Goal: Information Seeking & Learning: Learn about a topic

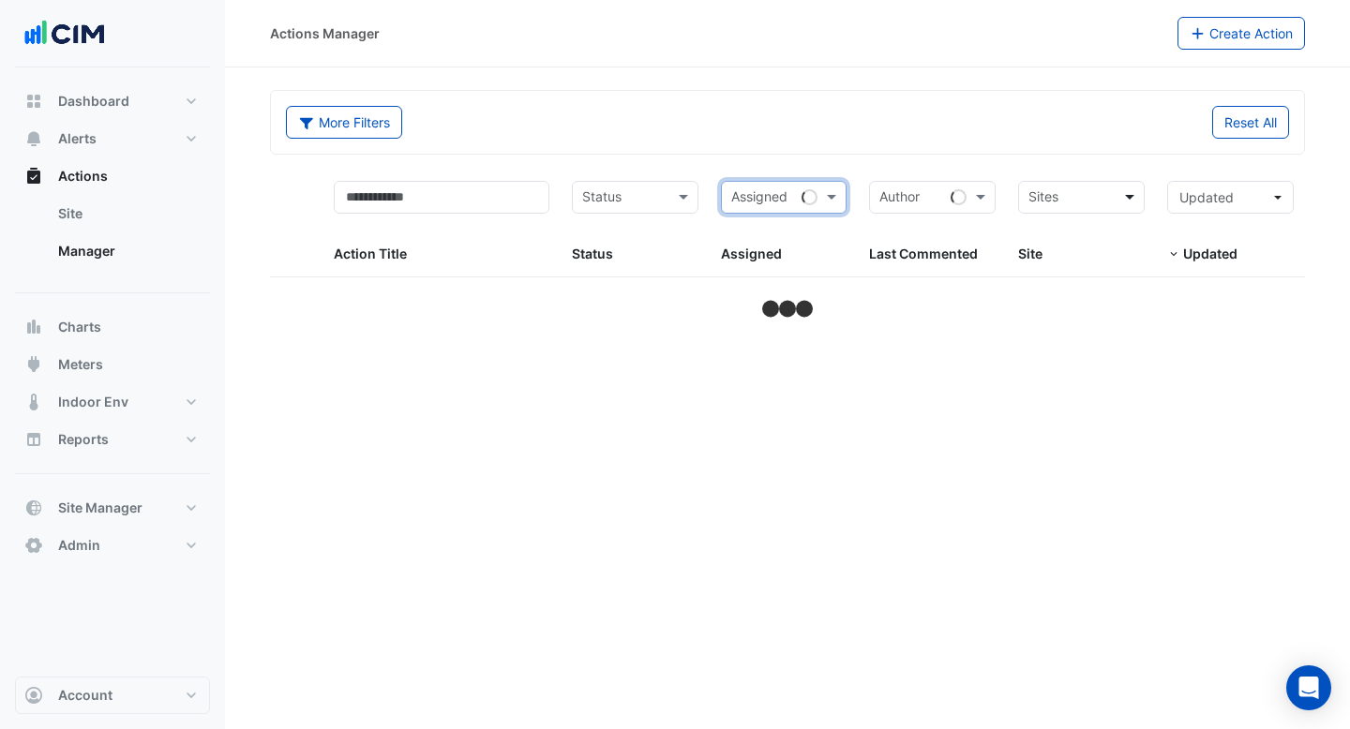
click at [1134, 195] on span at bounding box center [1131, 198] width 23 height 22
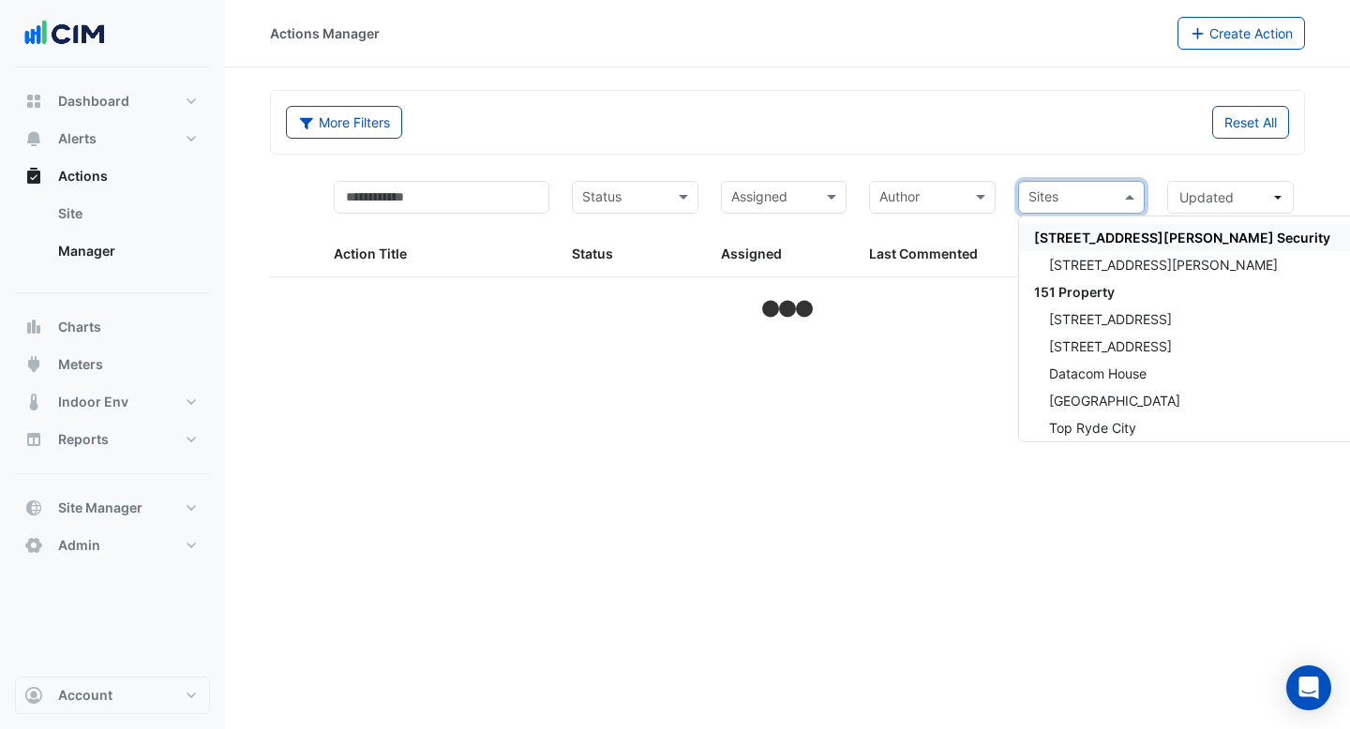
select select "***"
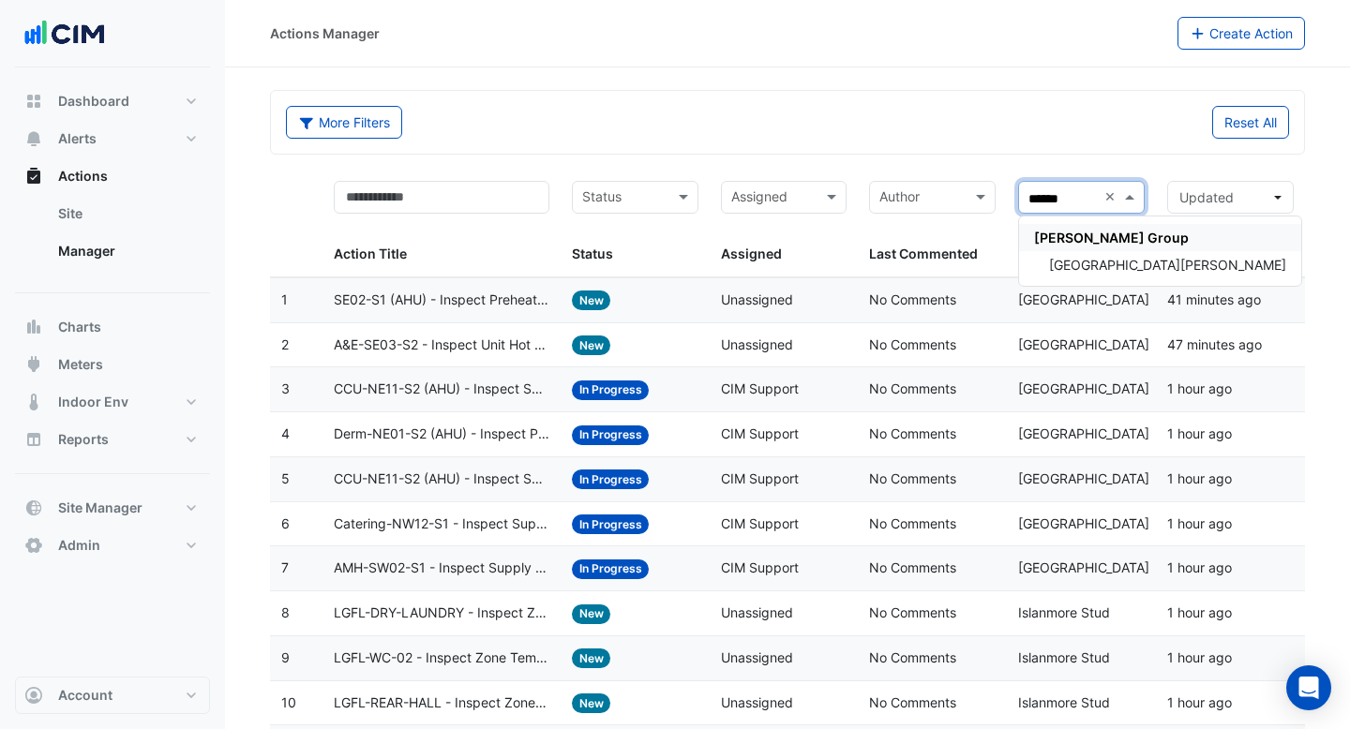
type input "*******"
click at [1131, 262] on span "[GEOGRAPHIC_DATA][PERSON_NAME]" at bounding box center [1167, 265] width 237 height 16
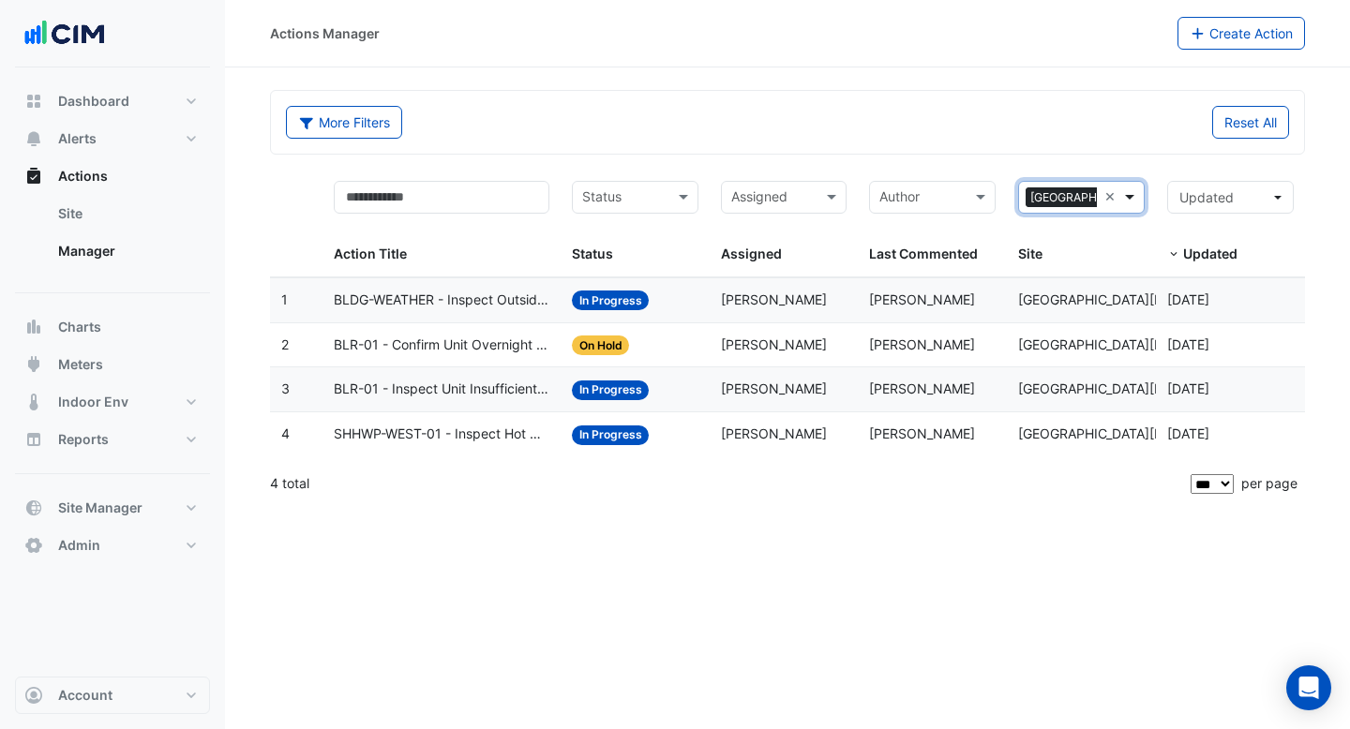
click at [1134, 196] on span at bounding box center [1131, 198] width 23 height 22
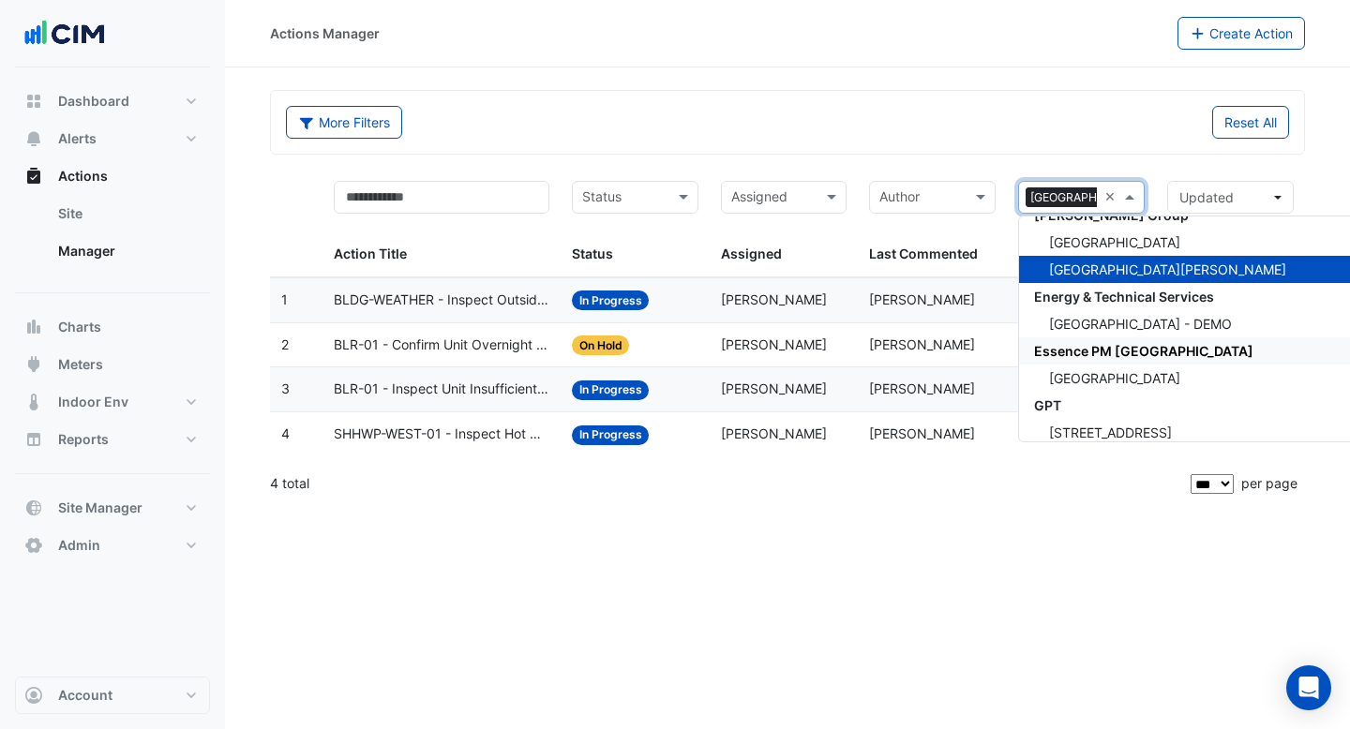
scroll to position [13424, 0]
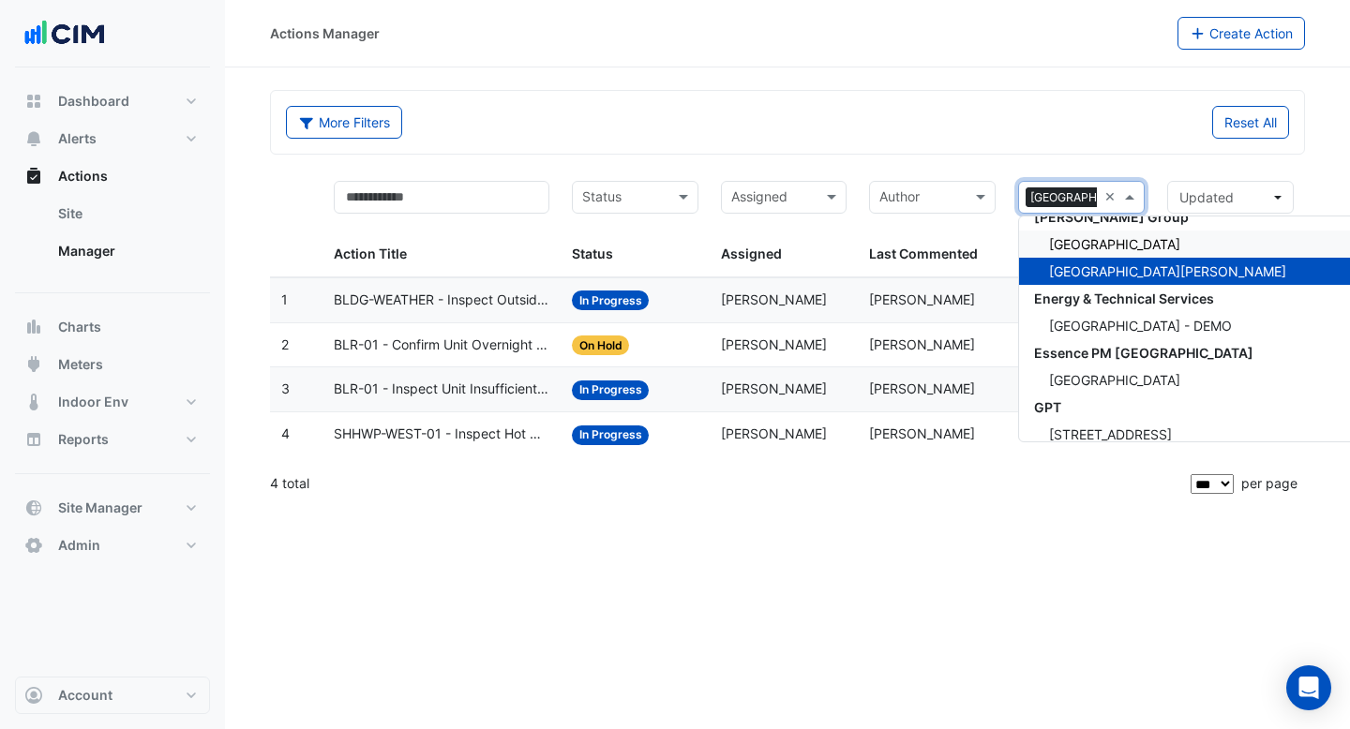
click at [1080, 249] on span "[GEOGRAPHIC_DATA]" at bounding box center [1114, 244] width 131 height 16
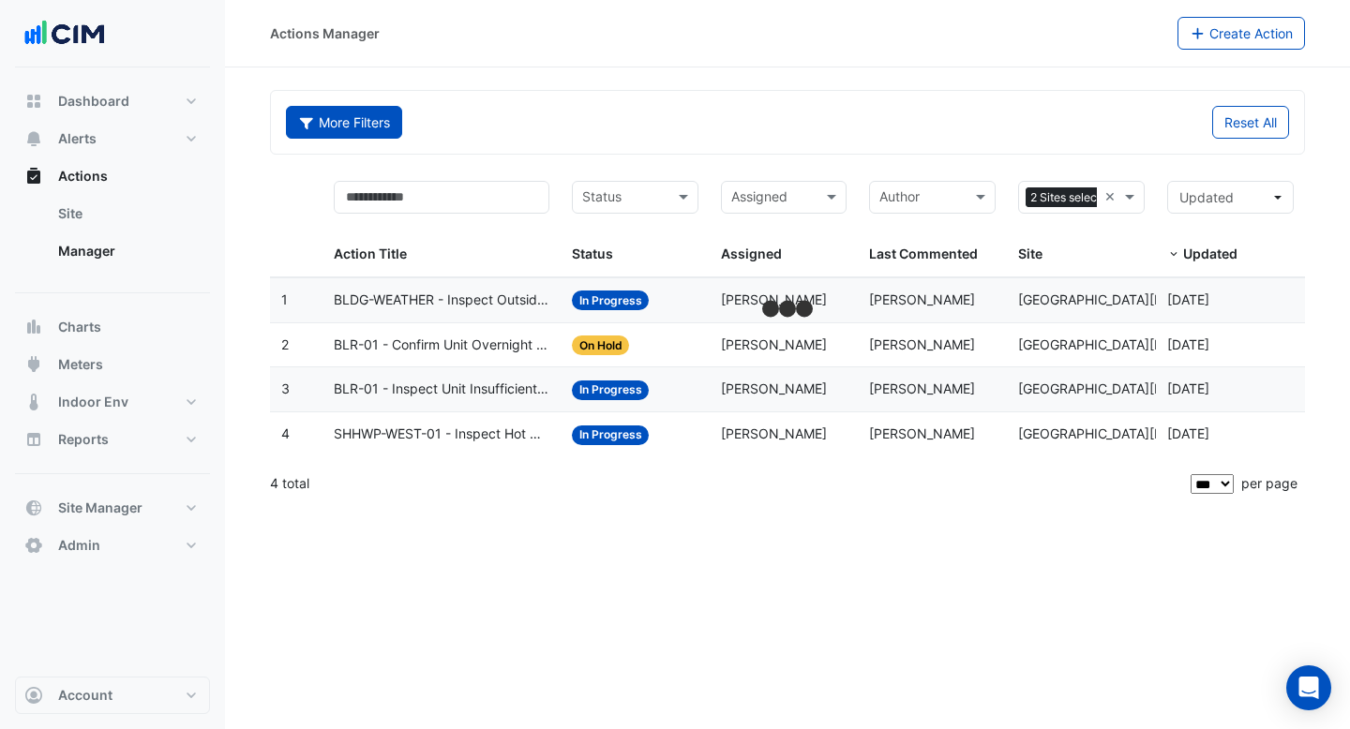
click at [353, 130] on button "More Filters" at bounding box center [344, 122] width 116 height 33
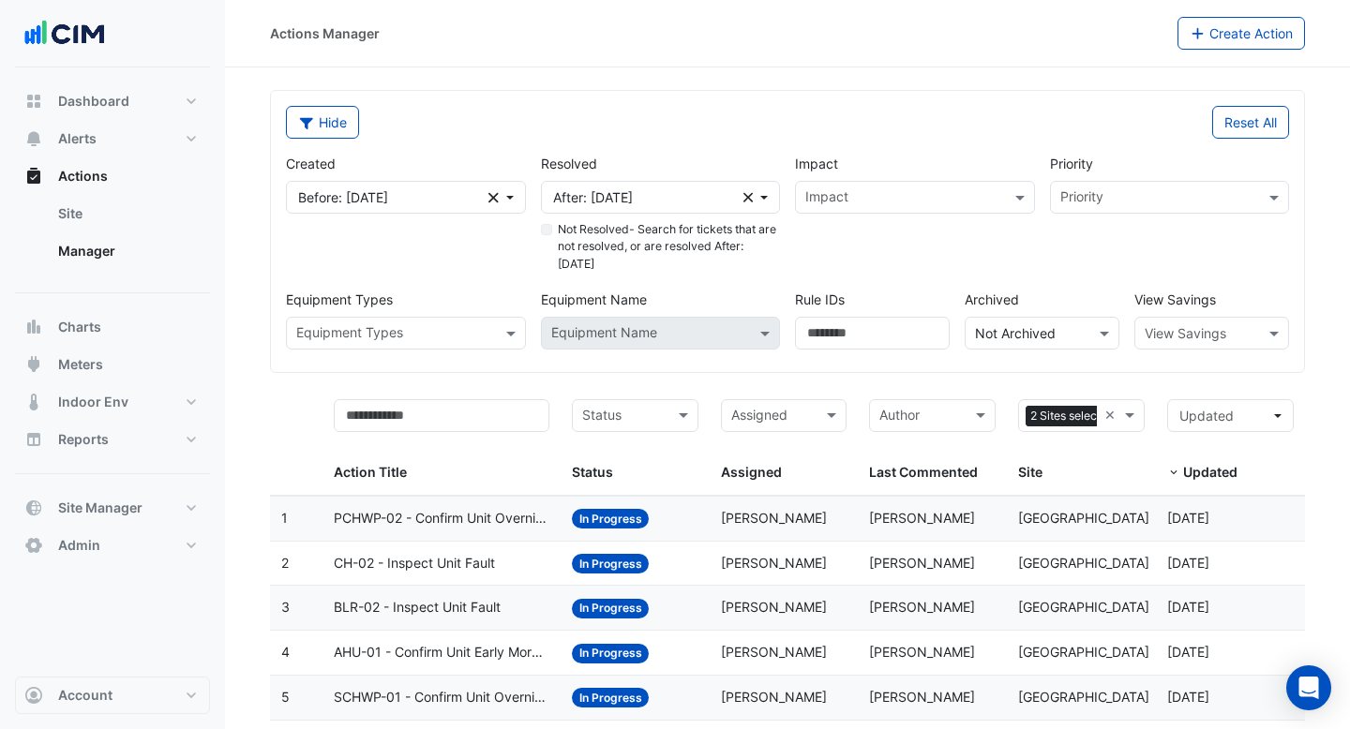
click at [1259, 337] on div at bounding box center [1211, 333] width 153 height 22
click at [1170, 377] on span "Cost" at bounding box center [1164, 374] width 28 height 16
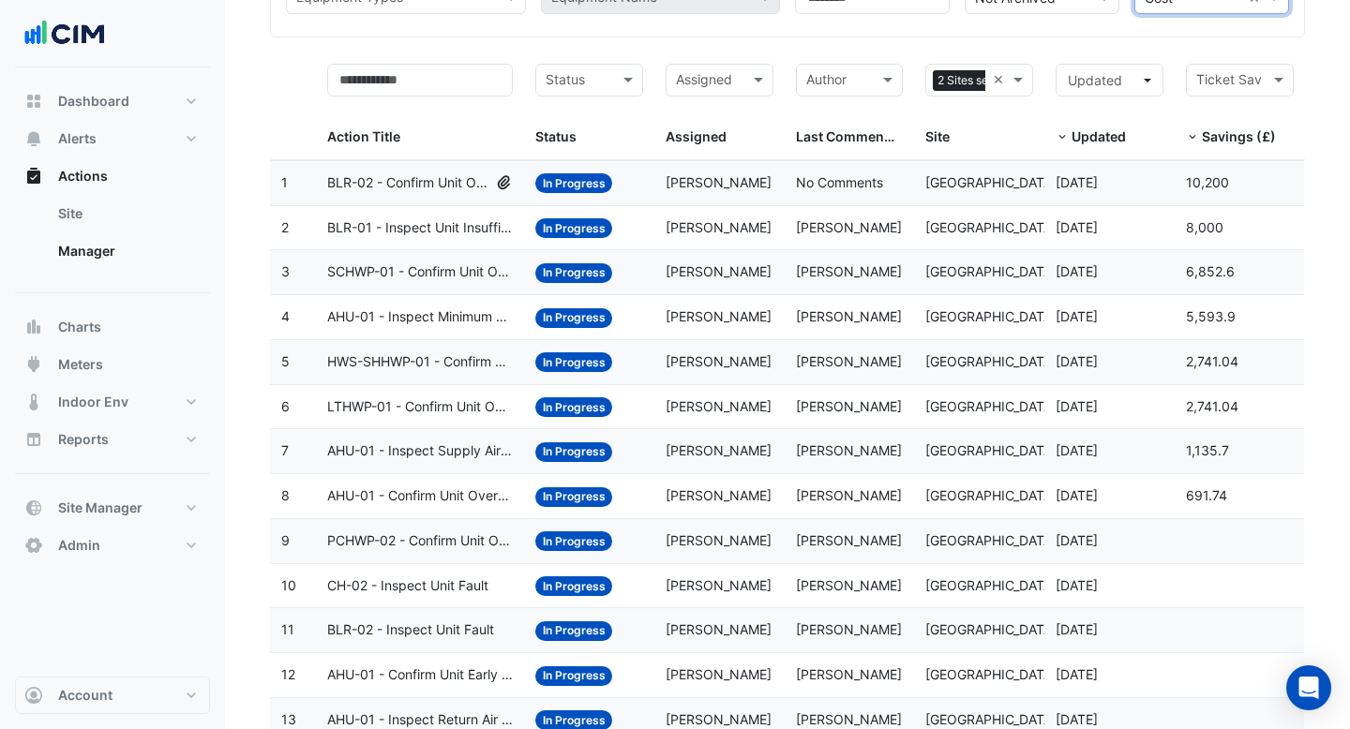
scroll to position [356, 0]
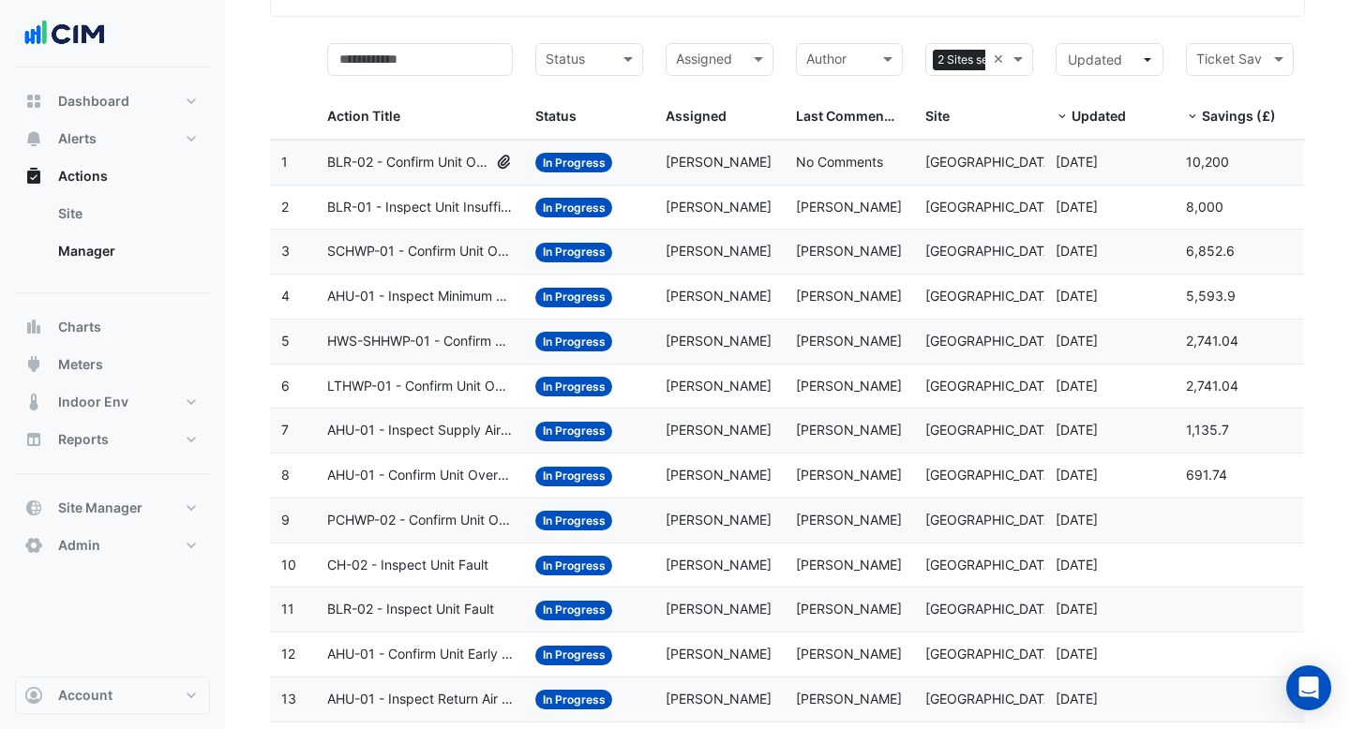
click at [445, 157] on span "BLR-02 - Confirm Unit Overnight Operation (Energy Waste)" at bounding box center [408, 163] width 162 height 22
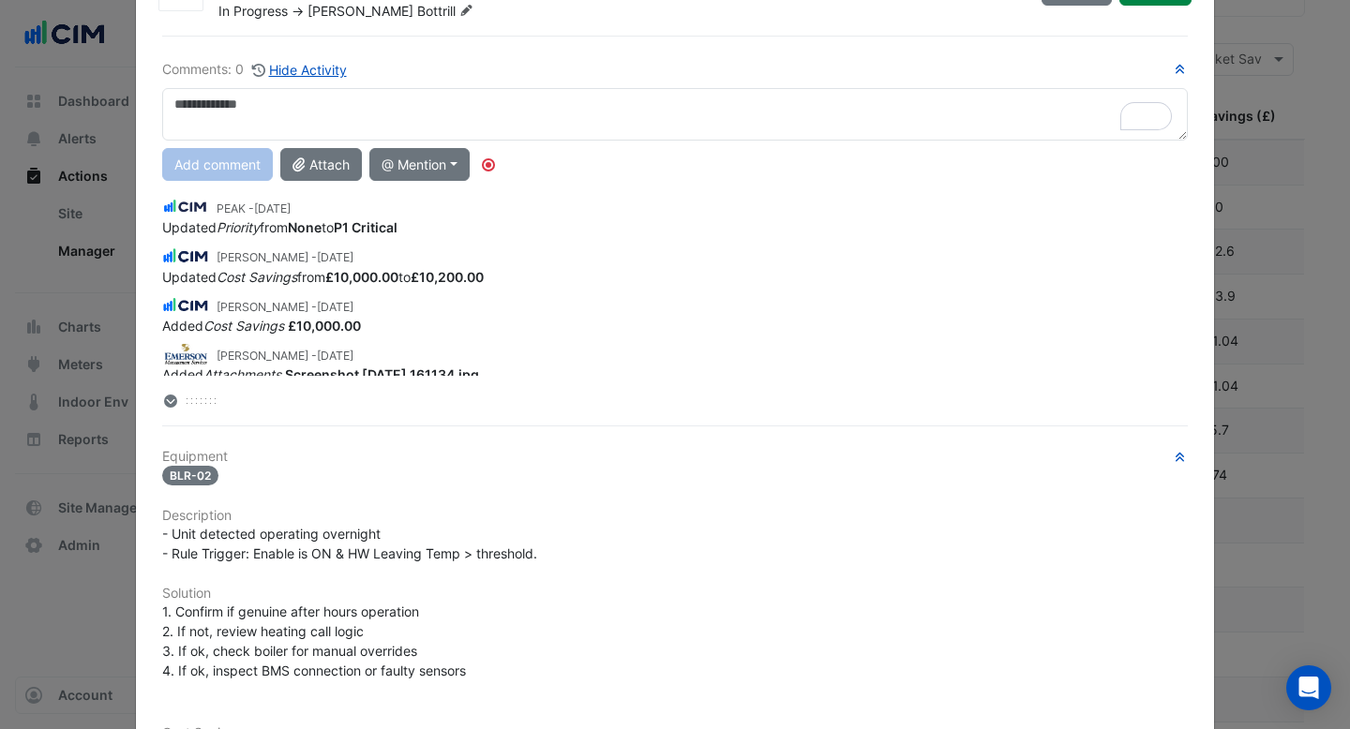
scroll to position [0, 0]
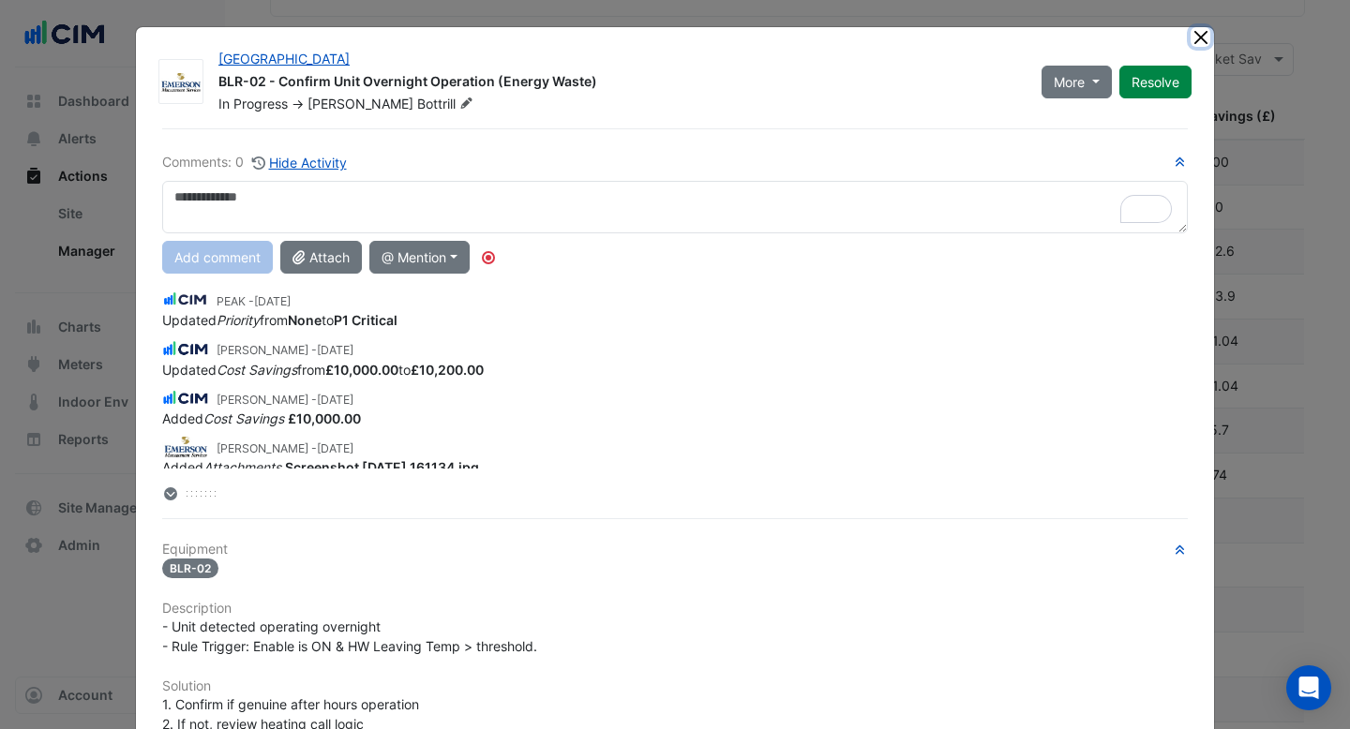
click at [1205, 37] on button "Close" at bounding box center [1201, 37] width 20 height 20
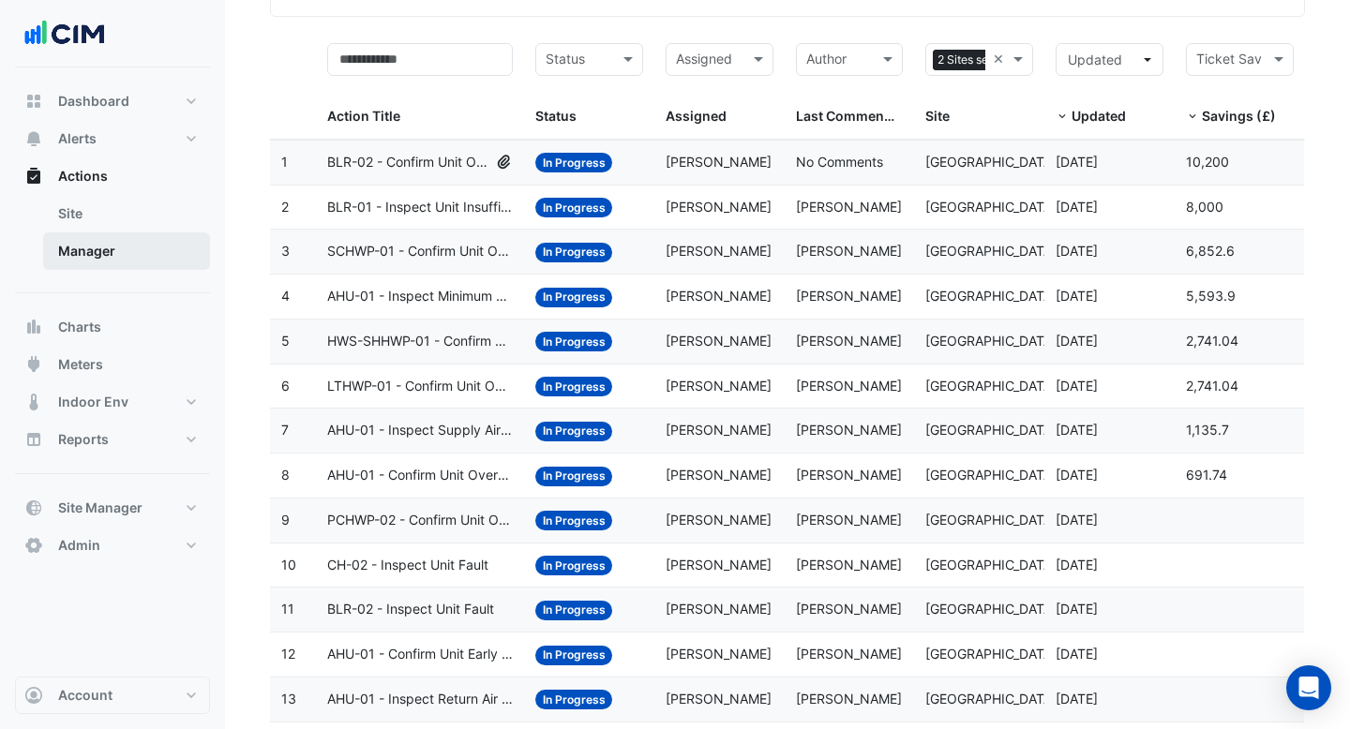
click at [167, 255] on link "Manager" at bounding box center [126, 250] width 167 height 37
click at [114, 432] on button "Reports" at bounding box center [112, 439] width 195 height 37
select select "***"
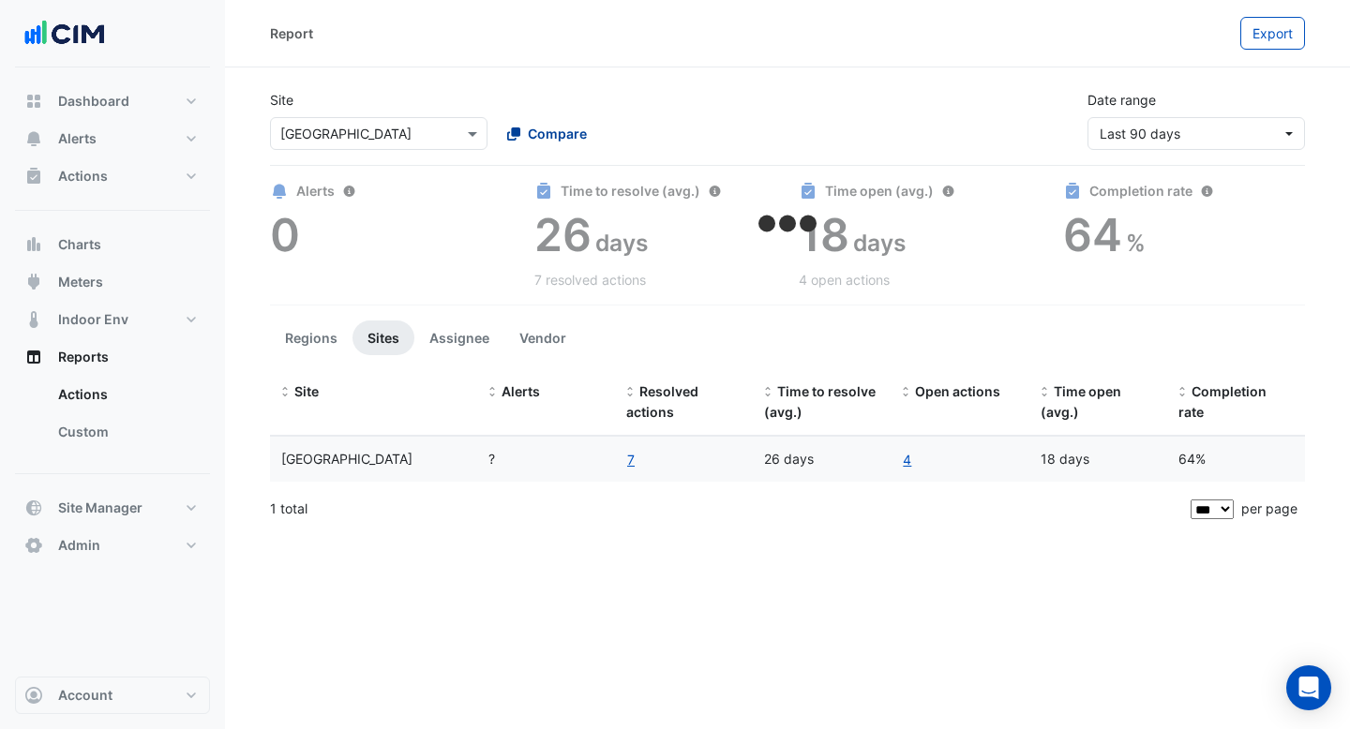
click at [532, 143] on button "Compare" at bounding box center [547, 133] width 104 height 33
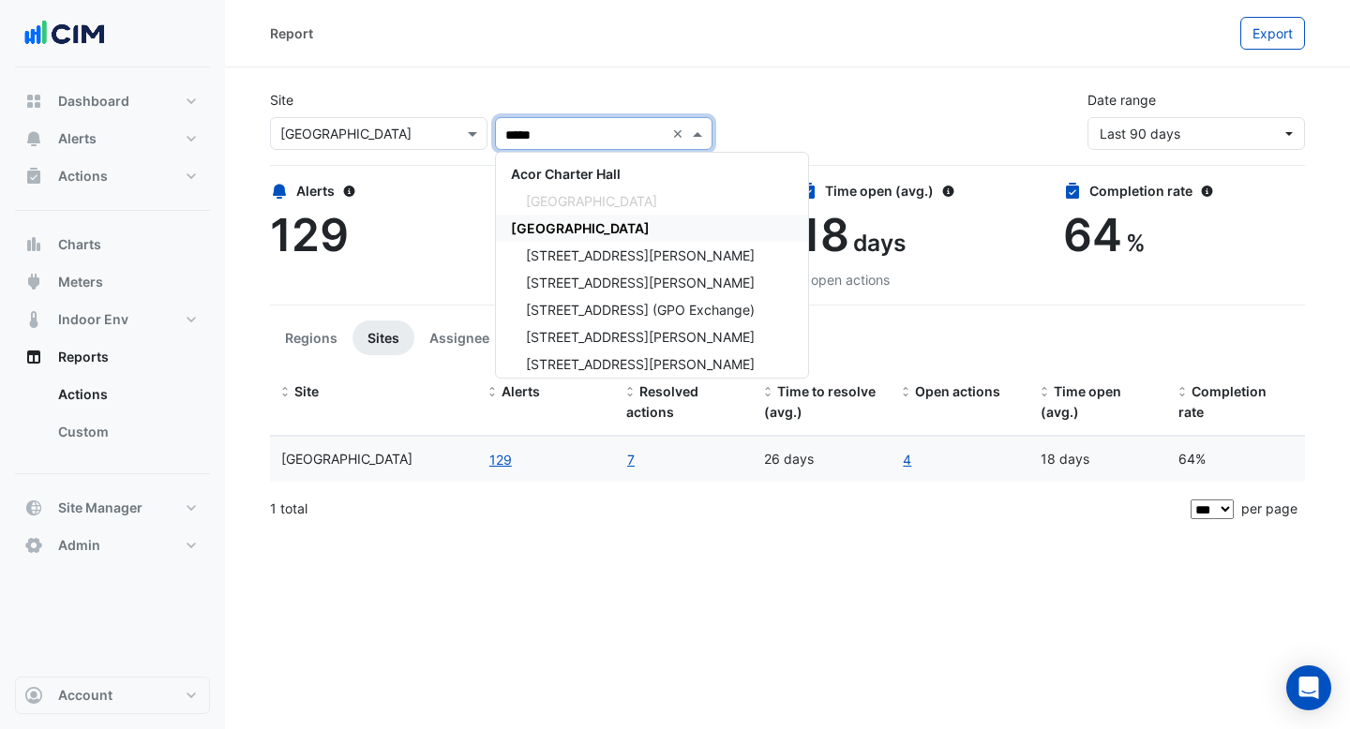
click at [558, 232] on span "[GEOGRAPHIC_DATA]" at bounding box center [580, 228] width 139 height 16
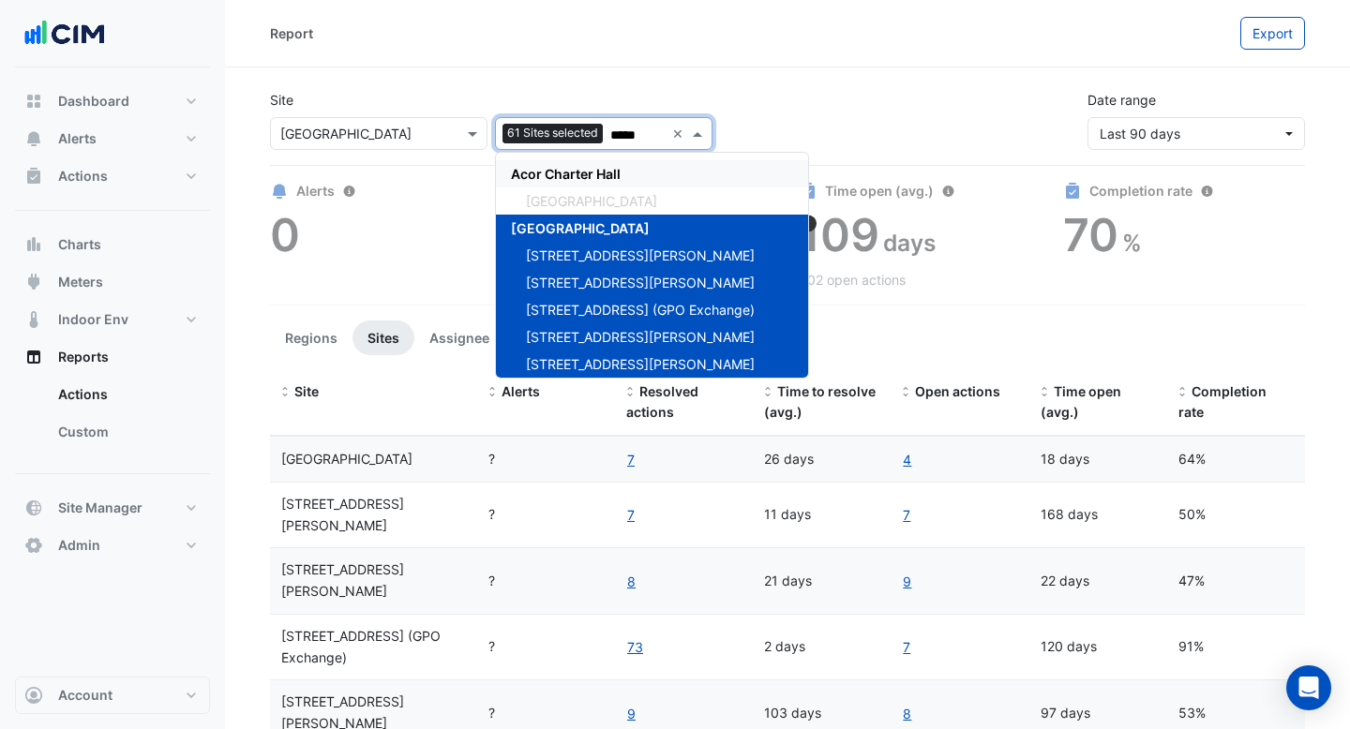
type input "*****"
click at [1128, 140] on span "Last 90 days" at bounding box center [1140, 134] width 81 height 16
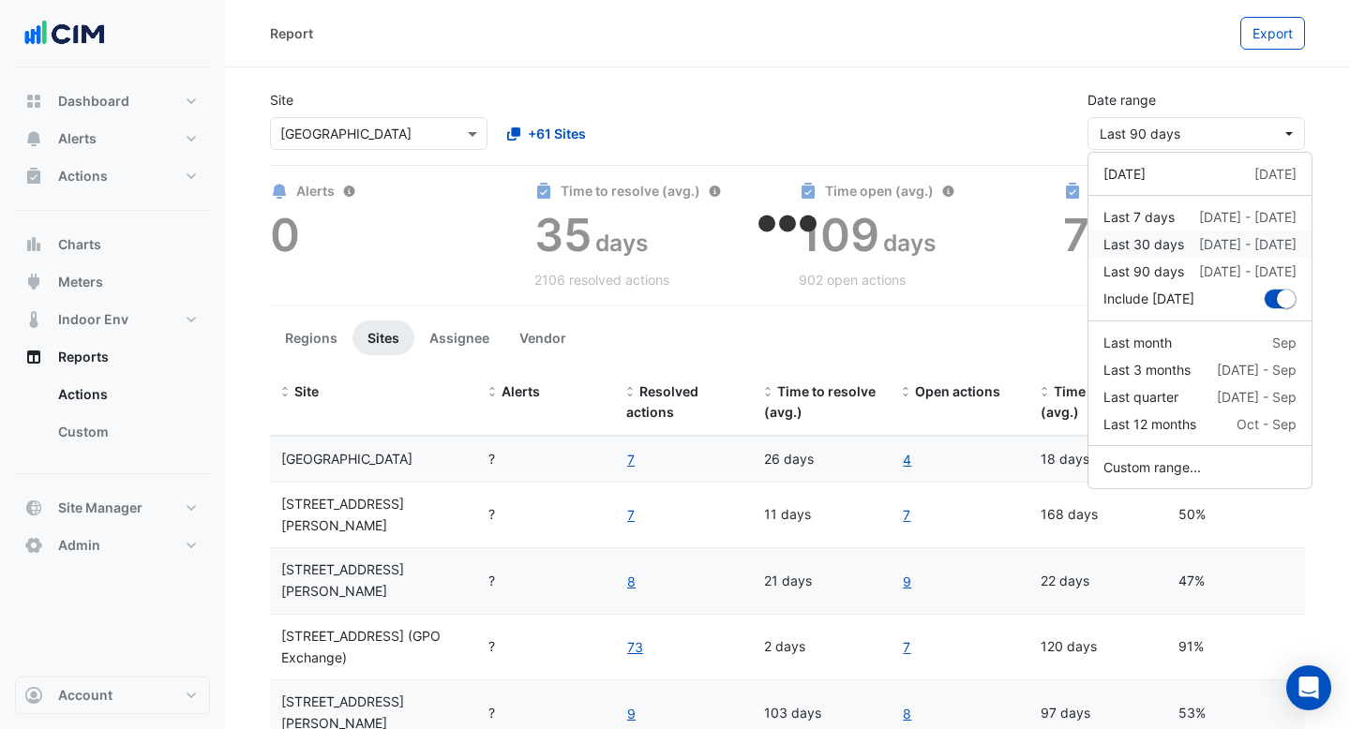
click at [1196, 250] on div "Last 30 days [DATE] - [DATE]" at bounding box center [1199, 244] width 193 height 20
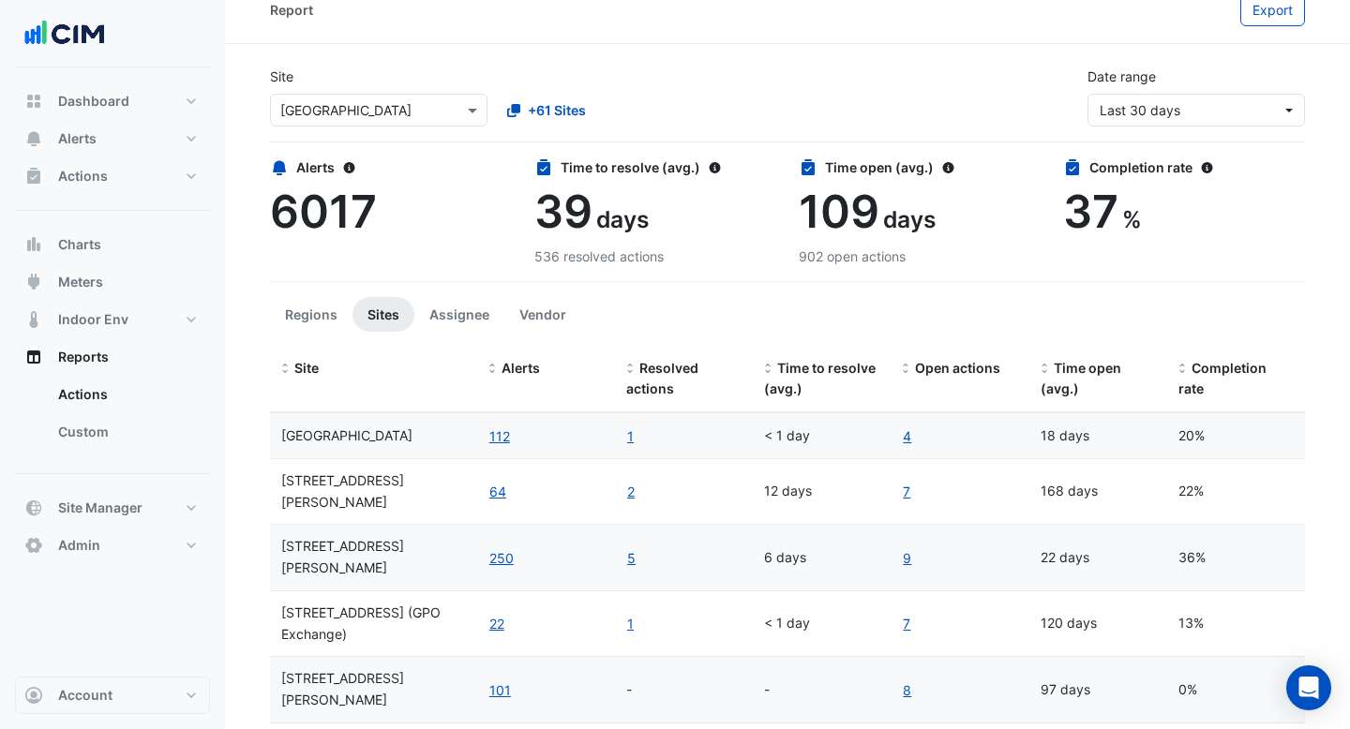
scroll to position [25, 0]
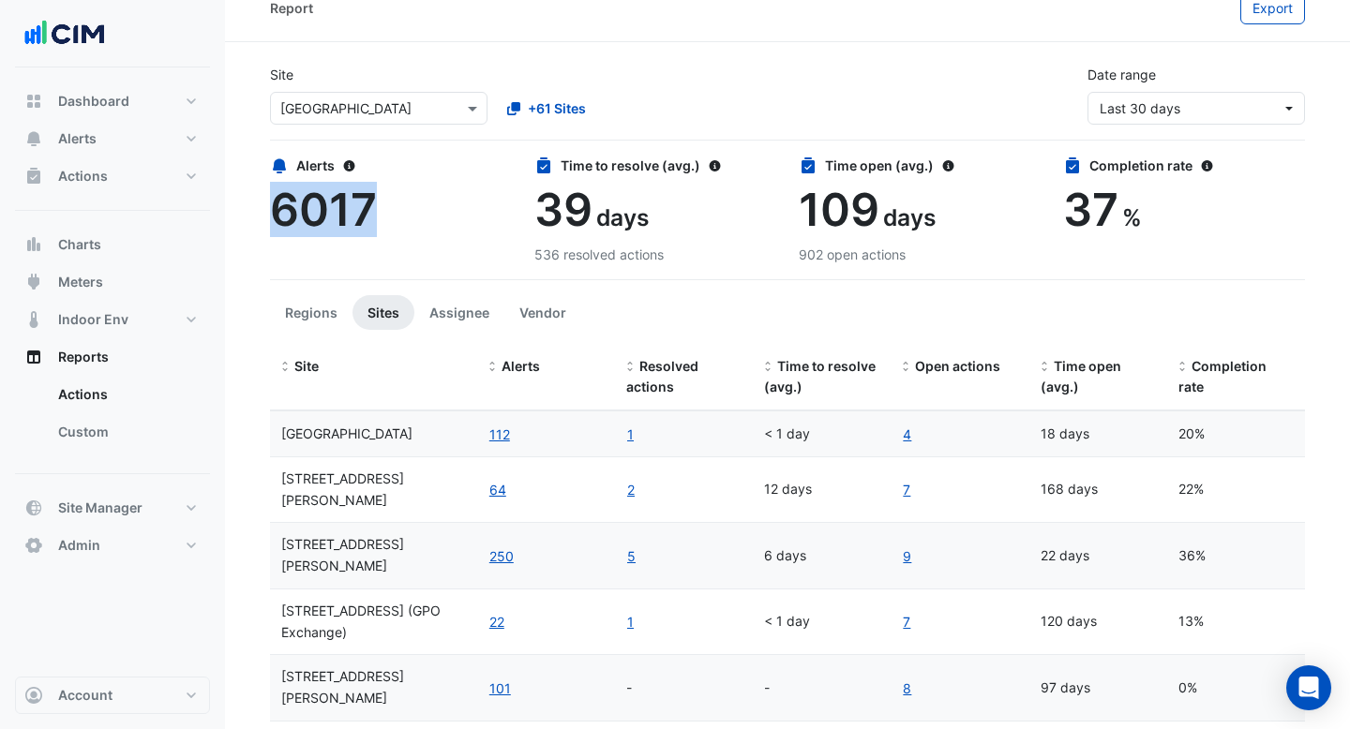
drag, startPoint x: 370, startPoint y: 199, endPoint x: 277, endPoint y: 201, distance: 92.8
click at [277, 201] on span "6017" at bounding box center [323, 209] width 107 height 55
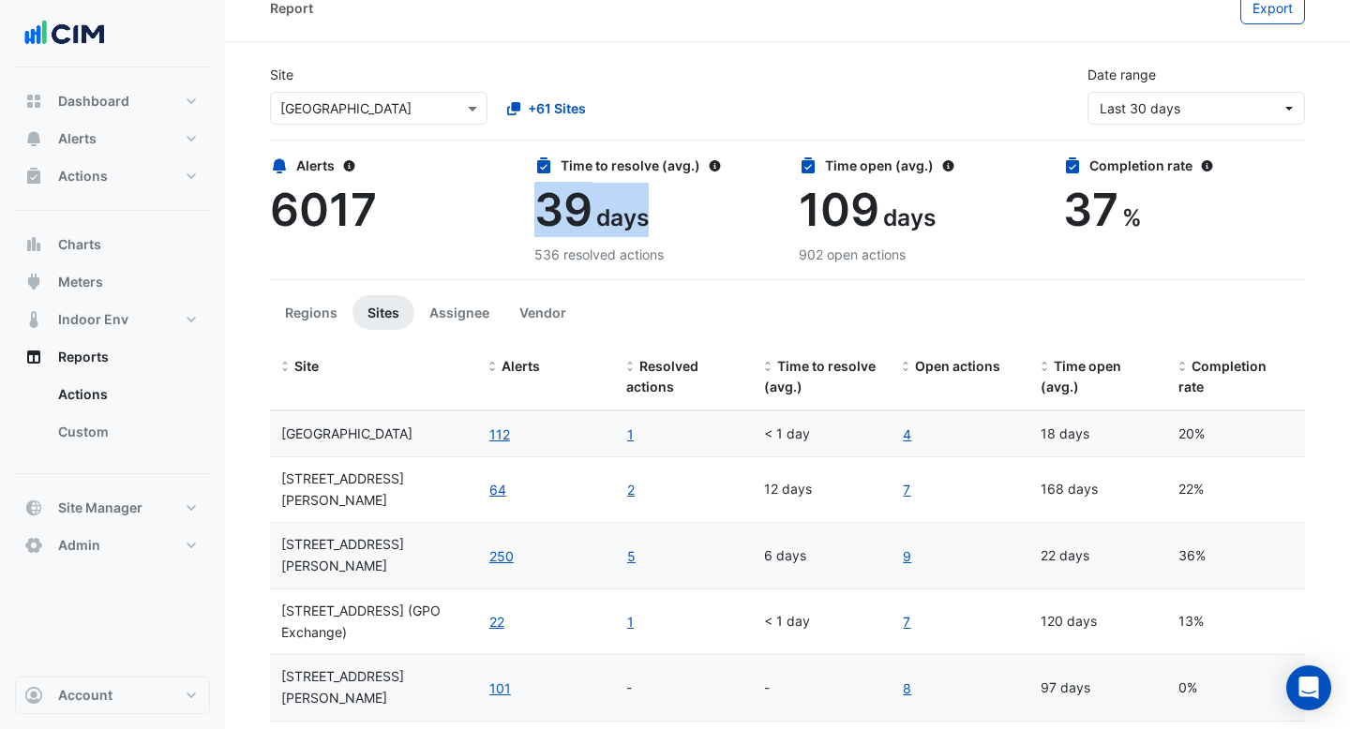
drag, startPoint x: 663, startPoint y: 212, endPoint x: 533, endPoint y: 210, distance: 129.4
click at [533, 210] on div "Time to resolve (avg.) 39 days 536 resolved actions" at bounding box center [655, 210] width 264 height 109
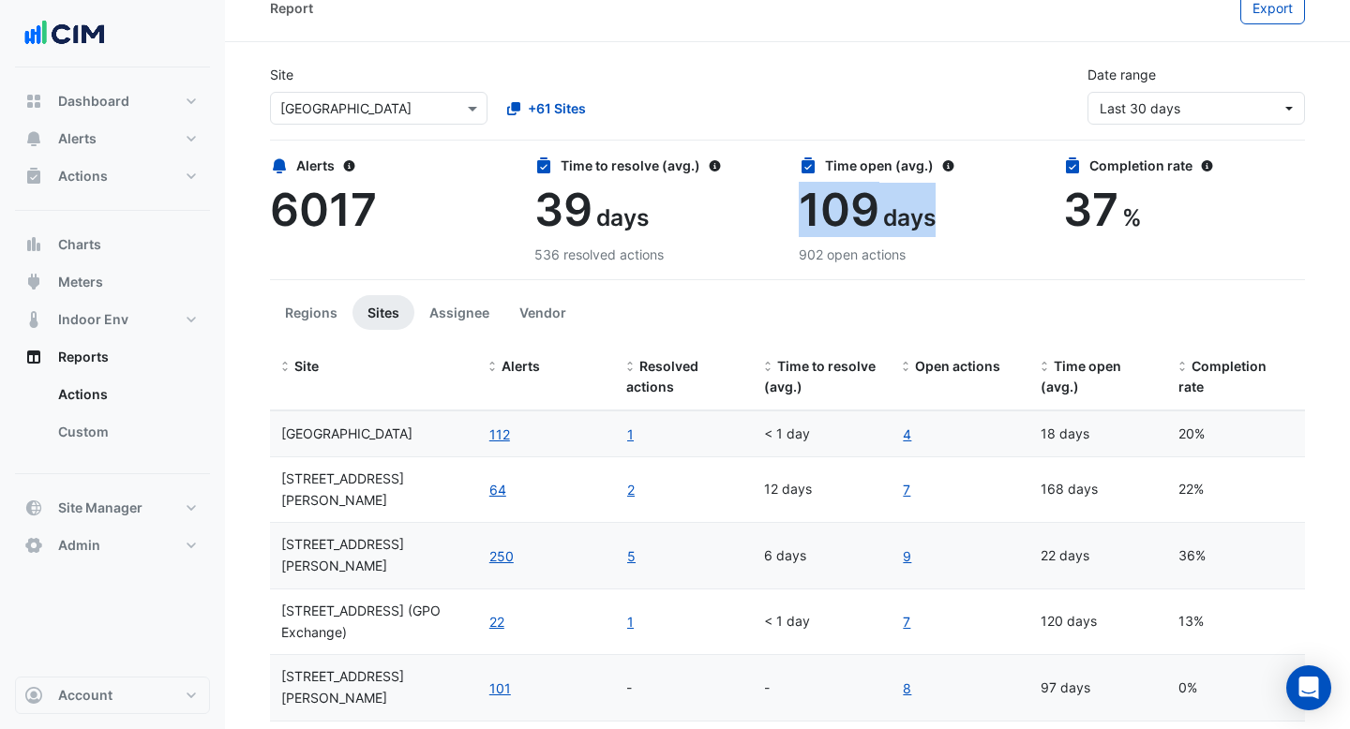
drag, startPoint x: 946, startPoint y: 216, endPoint x: 805, endPoint y: 211, distance: 140.7
click at [805, 211] on div "109 days" at bounding box center [920, 210] width 242 height 54
drag, startPoint x: 1118, startPoint y: 207, endPoint x: 1075, endPoint y: 205, distance: 43.2
click at [1075, 205] on div "37 %" at bounding box center [1184, 210] width 242 height 54
click at [546, 311] on button "Vendor" at bounding box center [542, 312] width 77 height 35
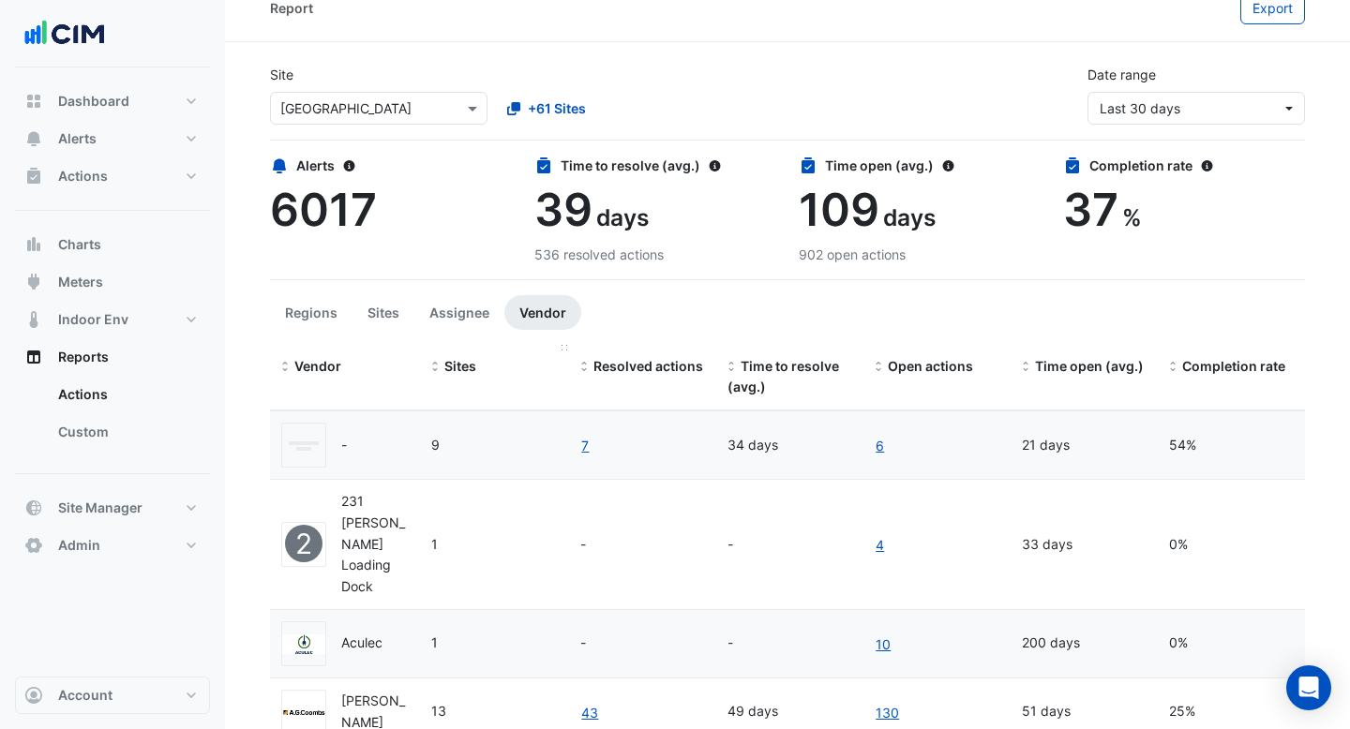
click at [446, 365] on span "Sites" at bounding box center [460, 366] width 32 height 16
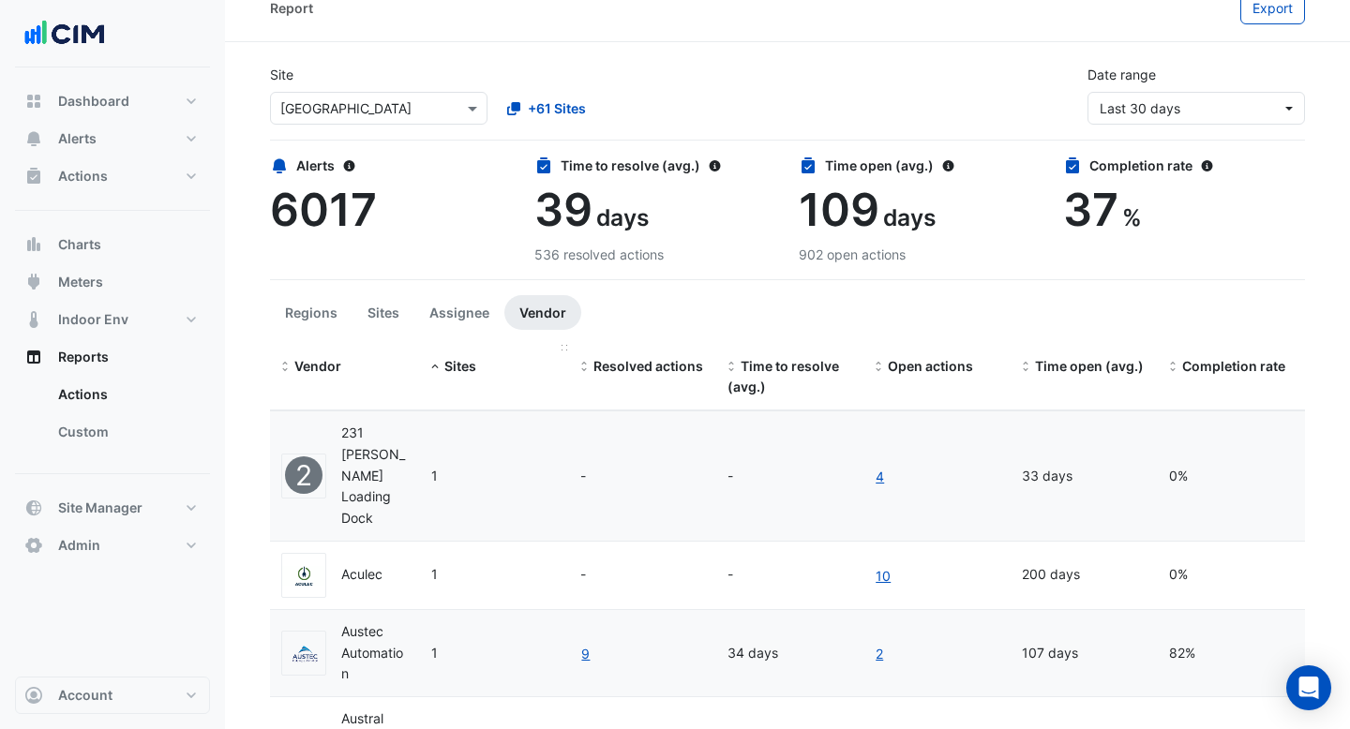
click at [453, 357] on div "Sites" at bounding box center [494, 367] width 127 height 22
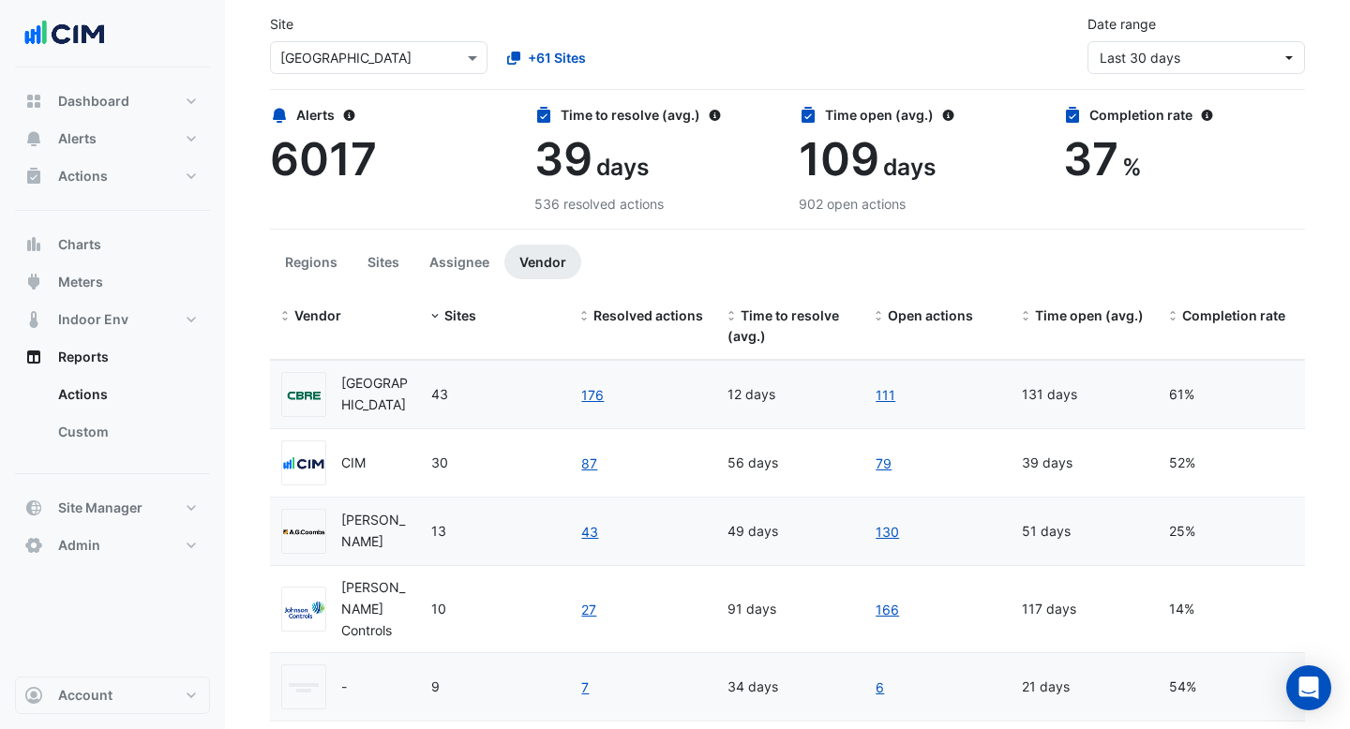
scroll to position [120, 0]
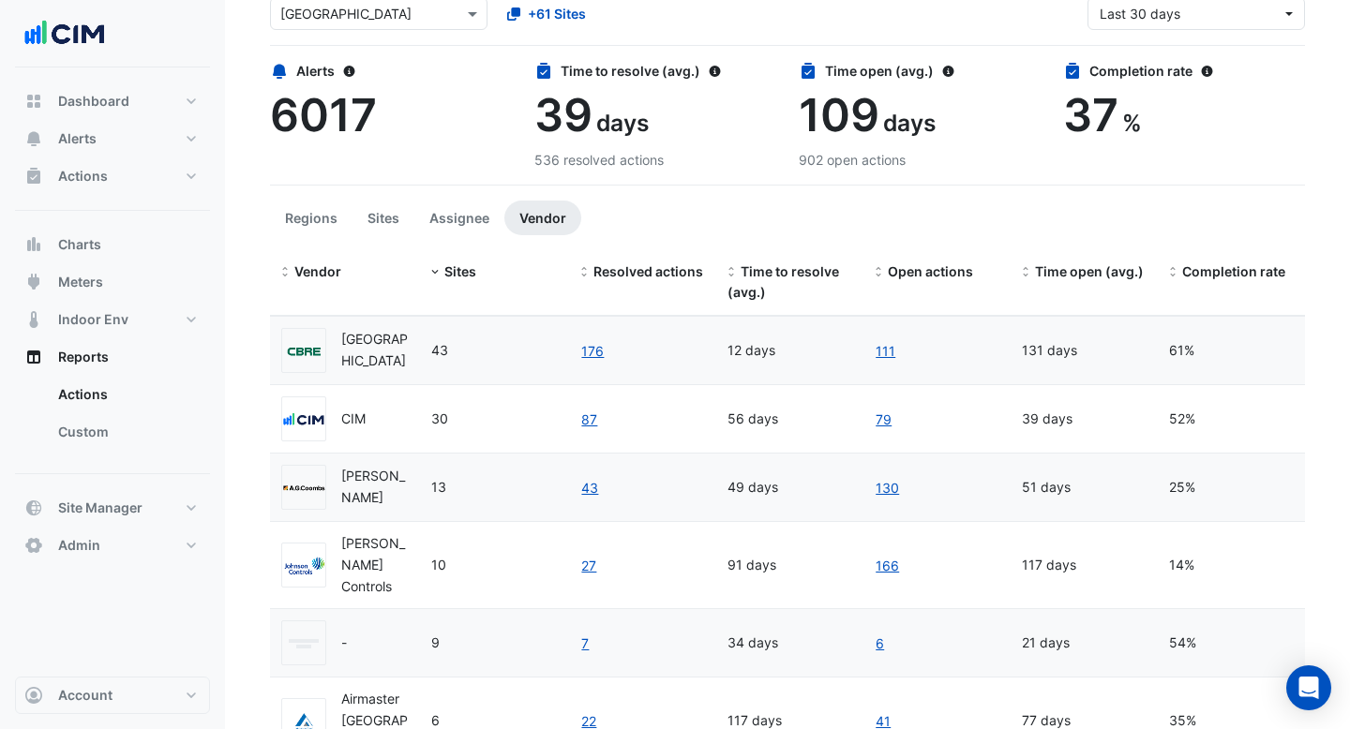
drag, startPoint x: 1195, startPoint y: 361, endPoint x: 1171, endPoint y: 361, distance: 24.4
click at [1171, 361] on div "61%" at bounding box center [1231, 351] width 125 height 22
click at [916, 384] on datatable-body-cell "111" at bounding box center [936, 350] width 147 height 67
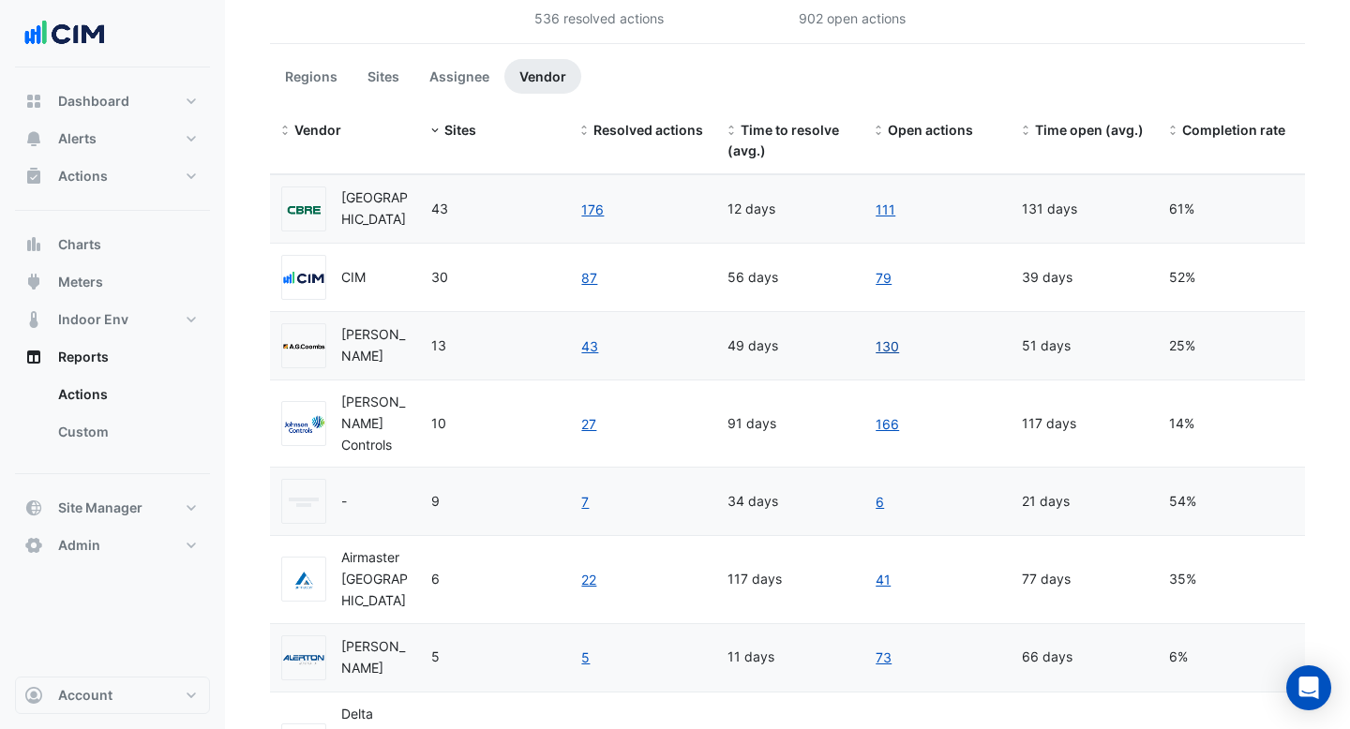
scroll to position [271, 0]
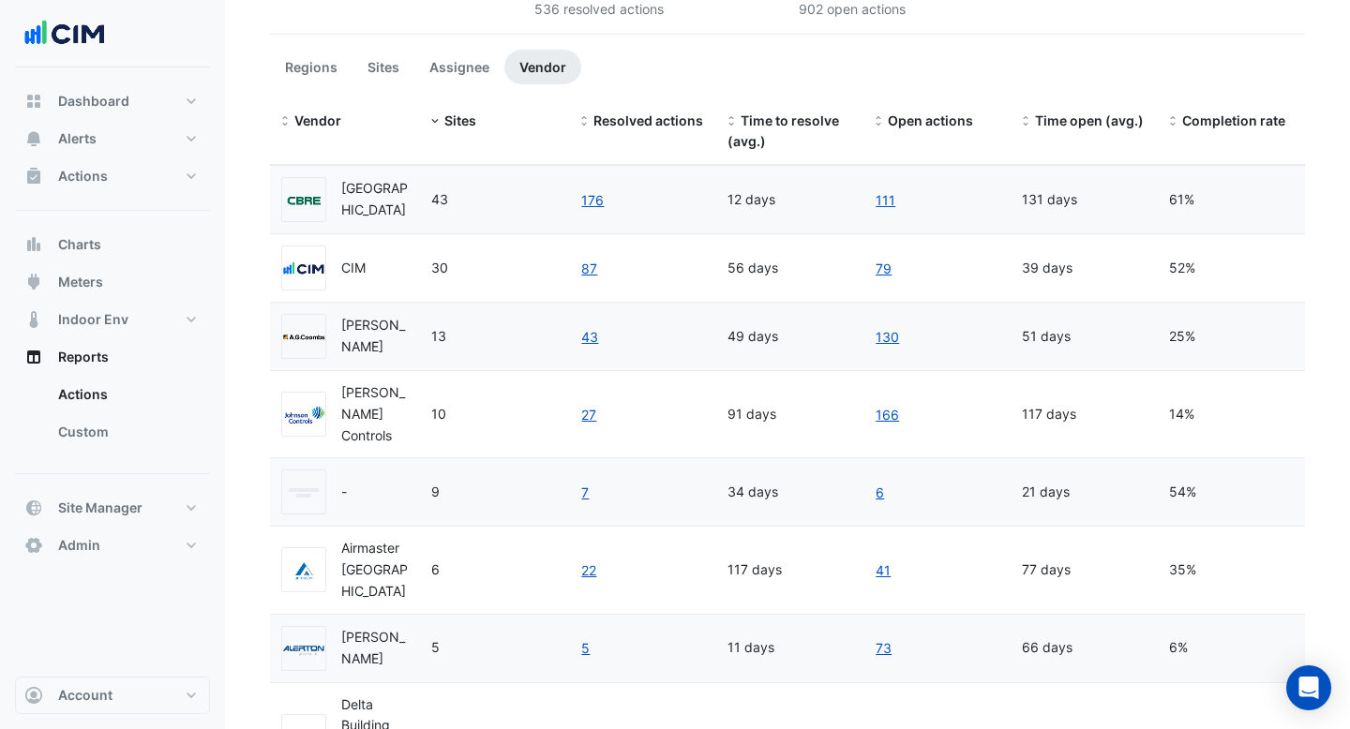
drag, startPoint x: 1204, startPoint y: 421, endPoint x: 1172, endPoint y: 423, distance: 31.9
click at [1172, 423] on div "14%" at bounding box center [1231, 415] width 125 height 22
click at [658, 435] on datatable-body-cell "27" at bounding box center [642, 414] width 147 height 86
click at [888, 426] on link "166" at bounding box center [887, 415] width 25 height 22
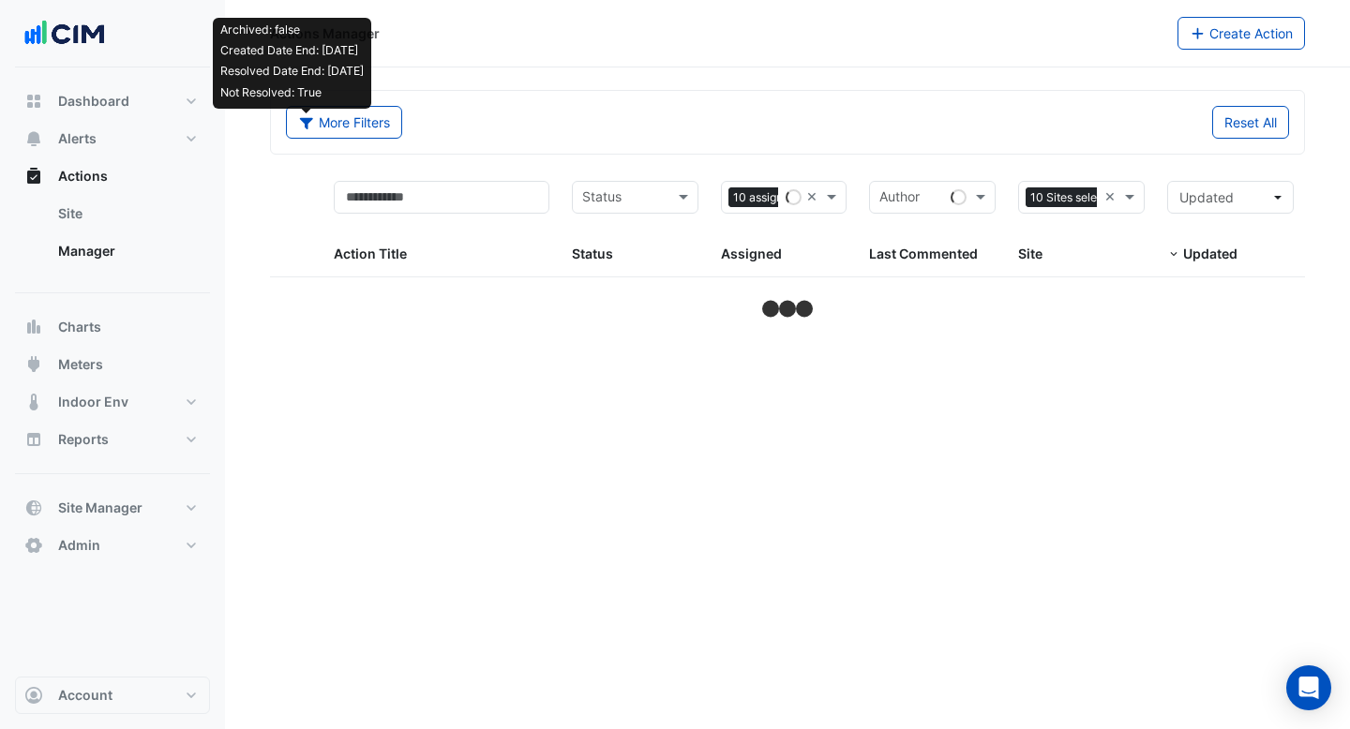
select select "***"
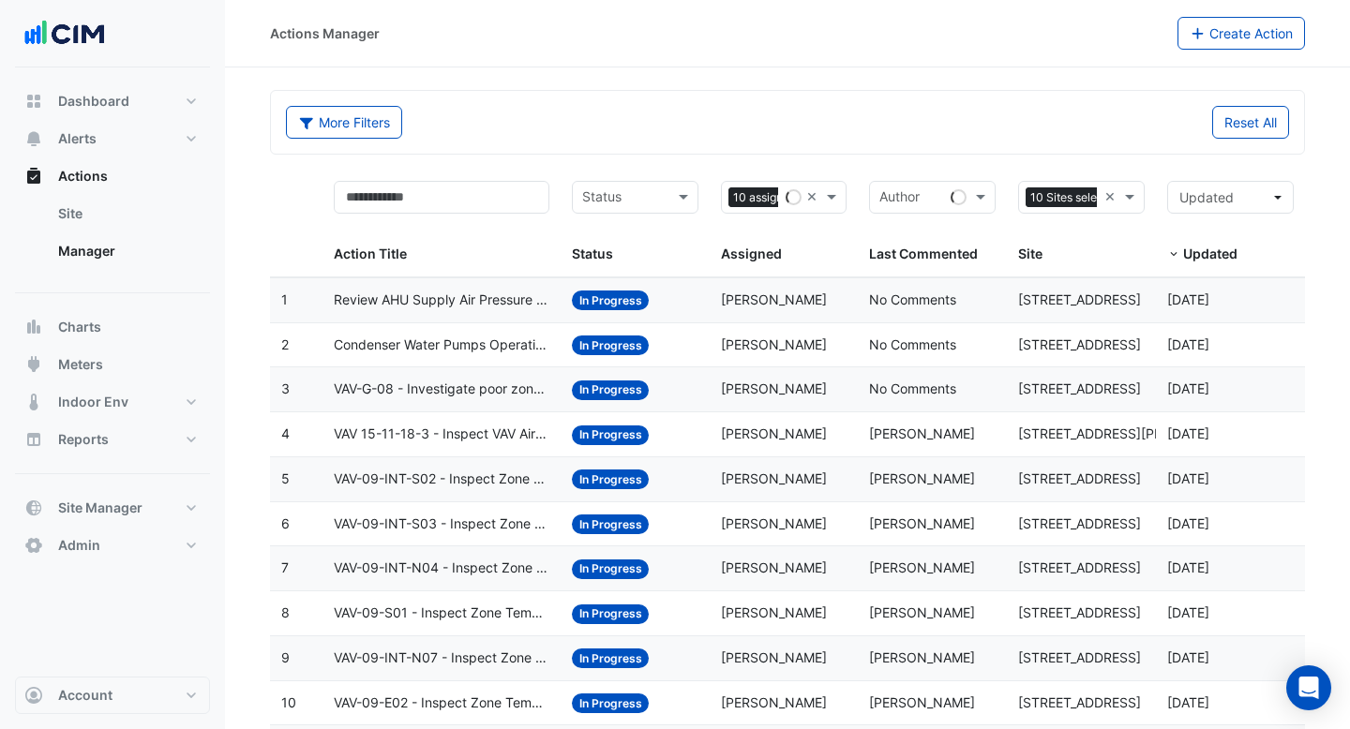
click at [481, 351] on span "Condenser Water Pumps Operation Review" at bounding box center [442, 346] width 216 height 22
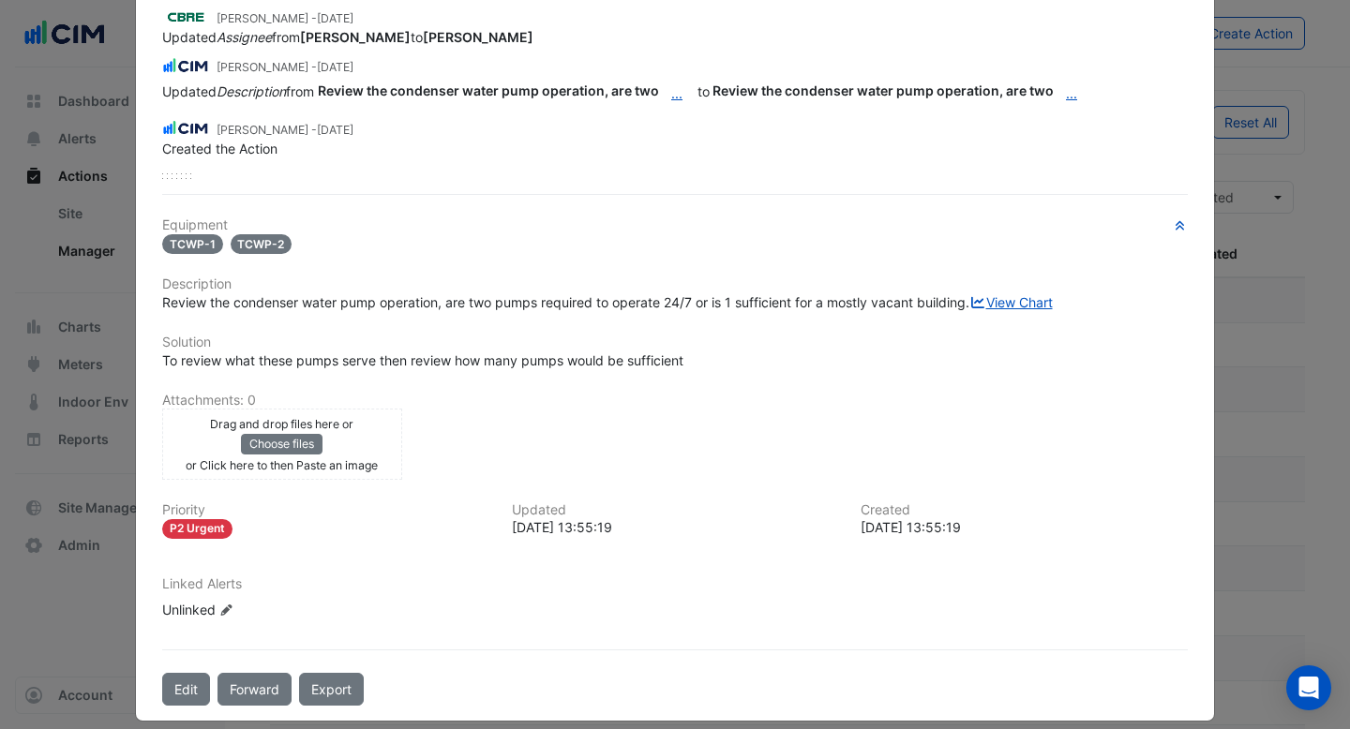
scroll to position [235, 0]
drag, startPoint x: 239, startPoint y: 307, endPoint x: 453, endPoint y: 292, distance: 214.3
click at [455, 294] on span "Review the condenser water pump operation, are two pumps required to operate 24…" at bounding box center [607, 302] width 891 height 16
click at [520, 294] on span "Review the condenser water pump operation, are two pumps required to operate 24…" at bounding box center [607, 302] width 891 height 16
drag, startPoint x: 709, startPoint y: 304, endPoint x: 812, endPoint y: 303, distance: 103.1
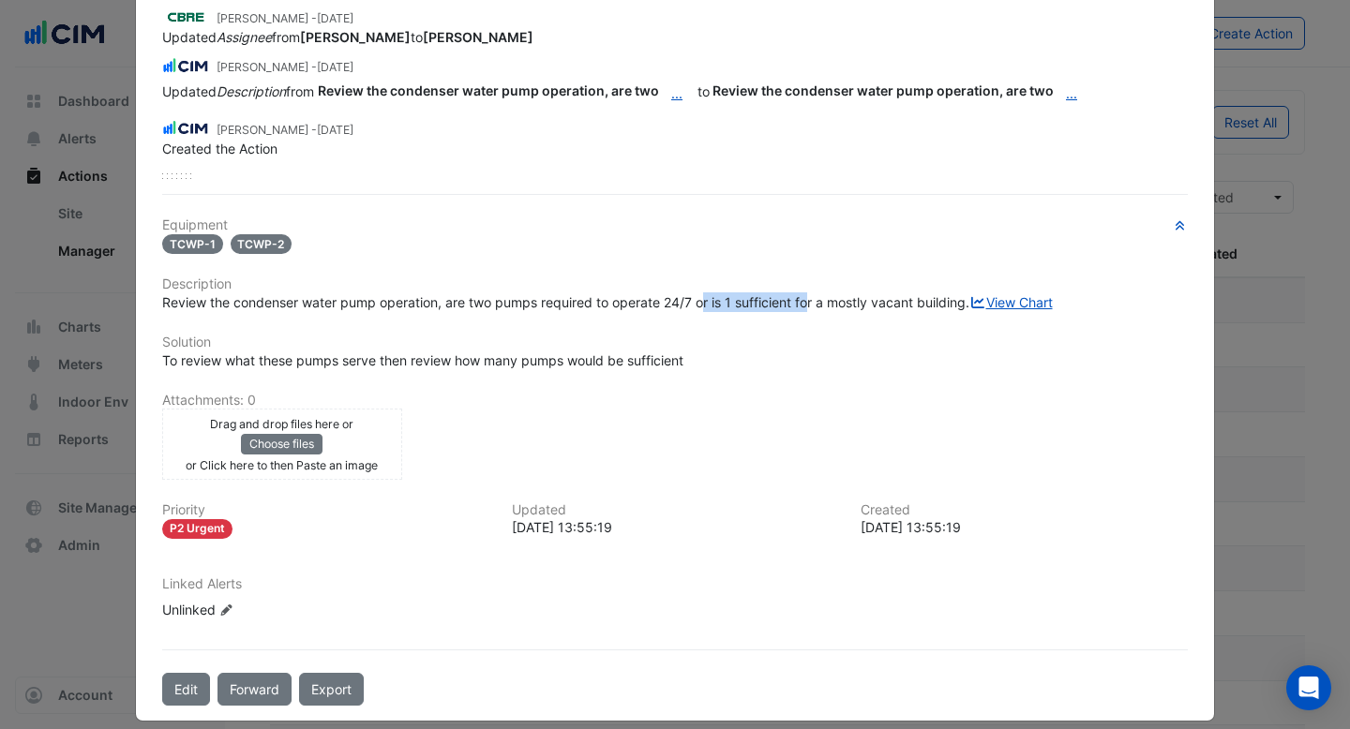
click at [812, 303] on span "Review the condenser water pump operation, are two pumps required to operate 24…" at bounding box center [607, 302] width 891 height 16
click at [914, 303] on span "Review the condenser water pump operation, are two pumps required to operate 24…" at bounding box center [607, 302] width 891 height 16
click at [969, 310] on link "View Chart" at bounding box center [1010, 302] width 83 height 16
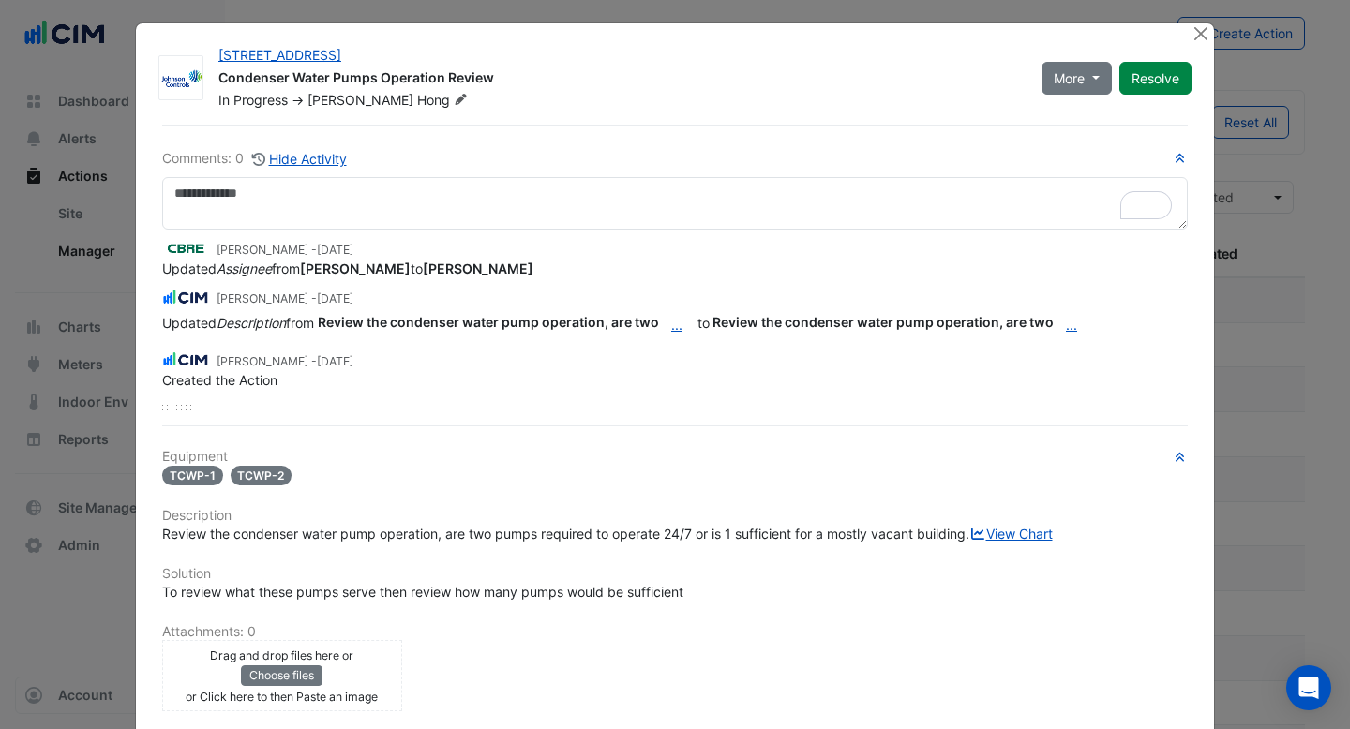
scroll to position [0, 0]
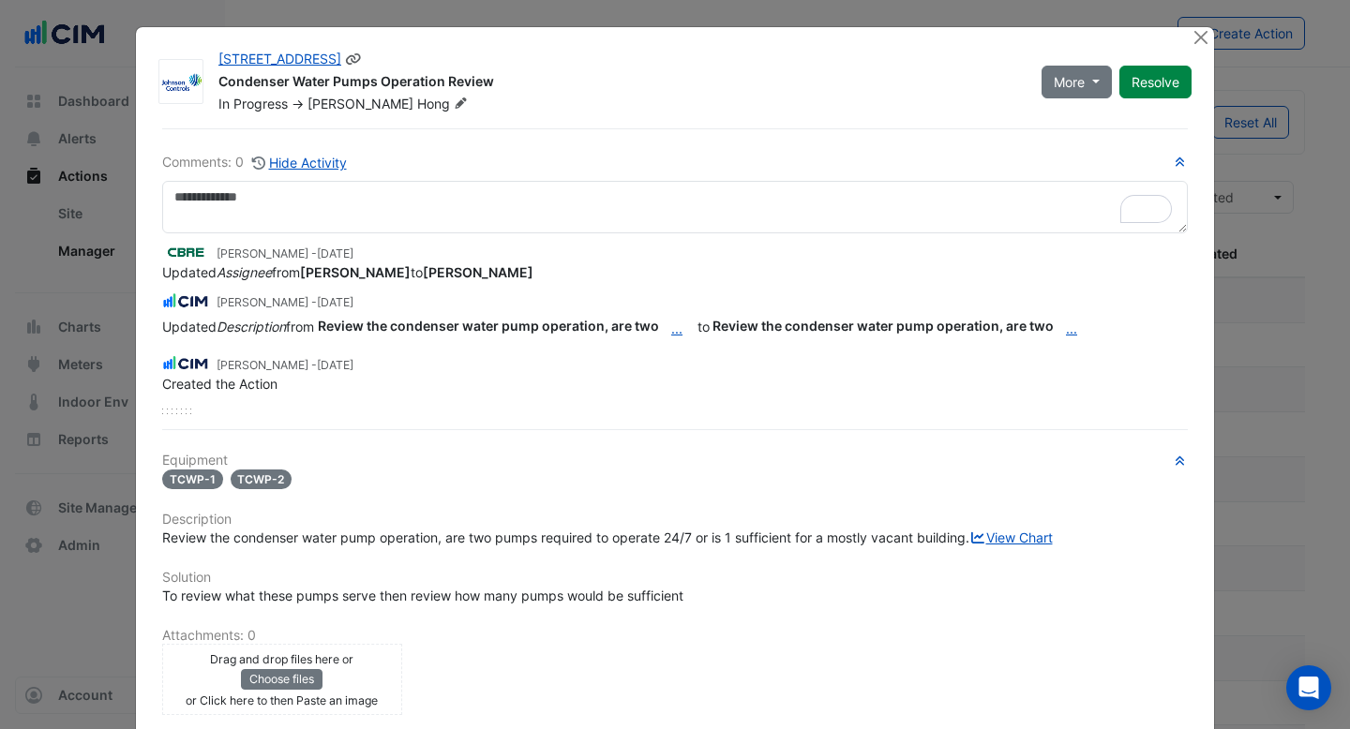
click at [454, 101] on icon at bounding box center [461, 102] width 14 height 11
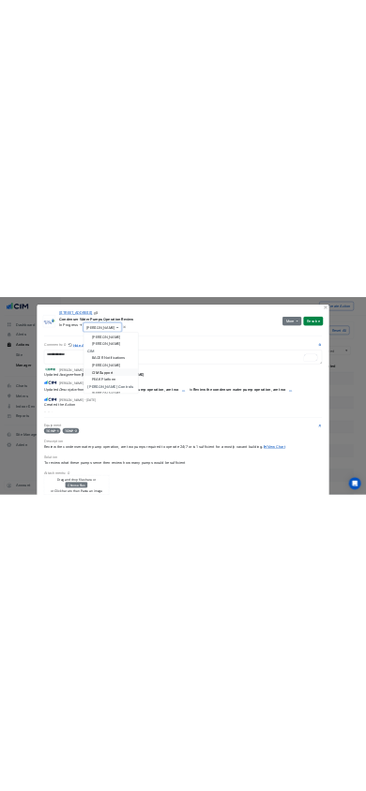
scroll to position [112, 0]
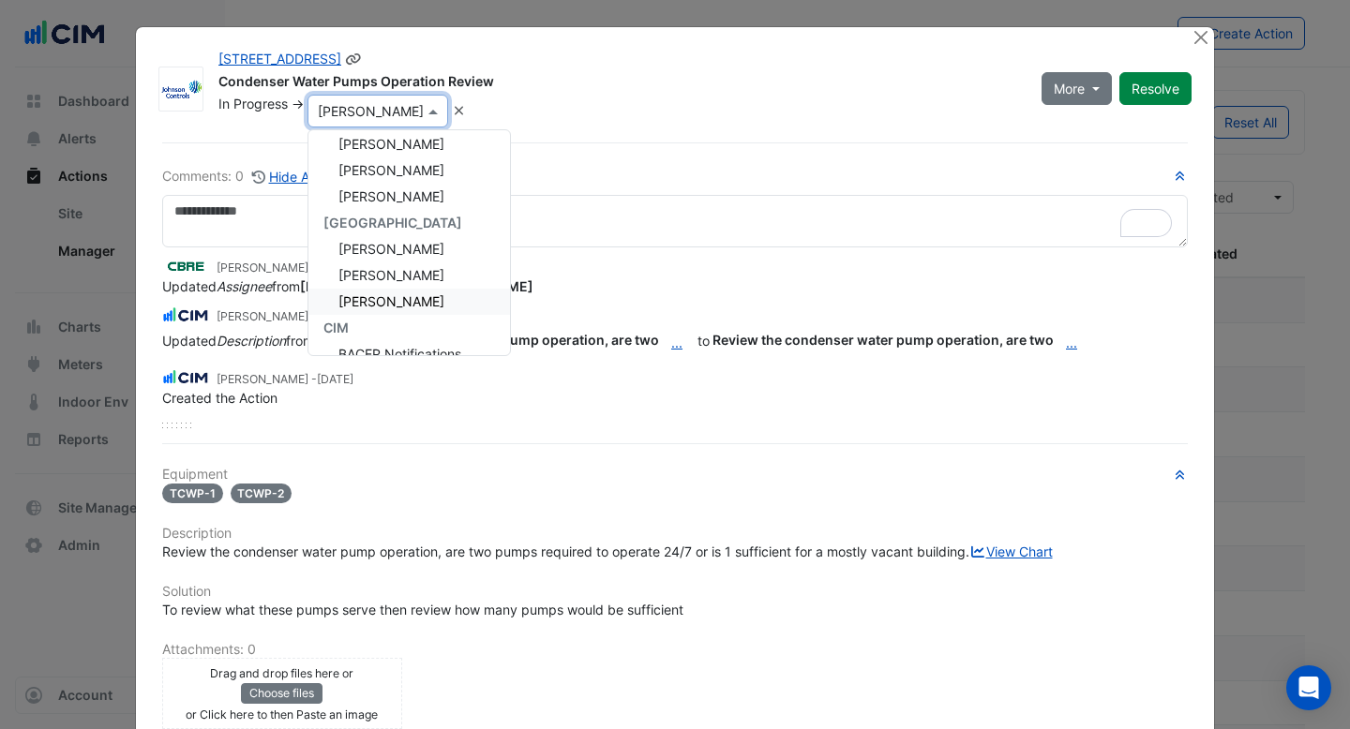
click at [398, 293] on span "[PERSON_NAME]" at bounding box center [391, 301] width 106 height 16
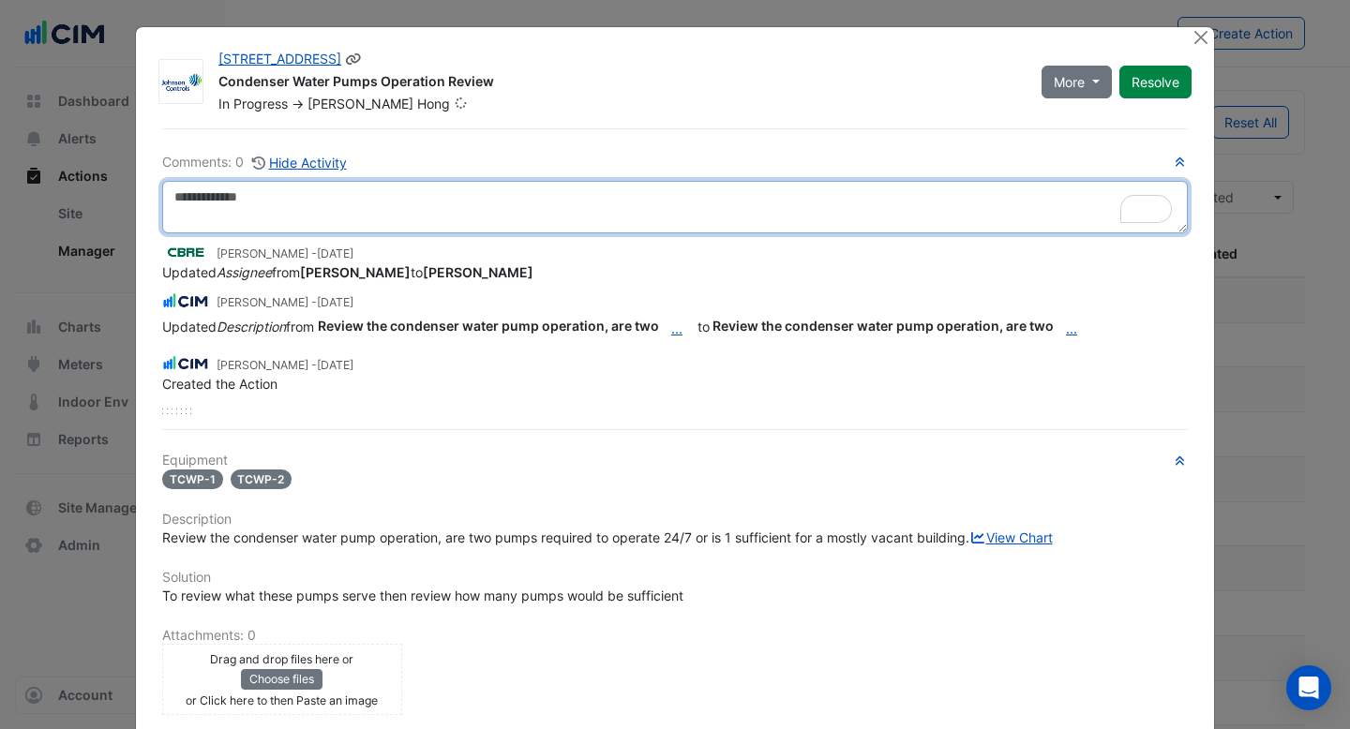
click at [315, 205] on textarea "To enrich screen reader interactions, please activate Accessibility in Grammarl…" at bounding box center [675, 207] width 1026 height 52
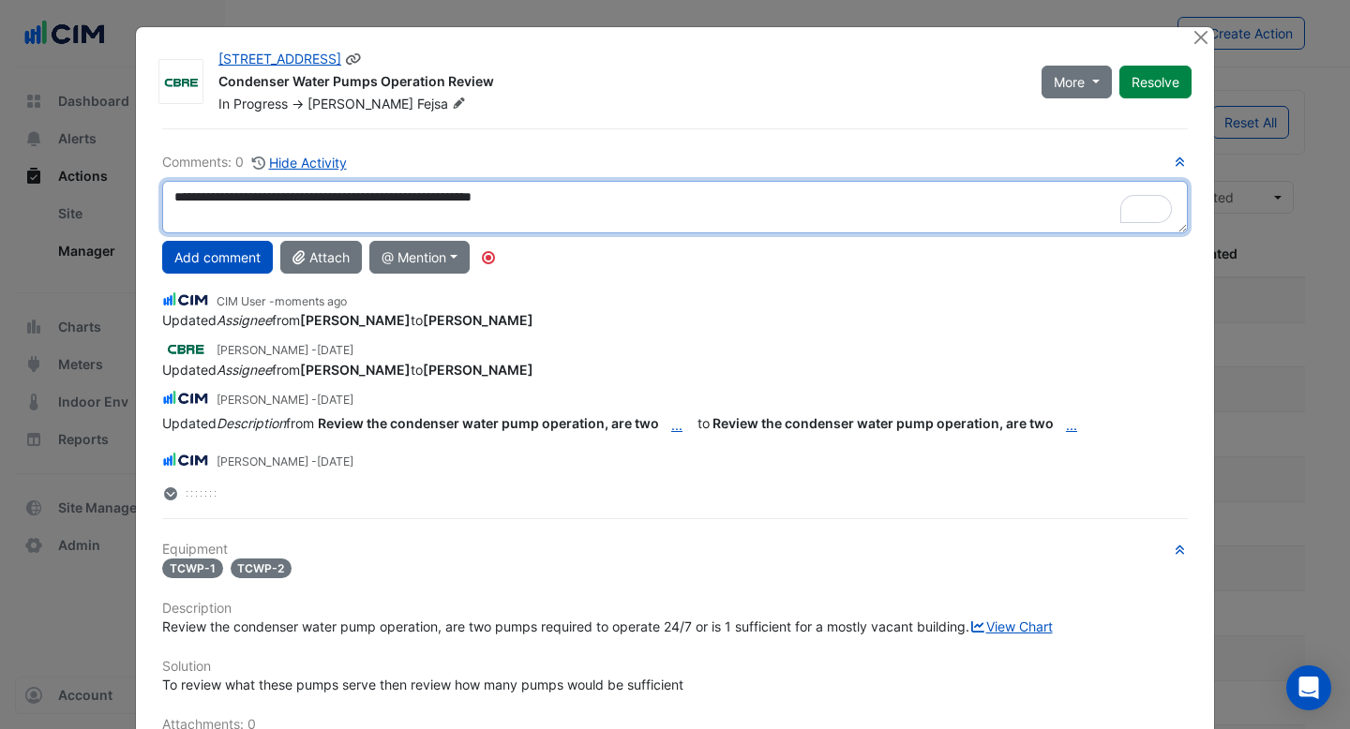
type textarea "**********"
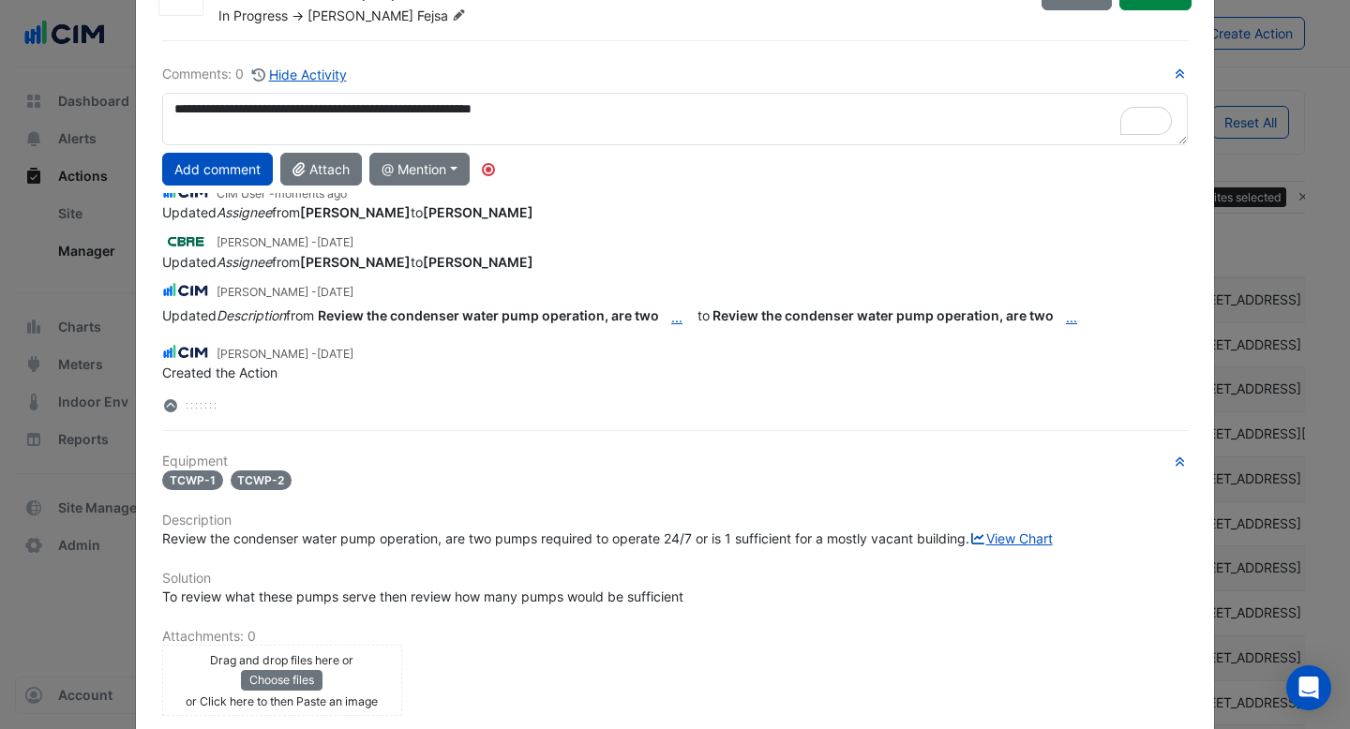
scroll to position [17, 0]
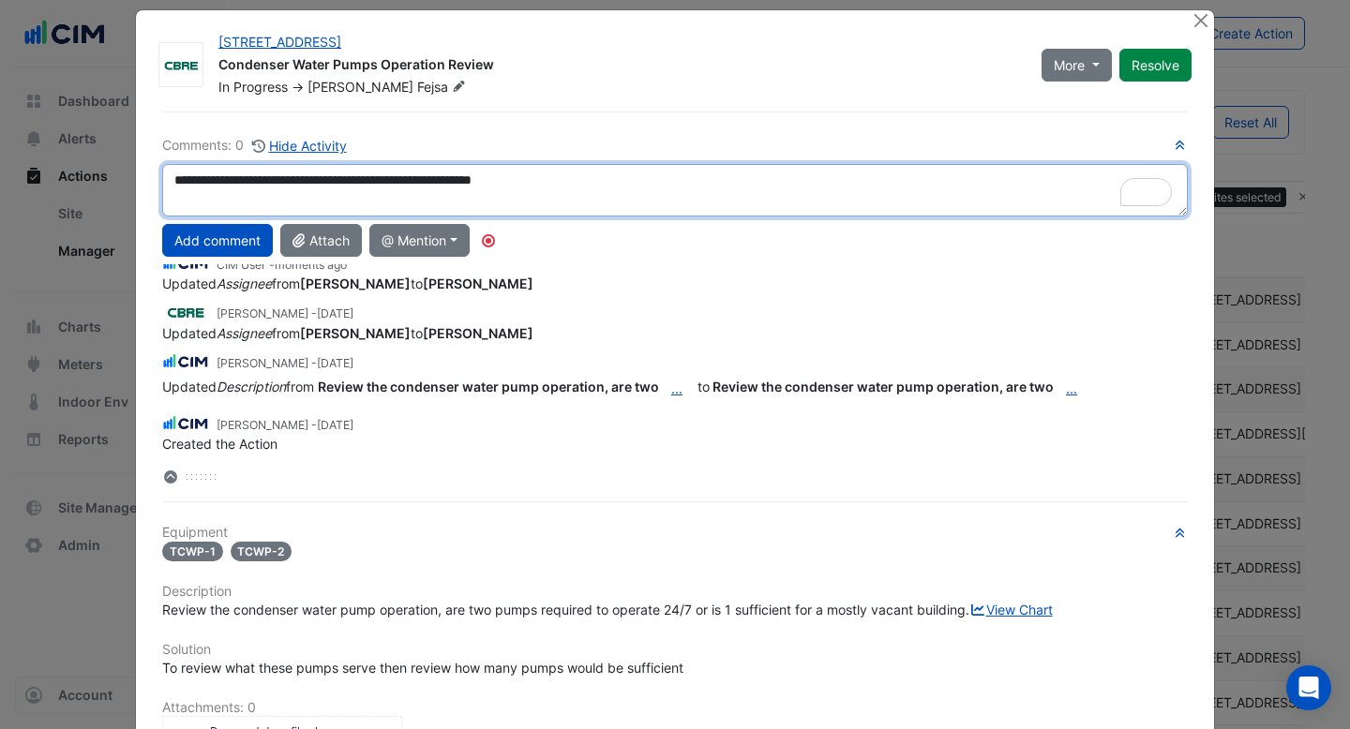
drag, startPoint x: 586, startPoint y: 179, endPoint x: 153, endPoint y: 183, distance: 433.1
click at [153, 183] on div "**********" at bounding box center [675, 190] width 1048 height 52
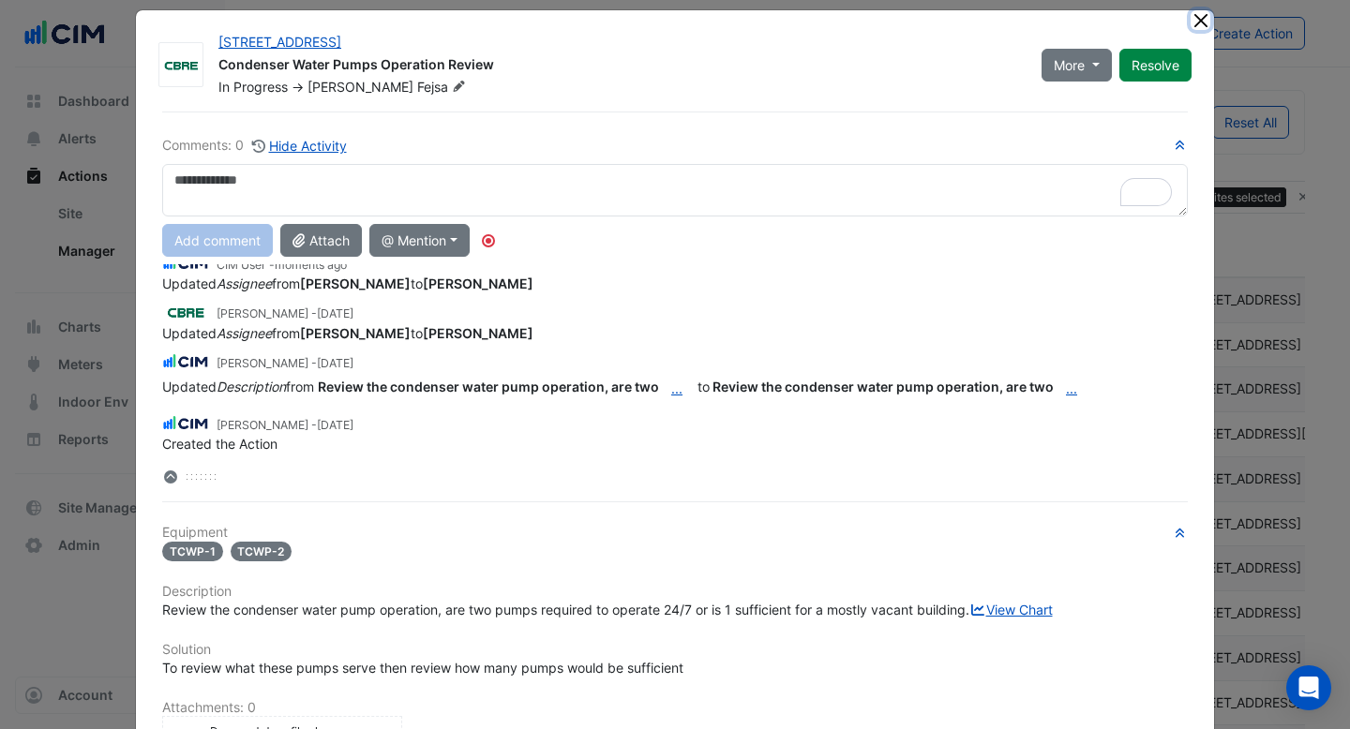
click at [1200, 23] on button "Close" at bounding box center [1201, 20] width 20 height 20
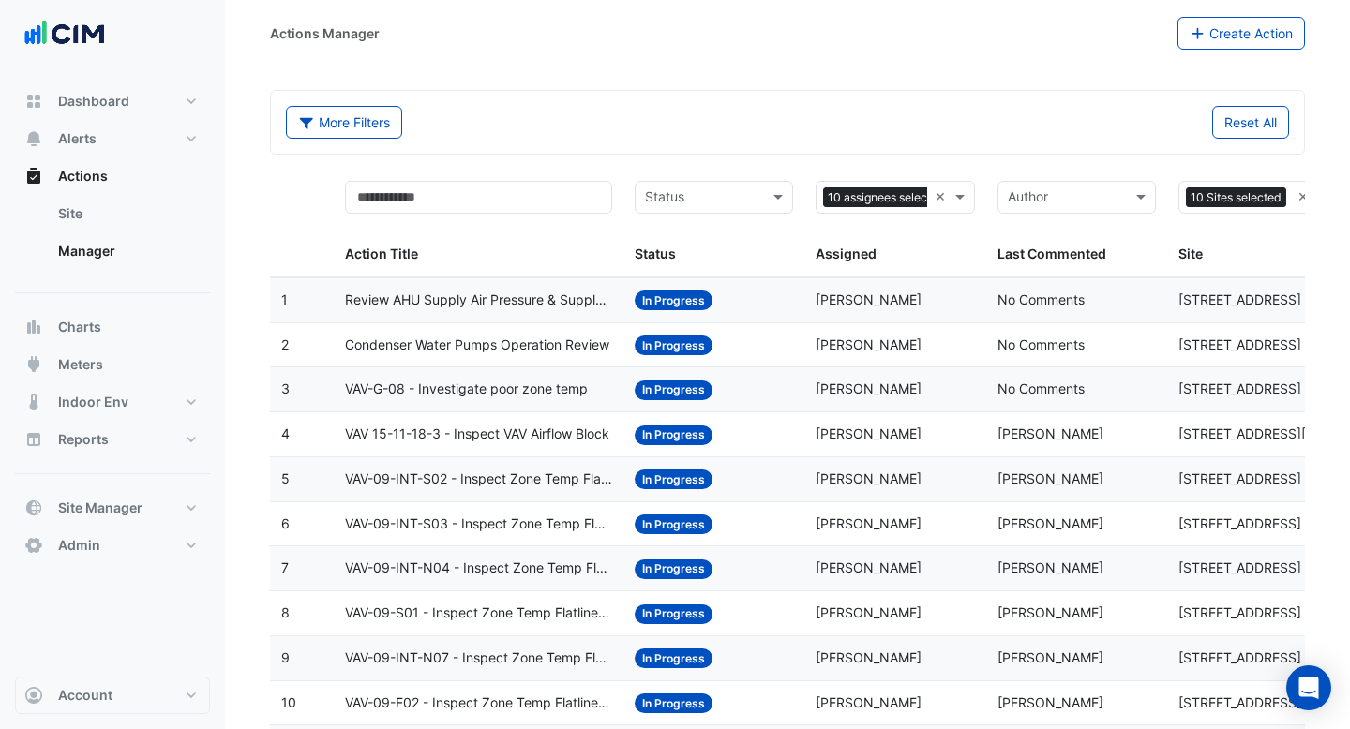
click at [767, 341] on div "Status: In Progress" at bounding box center [714, 346] width 158 height 22
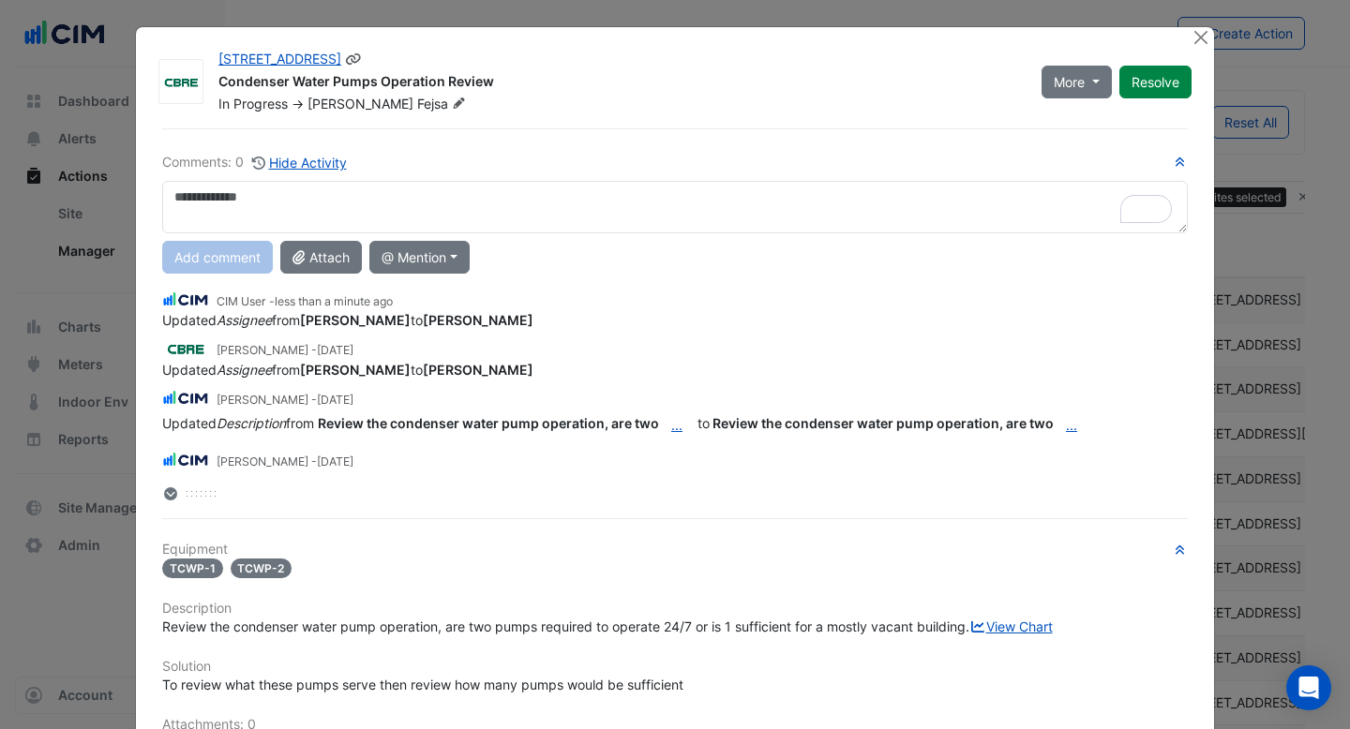
click at [452, 103] on icon at bounding box center [459, 102] width 14 height 11
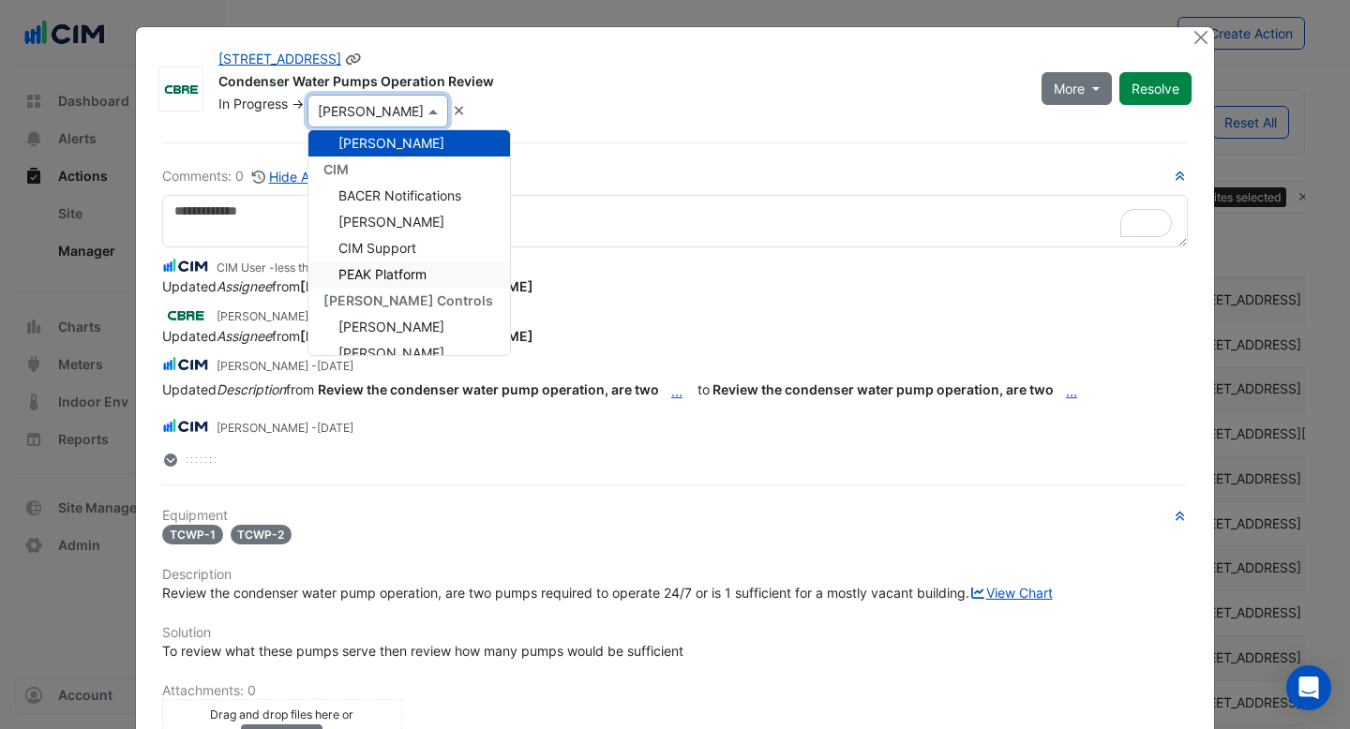
scroll to position [289, 0]
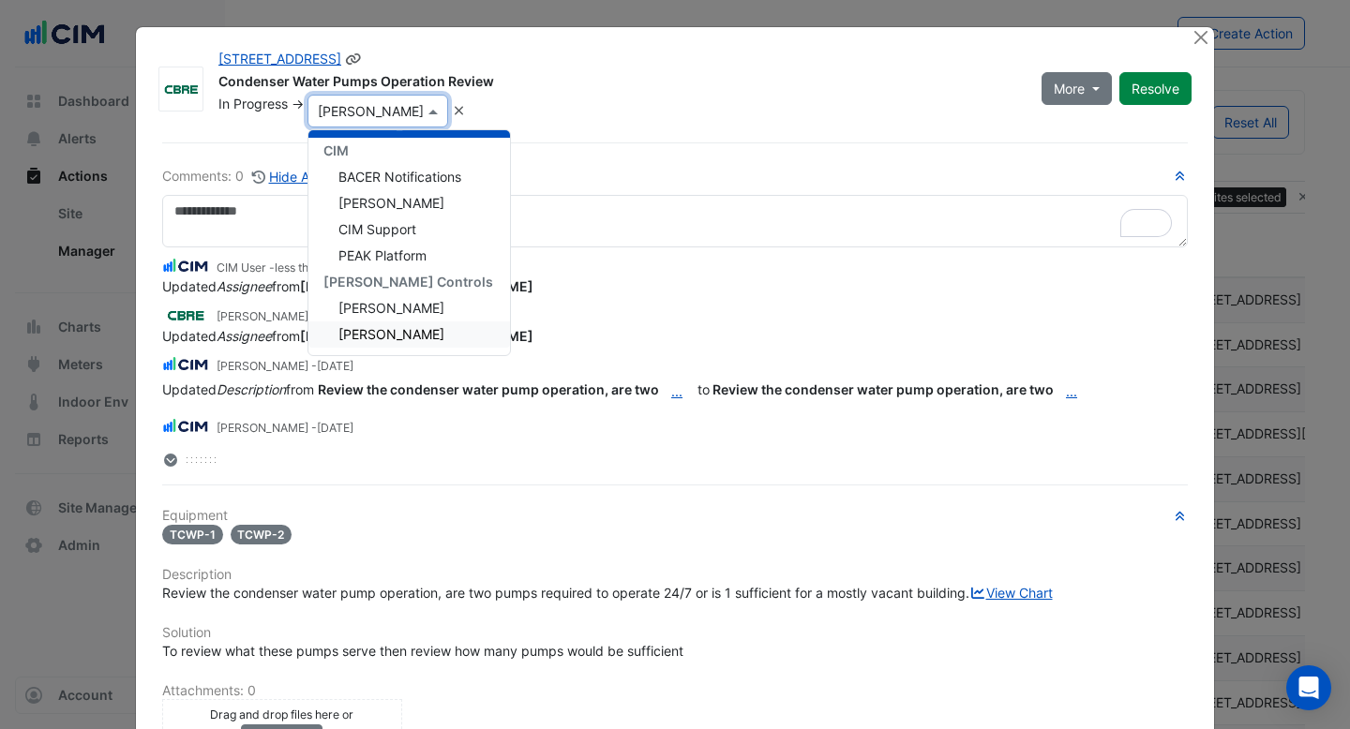
click at [400, 331] on span "[PERSON_NAME]" at bounding box center [391, 334] width 106 height 16
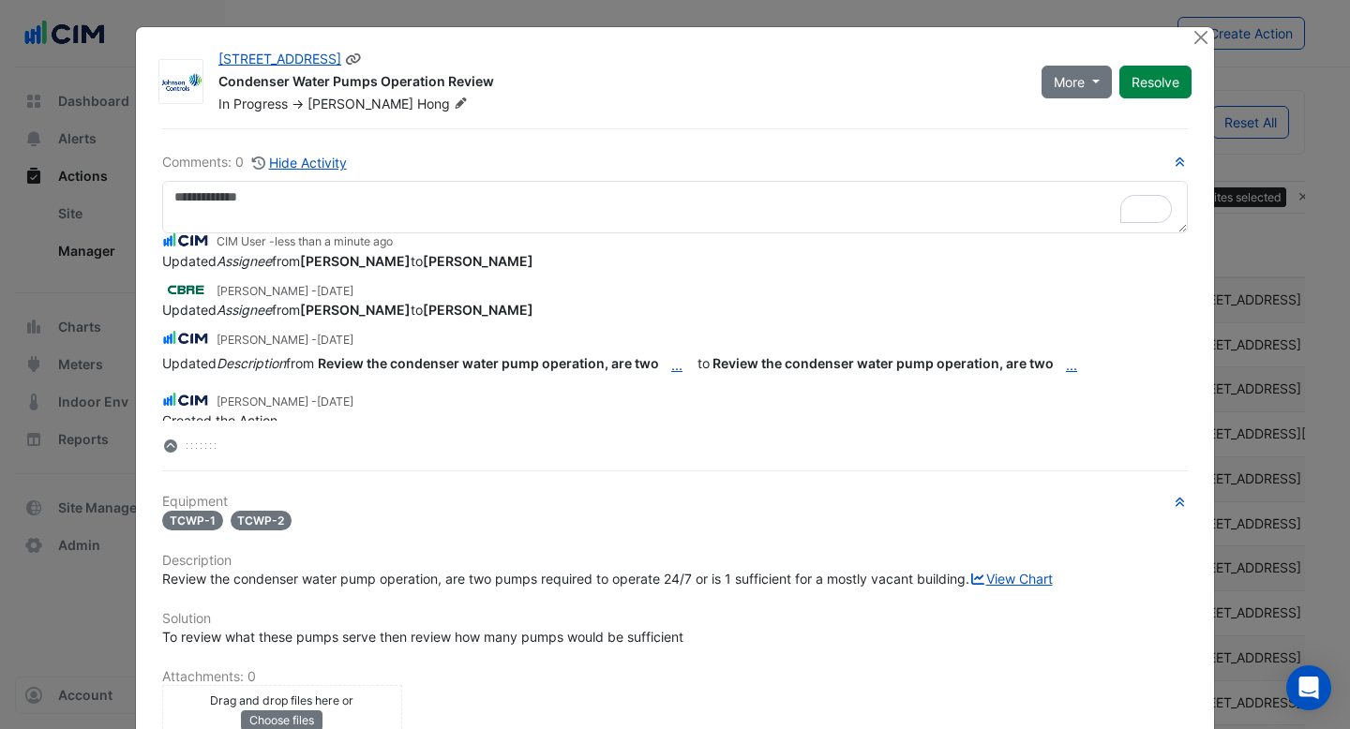
scroll to position [68, 0]
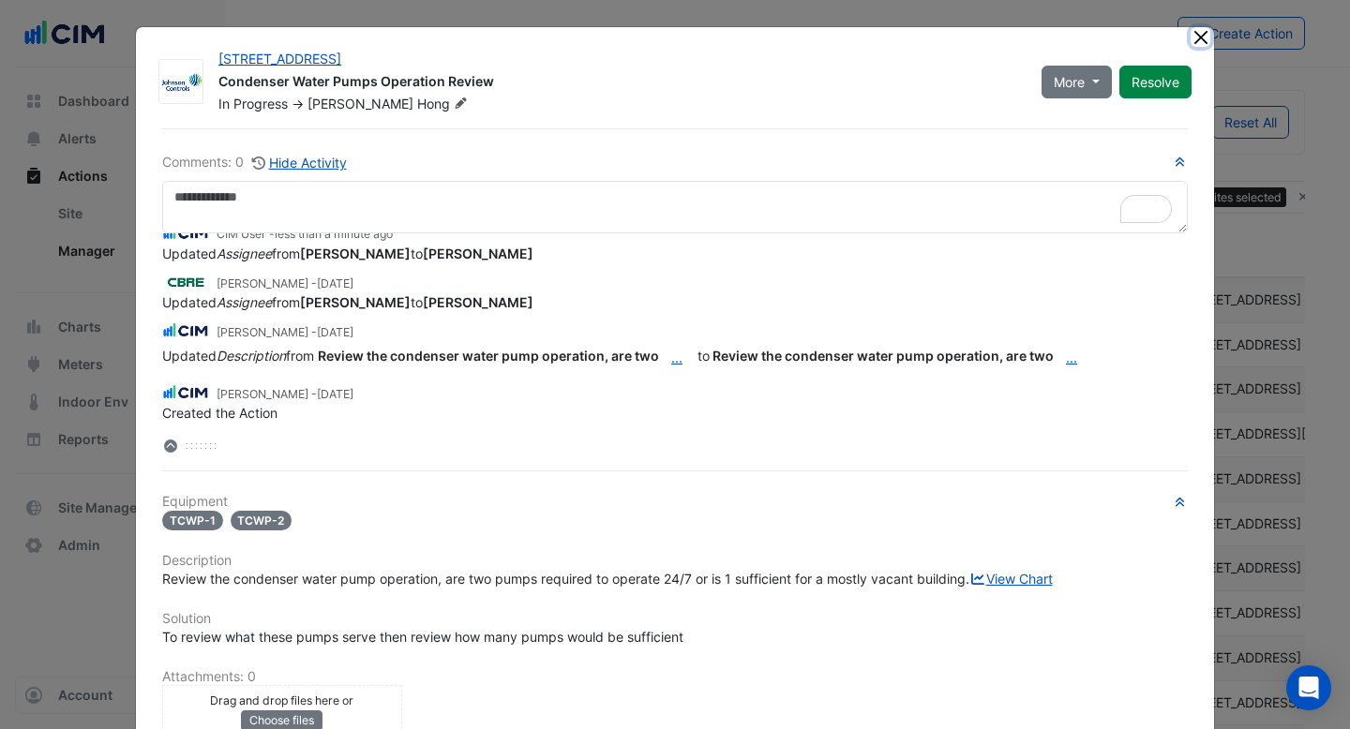
click at [1202, 34] on button "Close" at bounding box center [1201, 37] width 20 height 20
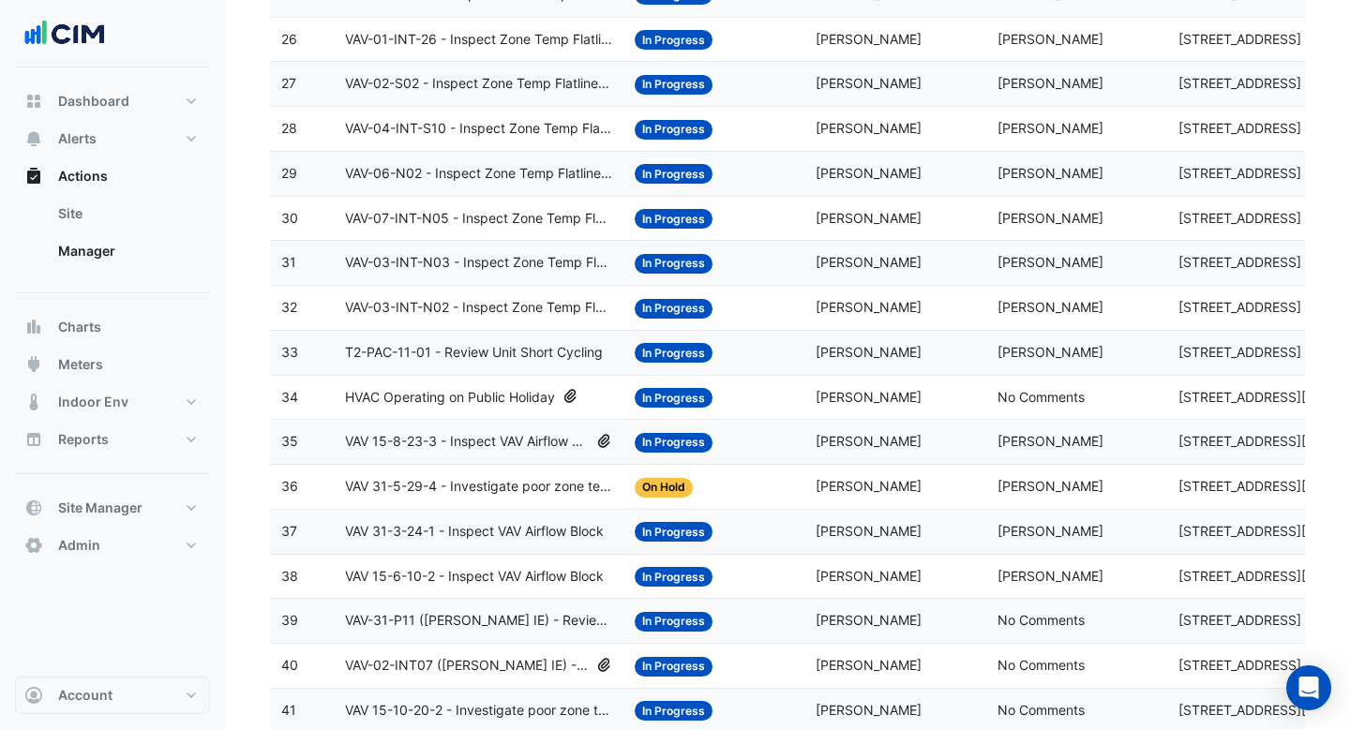
scroll to position [1408, 0]
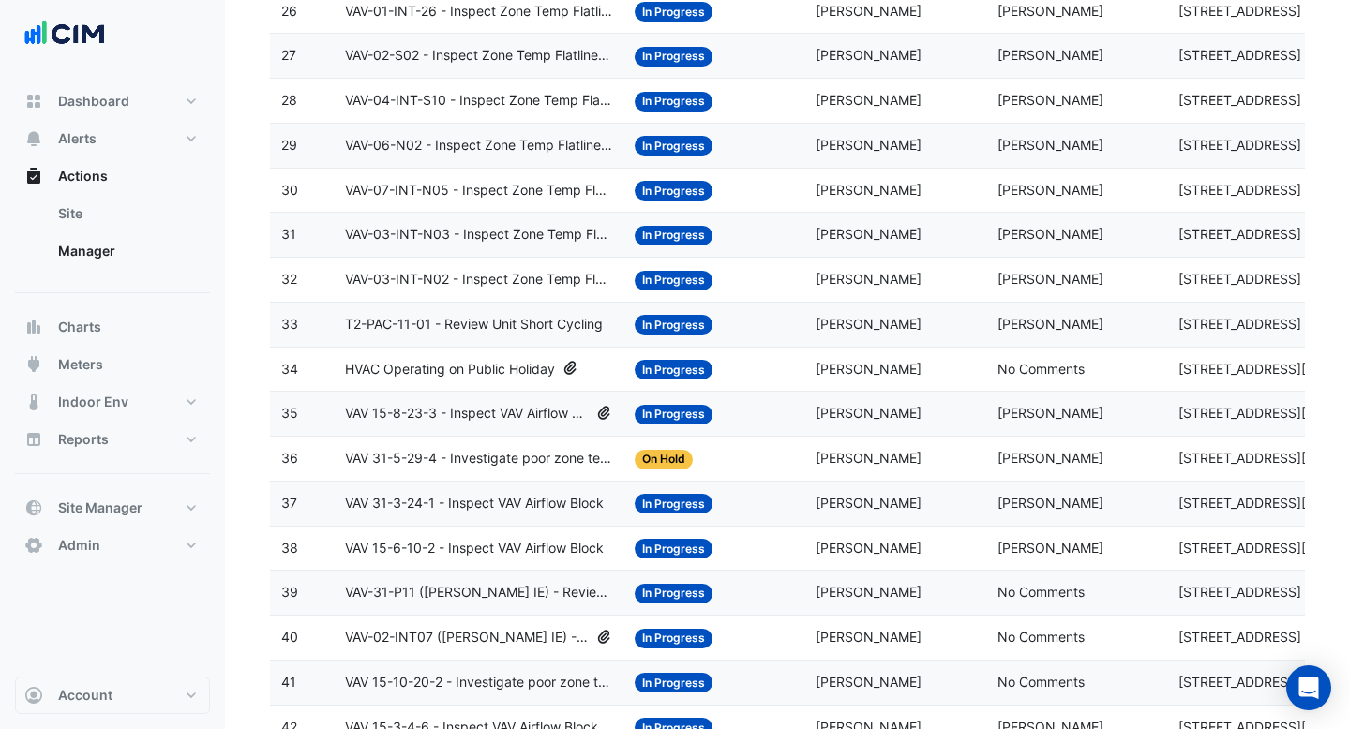
click at [503, 426] on datatable-body-cell "Action Title: VAV 15-8-23-3 - Inspect VAV Airflow Block" at bounding box center [479, 414] width 290 height 44
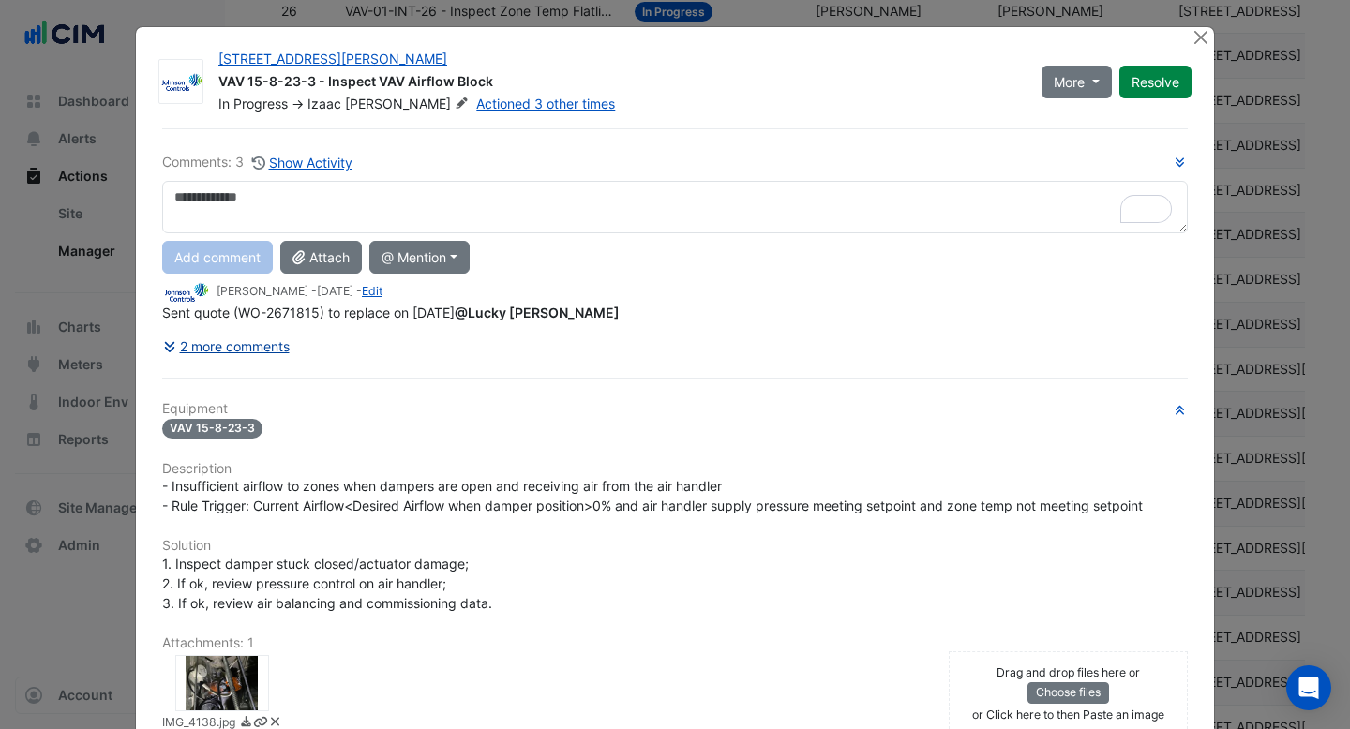
click at [207, 346] on button "2 more comments" at bounding box center [226, 346] width 128 height 33
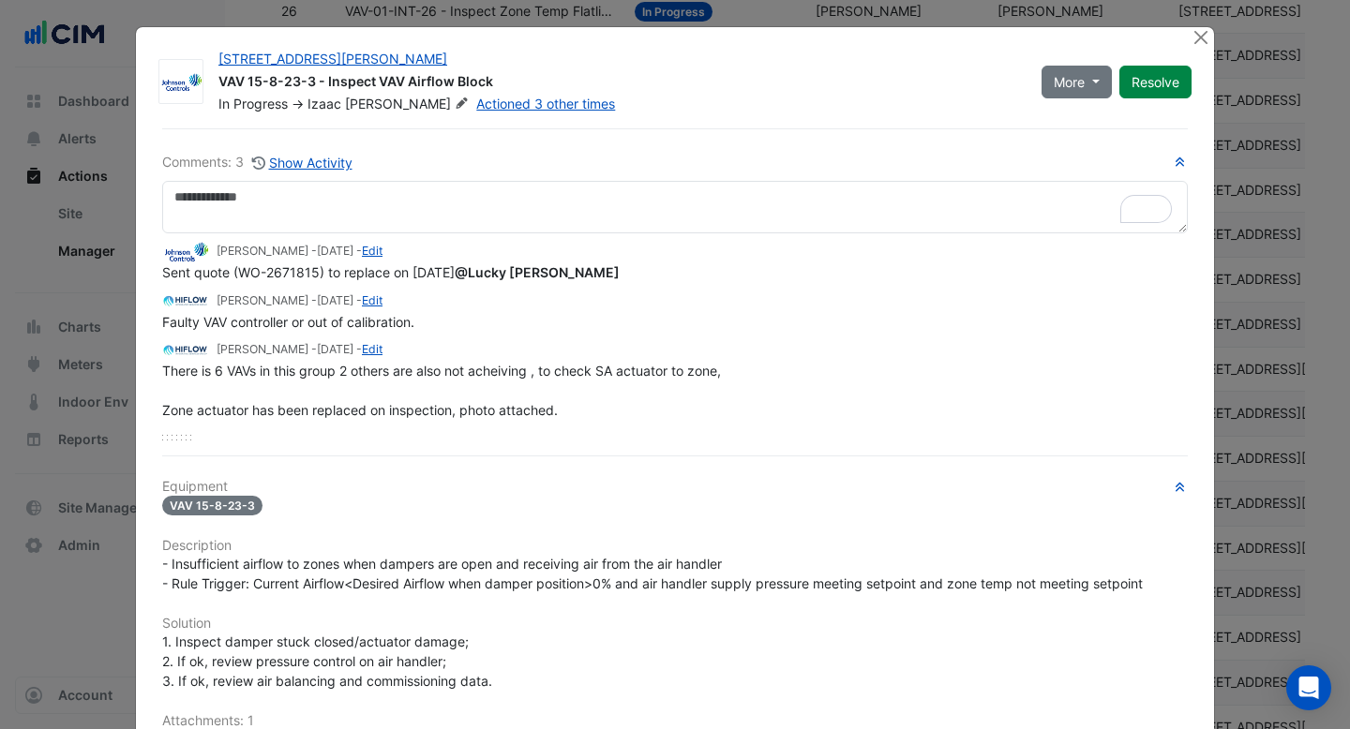
scroll to position [28, 0]
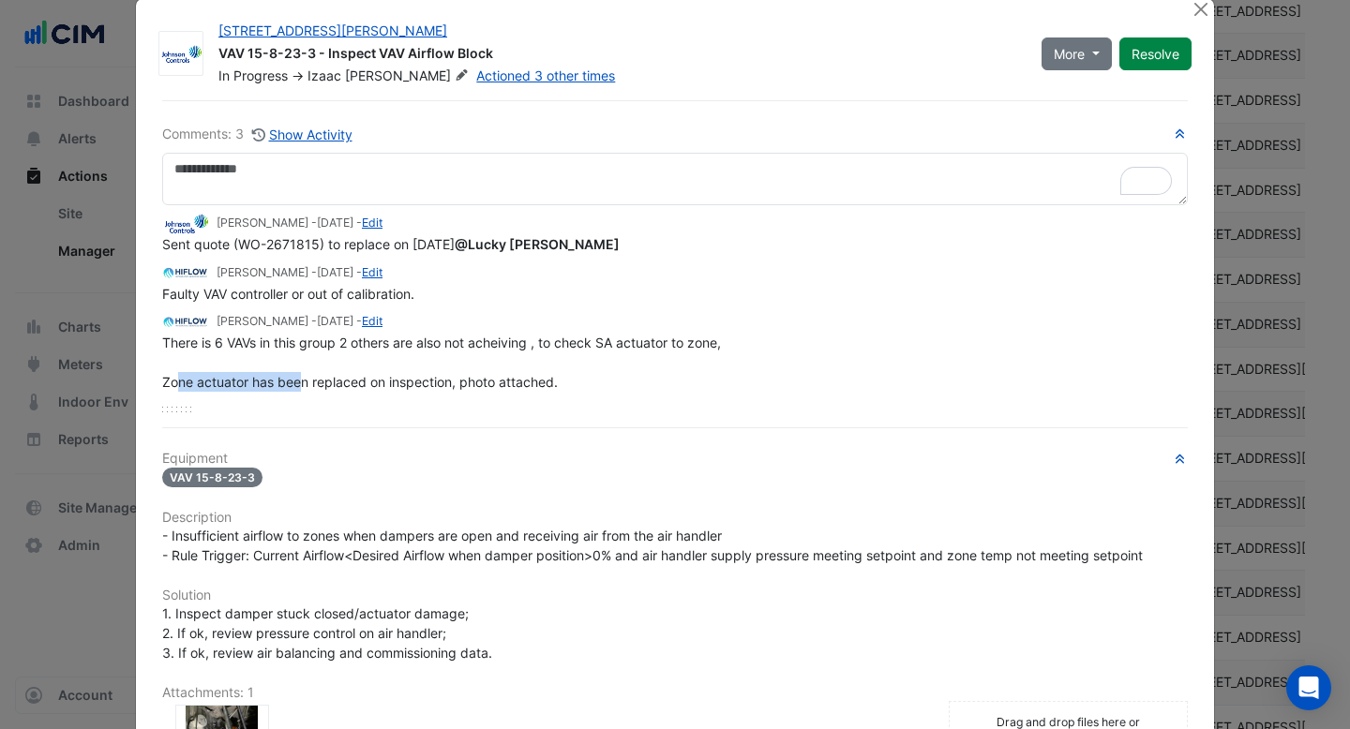
drag, startPoint x: 179, startPoint y: 379, endPoint x: 302, endPoint y: 378, distance: 122.8
click at [303, 378] on span "There is 6 VAVs in this group 2 others are also not acheiving , to check SA act…" at bounding box center [443, 362] width 562 height 55
click at [444, 379] on span "There is 6 VAVs in this group 2 others are also not acheiving , to check SA act…" at bounding box center [443, 362] width 562 height 55
drag, startPoint x: 181, startPoint y: 342, endPoint x: 224, endPoint y: 342, distance: 43.1
click at [224, 342] on span "There is 6 VAVs in this group 2 others are also not acheiving , to check SA act…" at bounding box center [443, 362] width 562 height 55
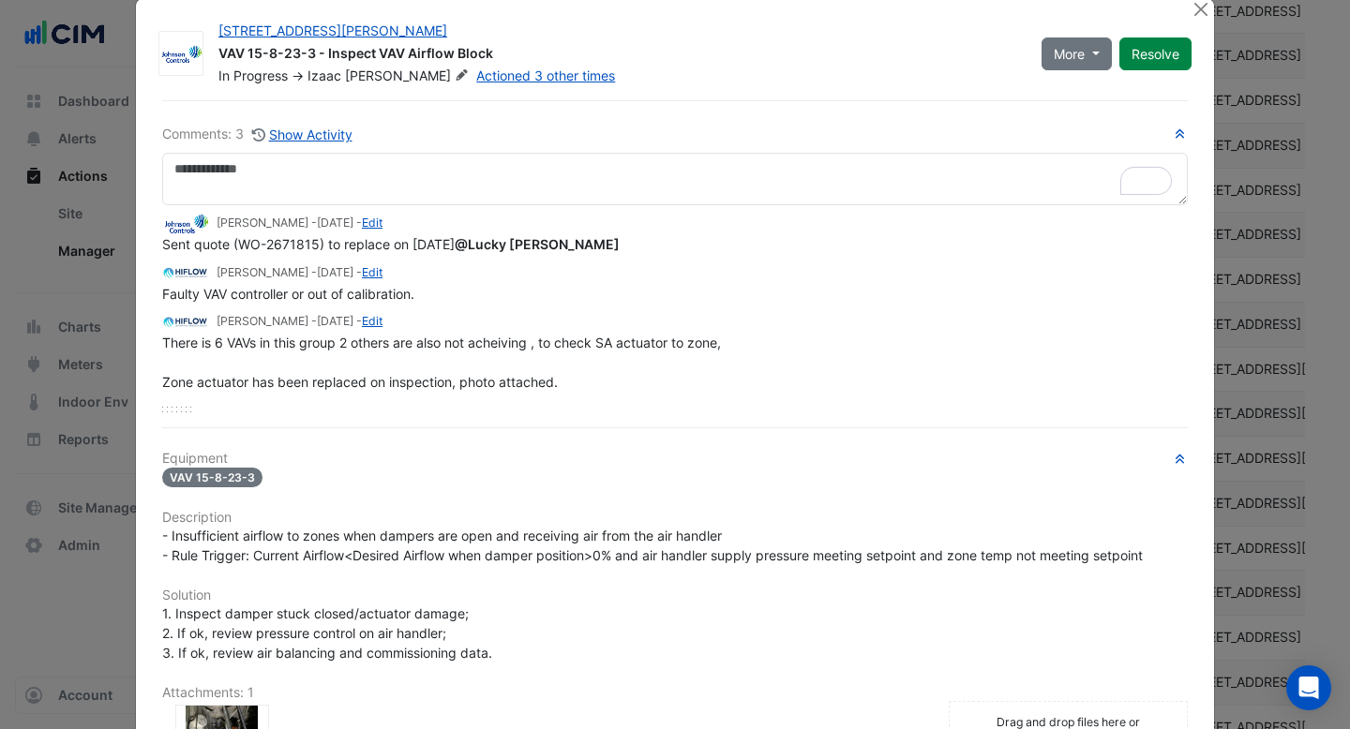
drag, startPoint x: 291, startPoint y: 342, endPoint x: 340, endPoint y: 342, distance: 49.7
click at [340, 342] on span "There is 6 VAVs in this group 2 others are also not acheiving , to check SA act…" at bounding box center [443, 362] width 562 height 55
click at [547, 340] on span "There is 6 VAVs in this group 2 others are also not acheiving , to check SA act…" at bounding box center [443, 362] width 562 height 55
drag, startPoint x: 310, startPoint y: 292, endPoint x: 260, endPoint y: 292, distance: 50.6
click at [260, 292] on span "Faulty VAV controller or out of calibration." at bounding box center [288, 294] width 252 height 16
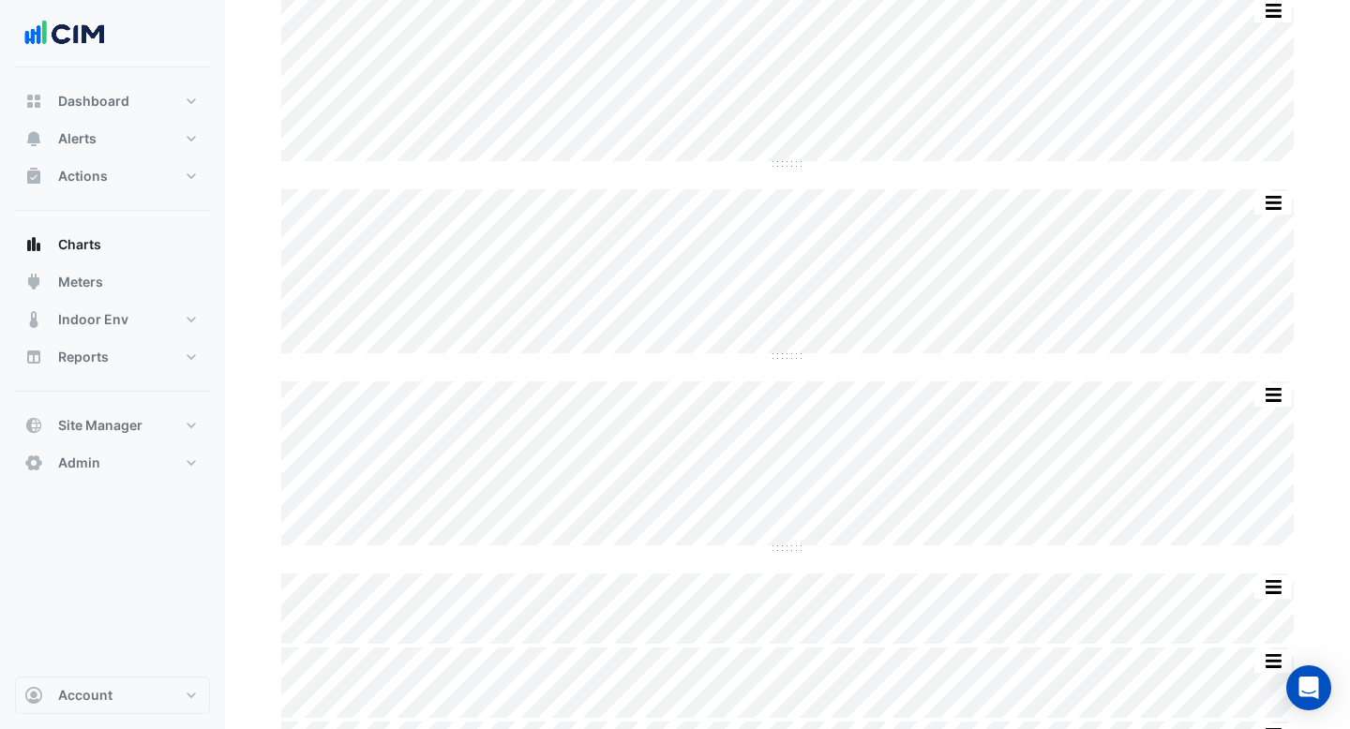
scroll to position [231, 0]
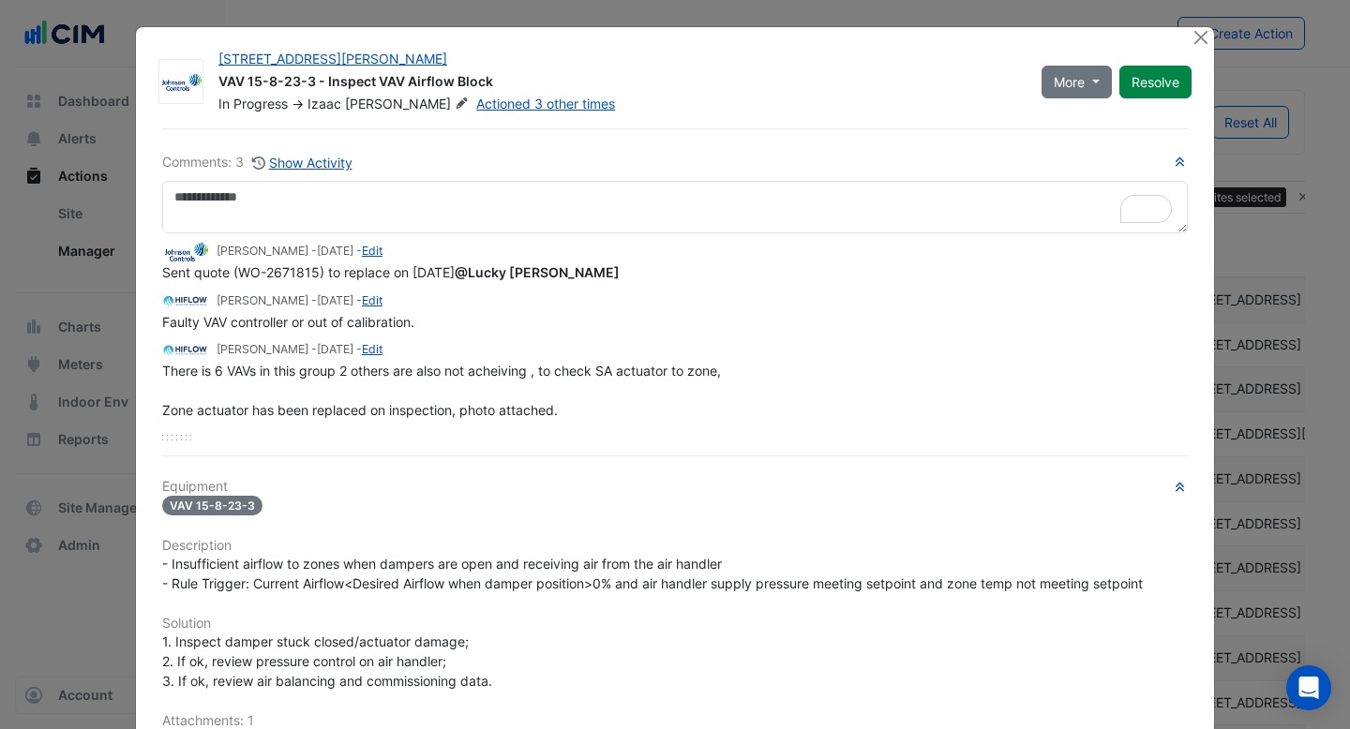
select select "***"
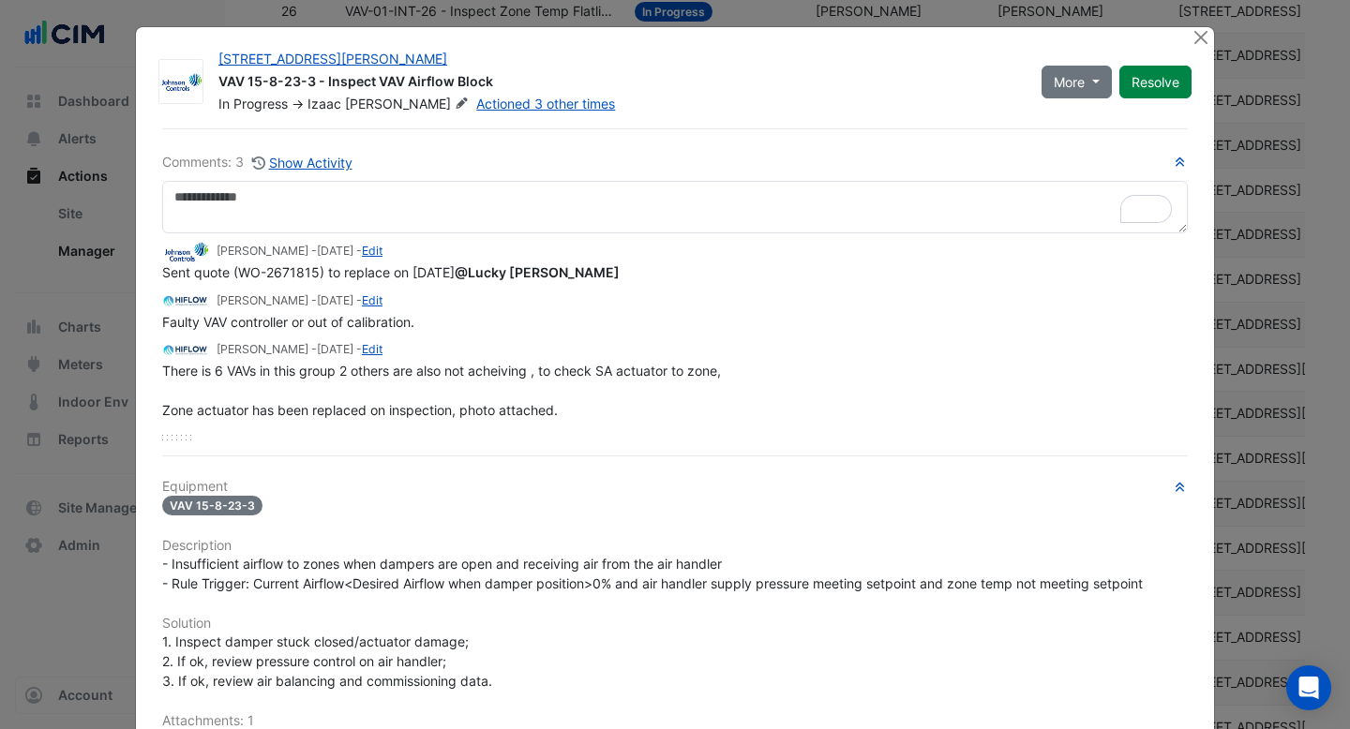
click at [168, 275] on span "Sent quote (WO-2671815) to replace on 8/10/2025 @Lucky Pezzimenti" at bounding box center [392, 272] width 461 height 16
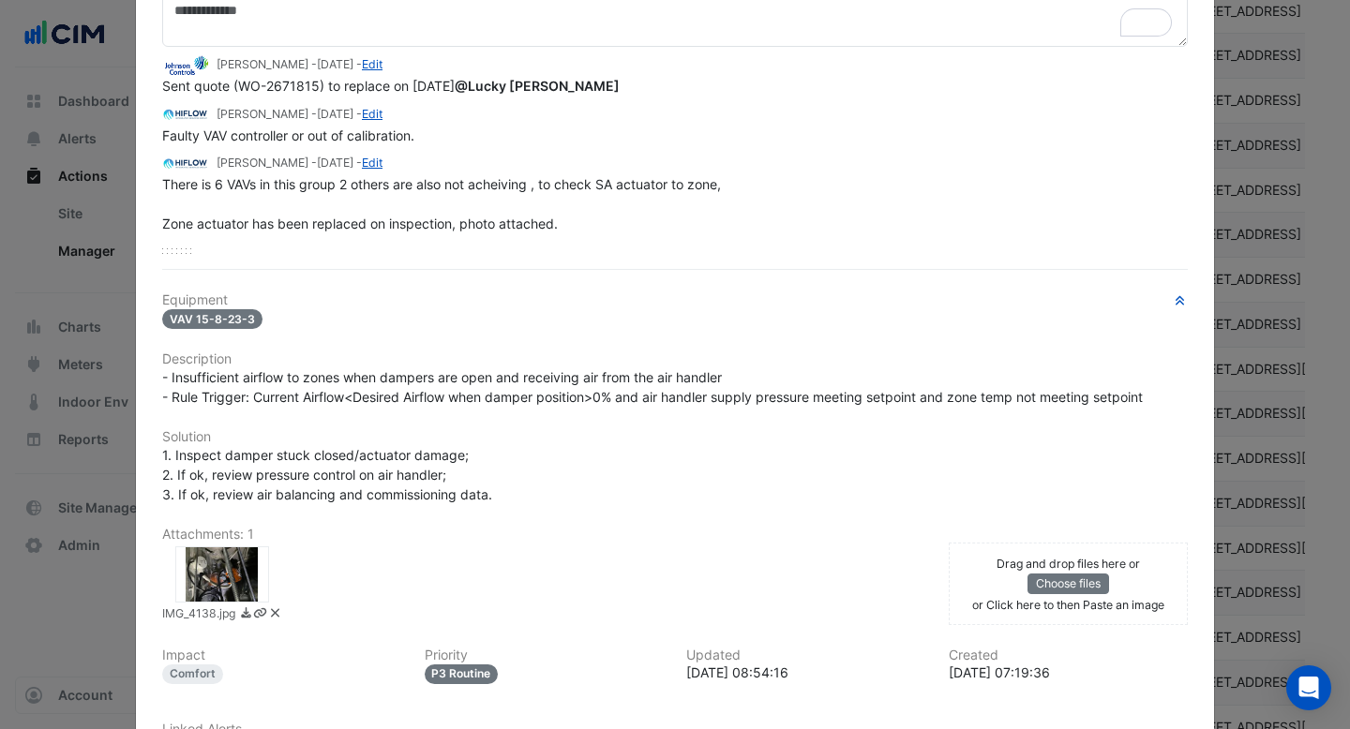
scroll to position [290, 0]
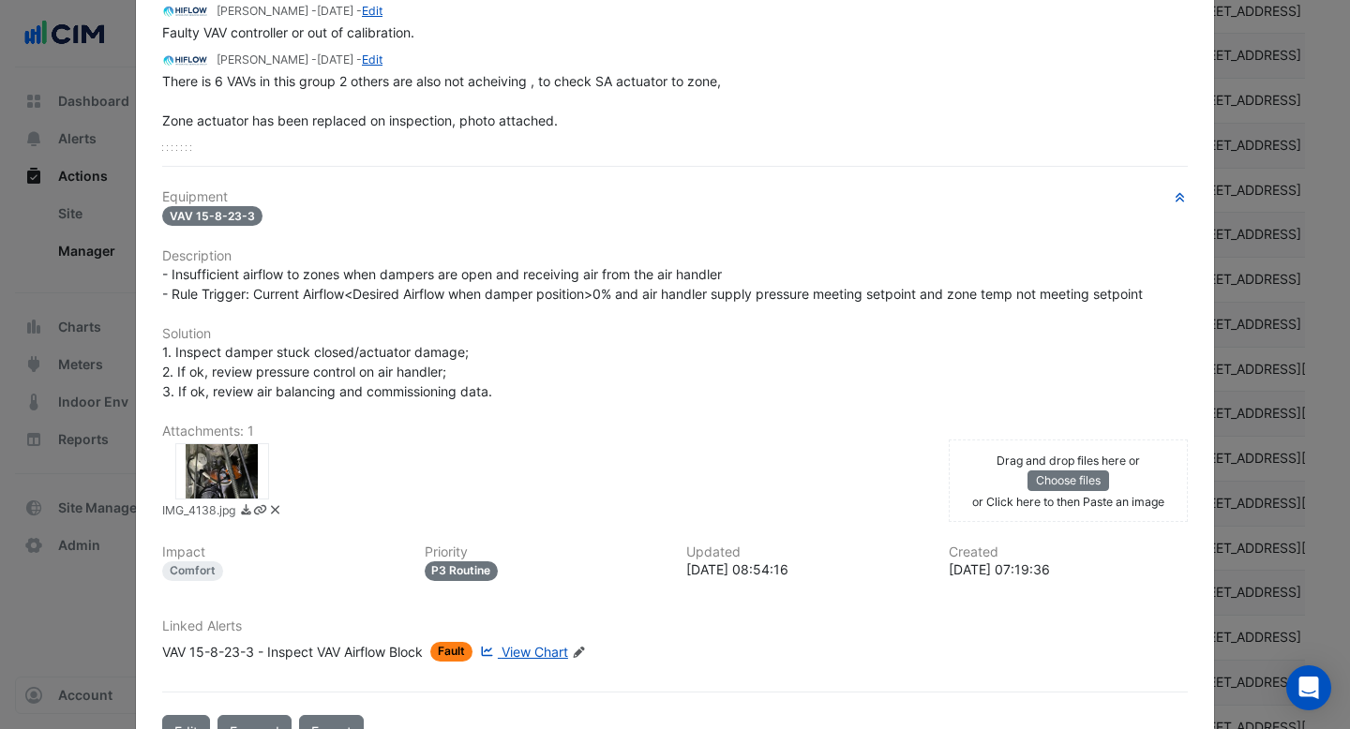
click at [233, 463] on div at bounding box center [222, 471] width 94 height 56
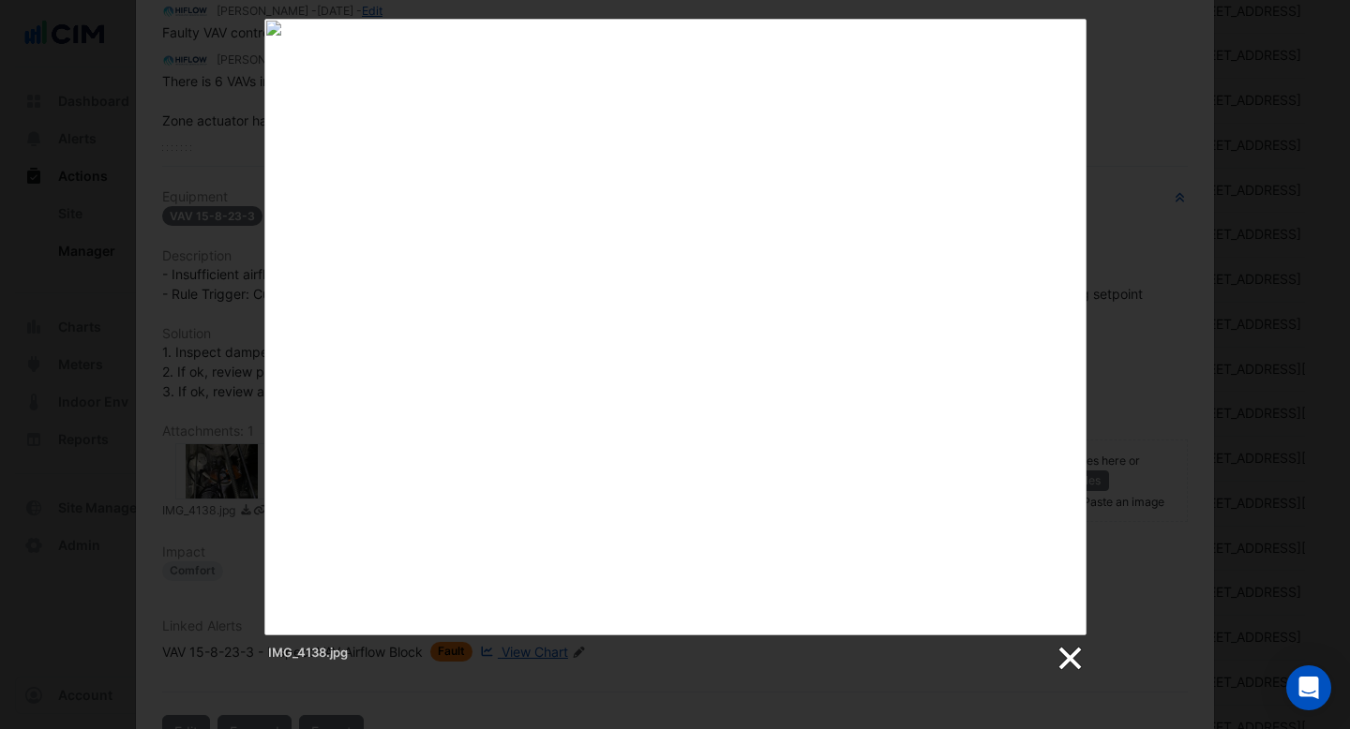
click at [1063, 671] on link at bounding box center [1069, 659] width 28 height 28
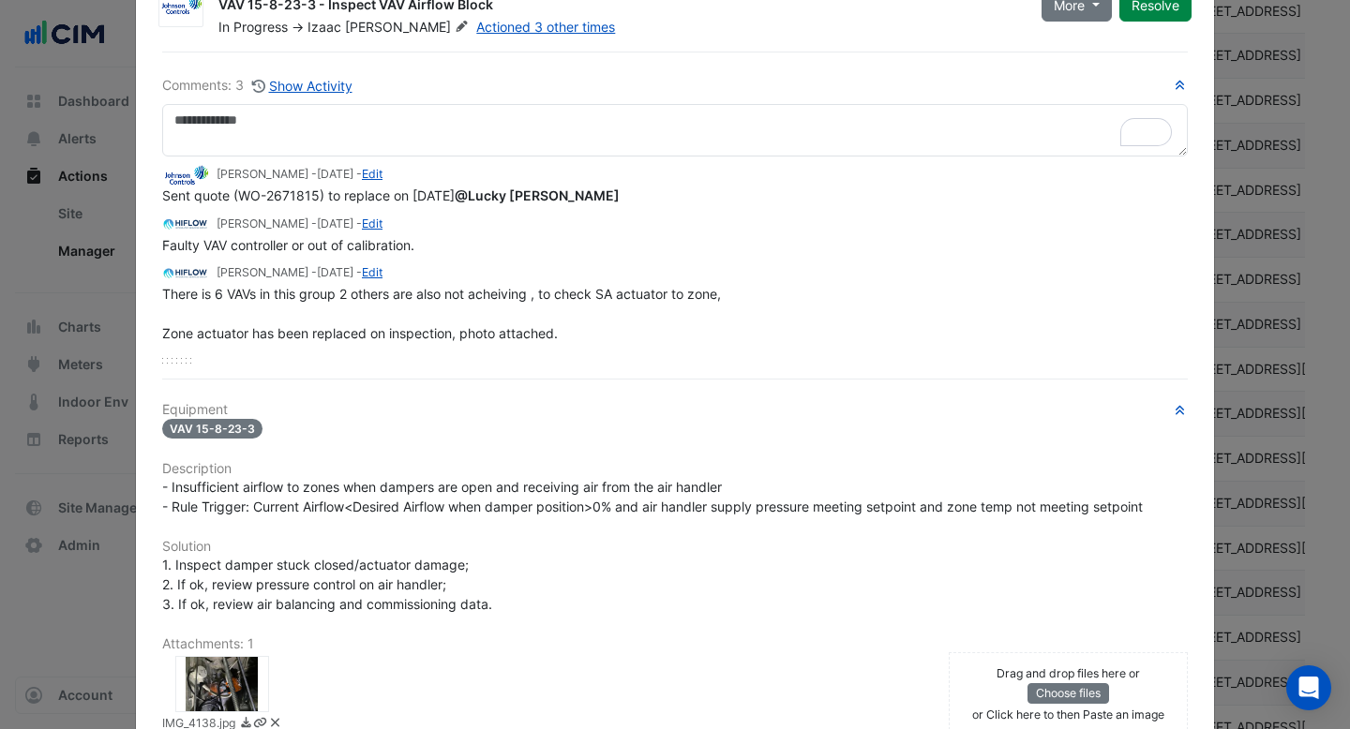
scroll to position [0, 0]
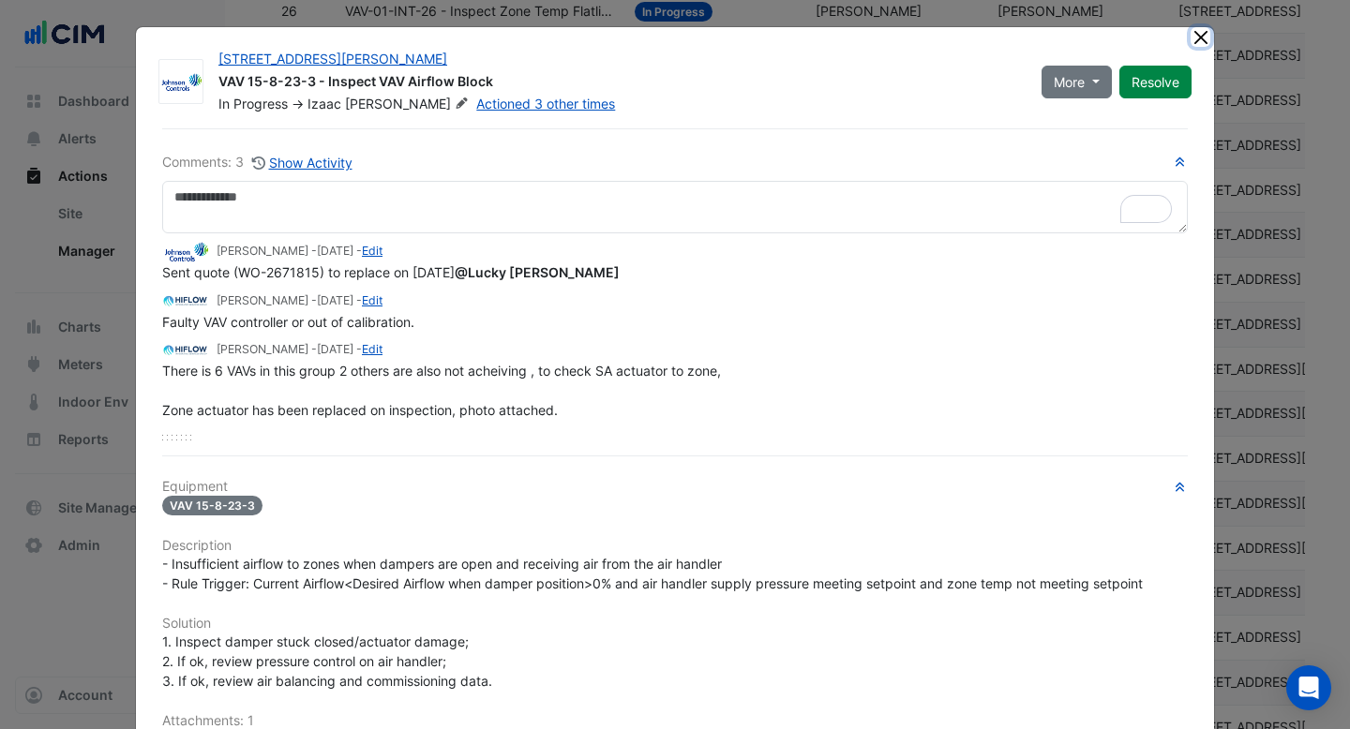
click at [1200, 38] on button "Close" at bounding box center [1201, 37] width 20 height 20
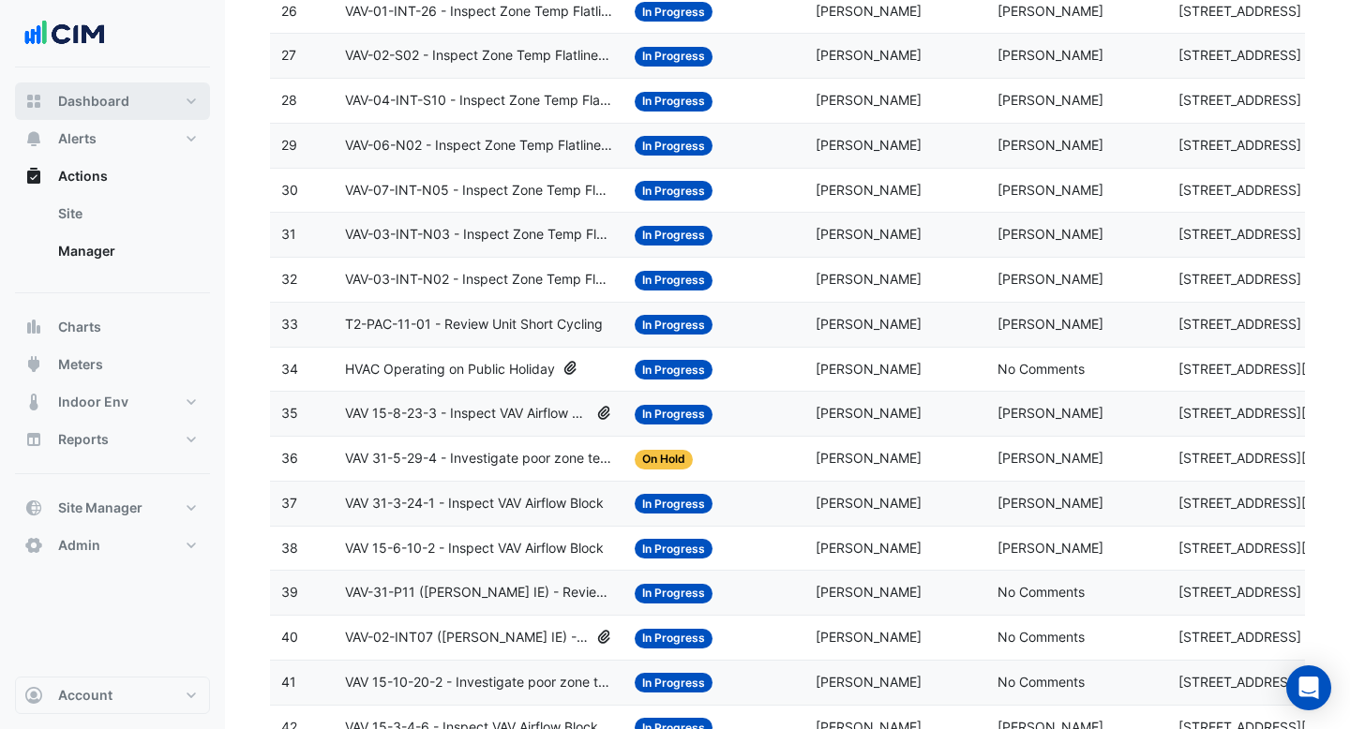
click at [95, 112] on button "Dashboard" at bounding box center [112, 100] width 195 height 37
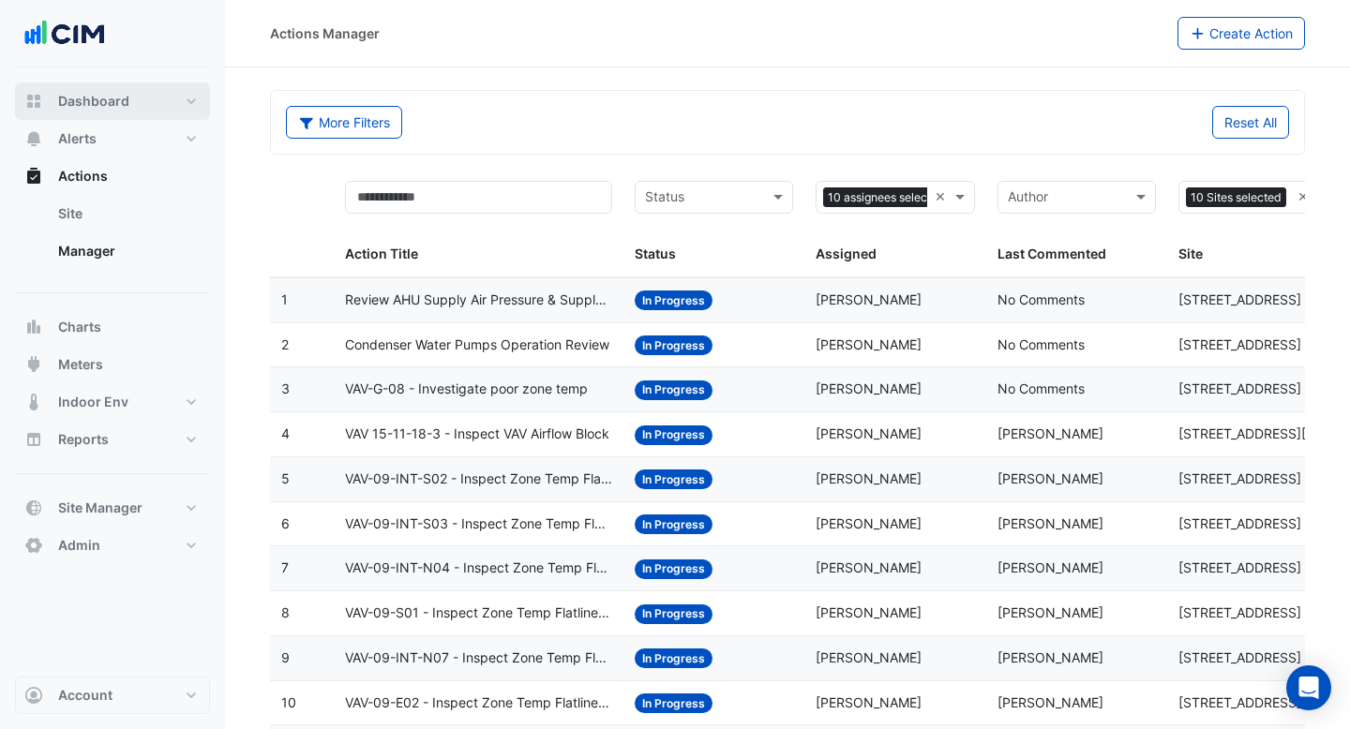
select select "***"
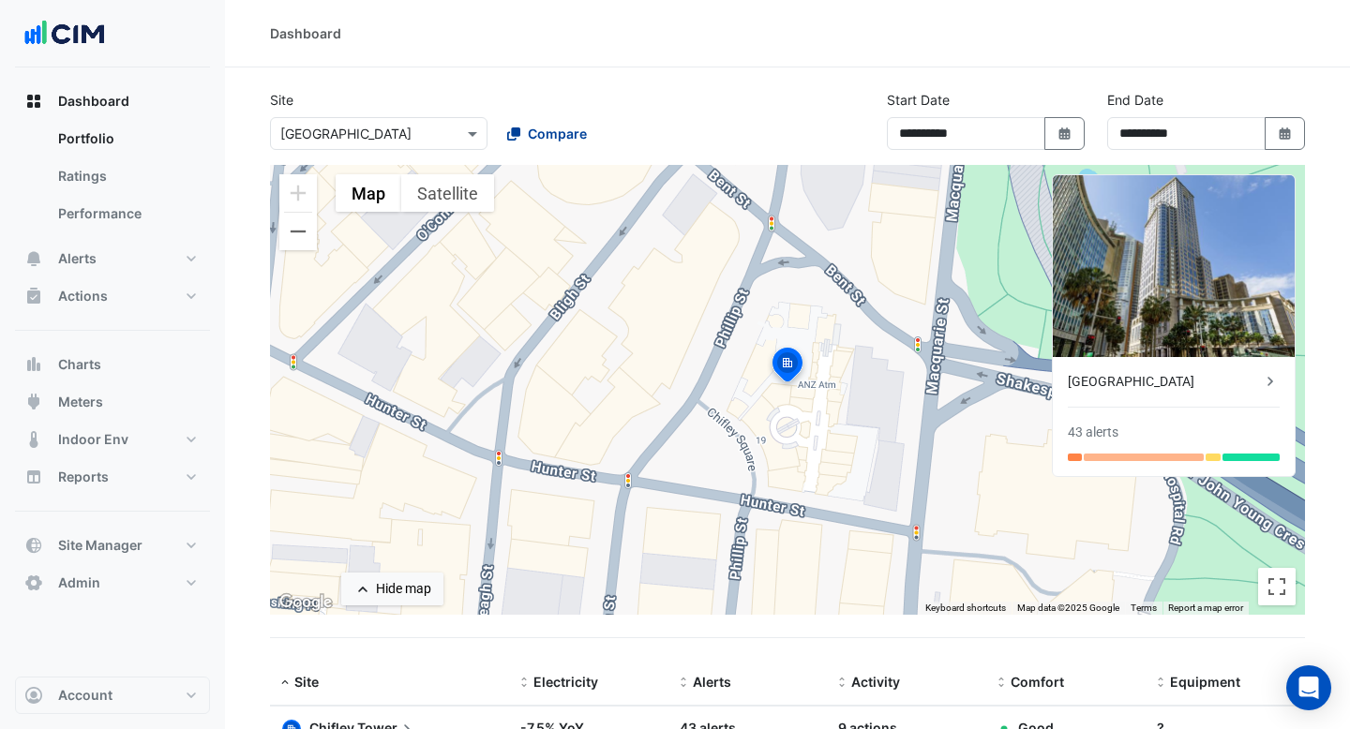
click at [539, 139] on span "Compare" at bounding box center [557, 134] width 59 height 20
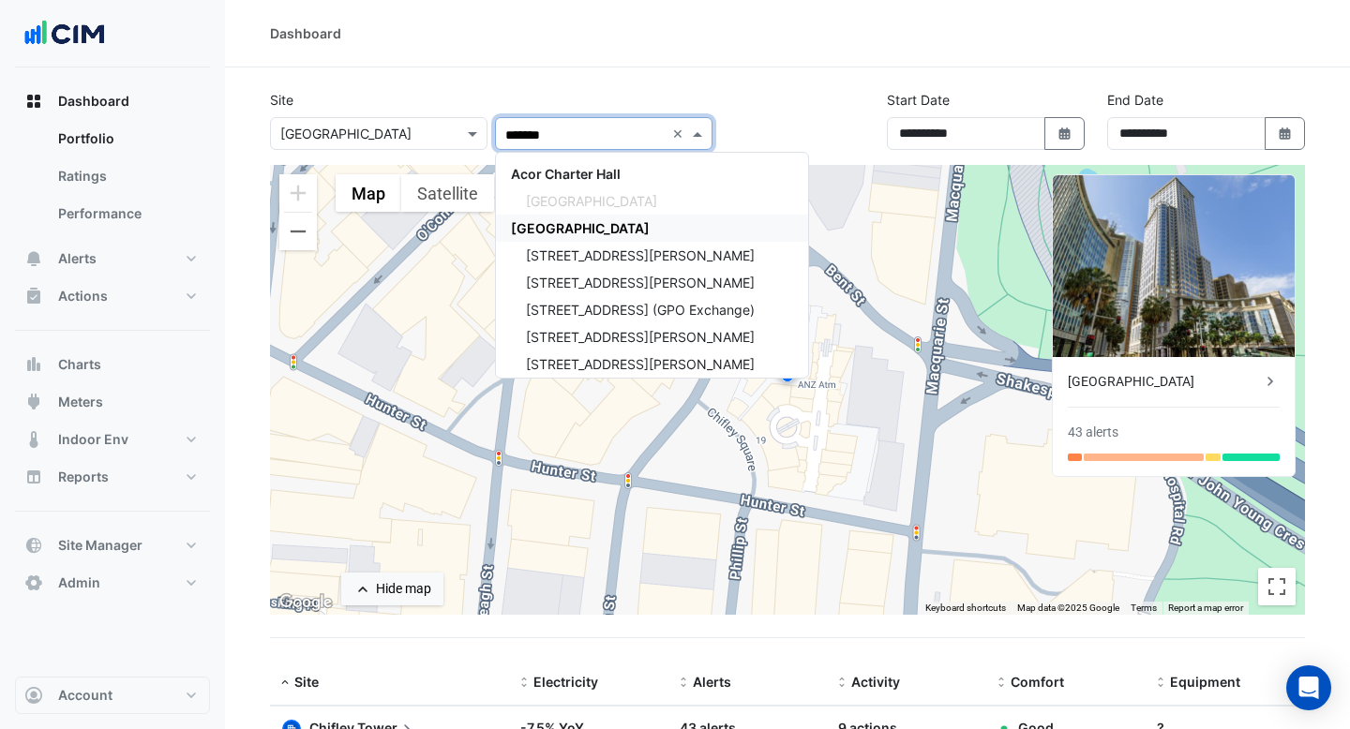
click at [562, 239] on div "[GEOGRAPHIC_DATA]" at bounding box center [652, 228] width 312 height 27
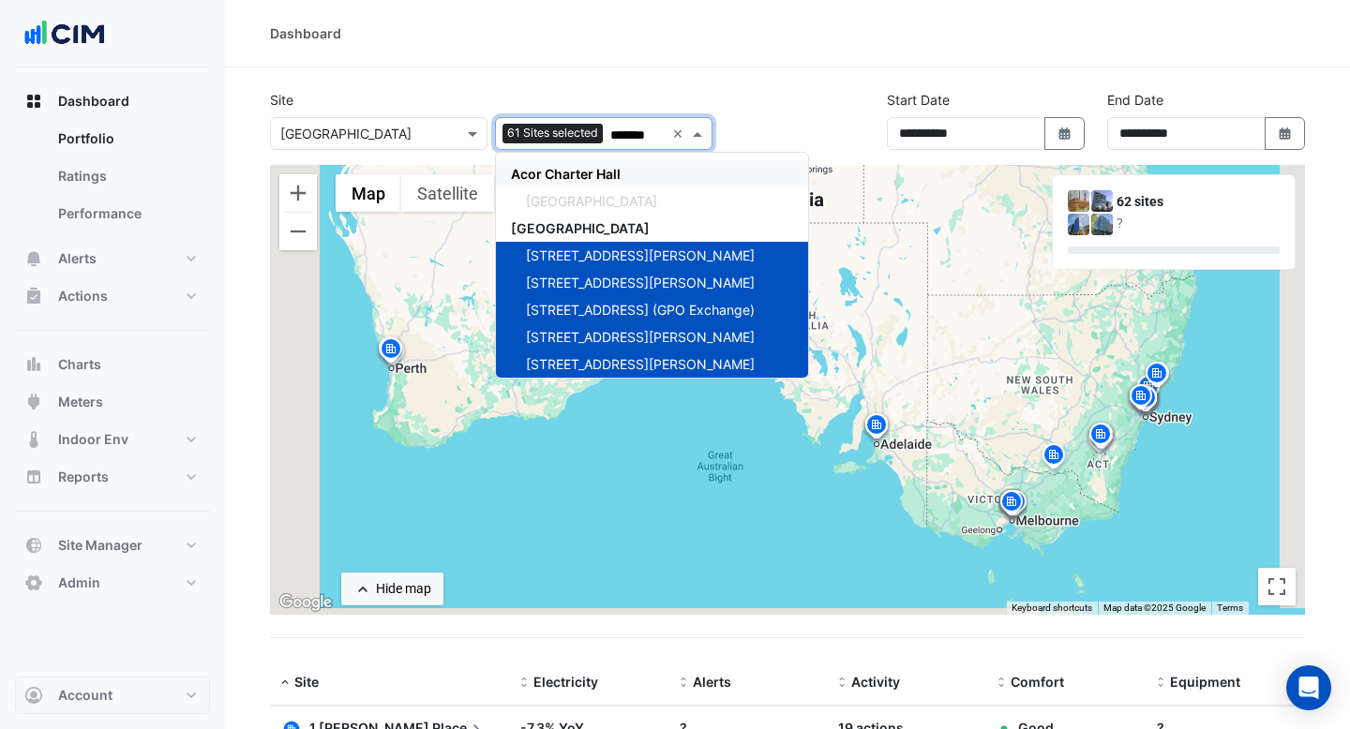
type input "*******"
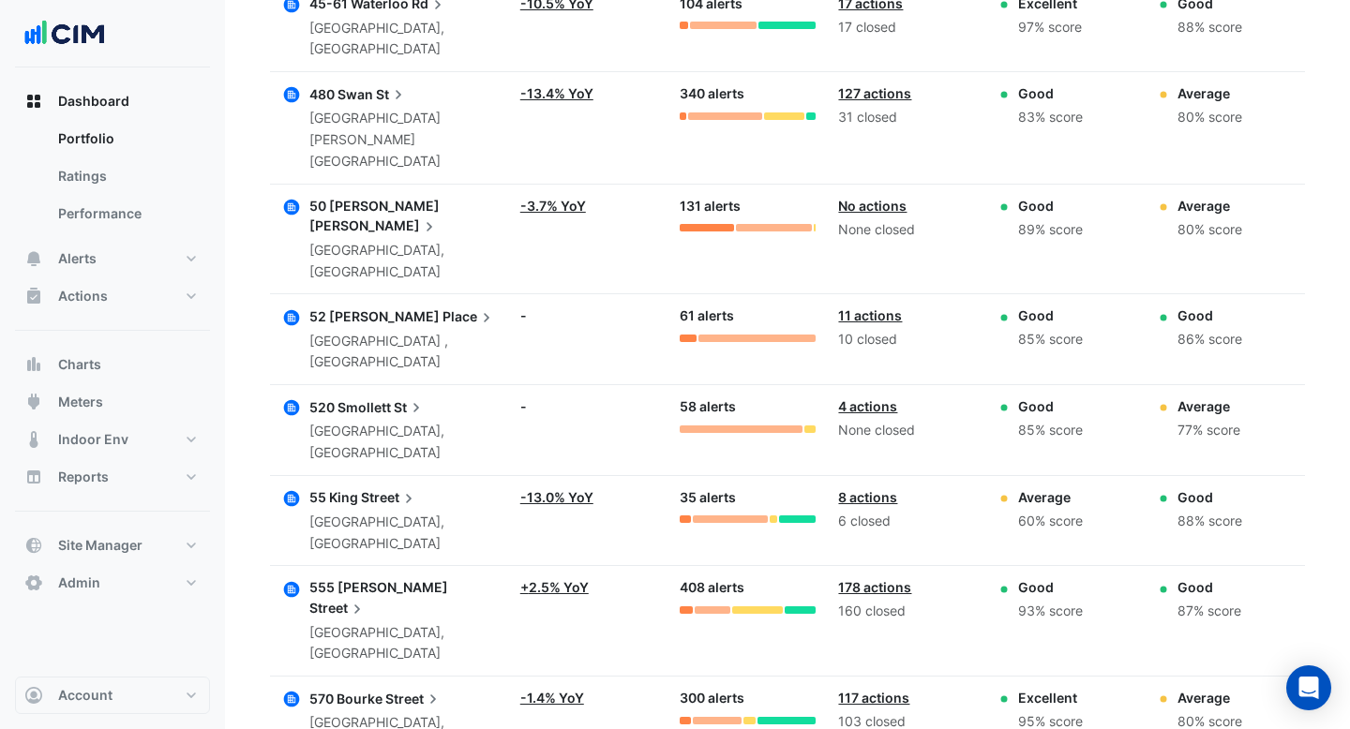
scroll to position [4544, 0]
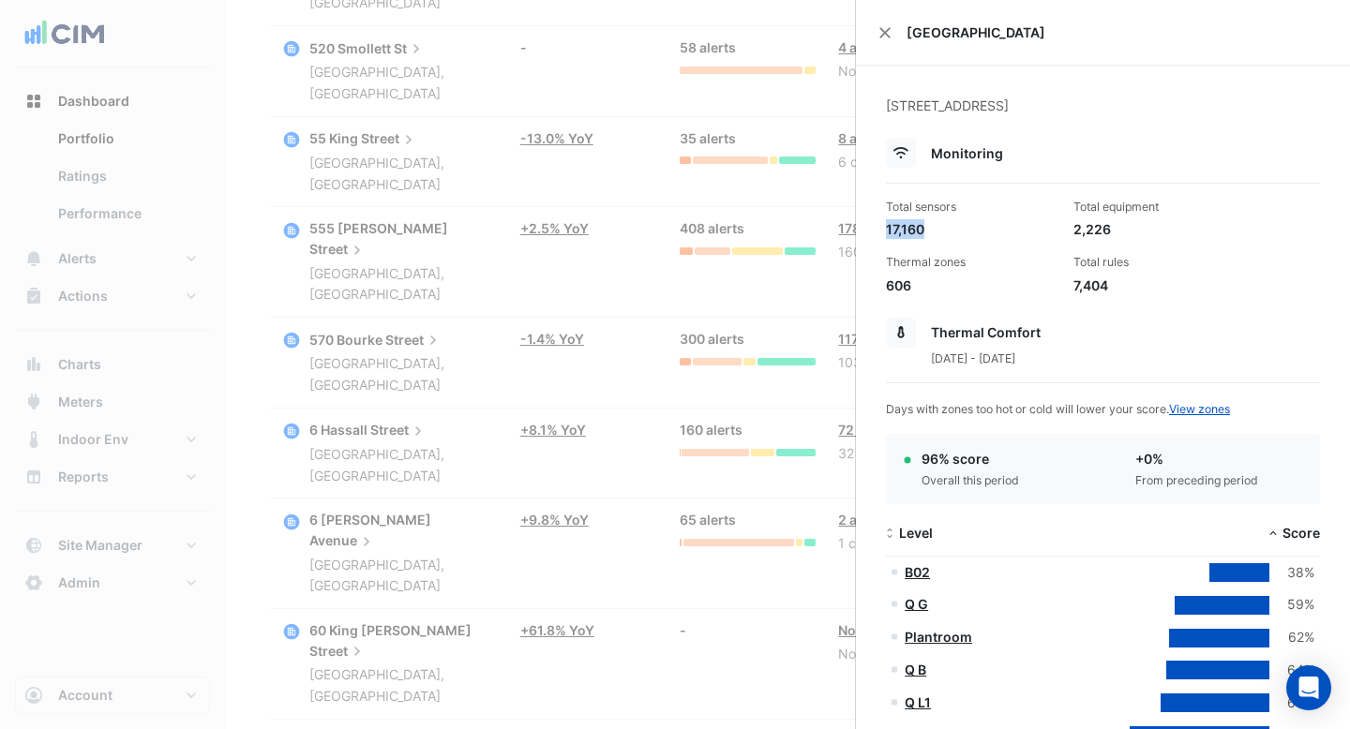
drag, startPoint x: 926, startPoint y: 231, endPoint x: 881, endPoint y: 231, distance: 45.0
click at [881, 231] on div "Total sensors 17,160" at bounding box center [971, 219] width 187 height 40
click at [950, 239] on div "17,160" at bounding box center [972, 229] width 172 height 20
drag, startPoint x: 923, startPoint y: 233, endPoint x: 889, endPoint y: 231, distance: 34.8
click at [889, 231] on div "17,160" at bounding box center [972, 229] width 172 height 20
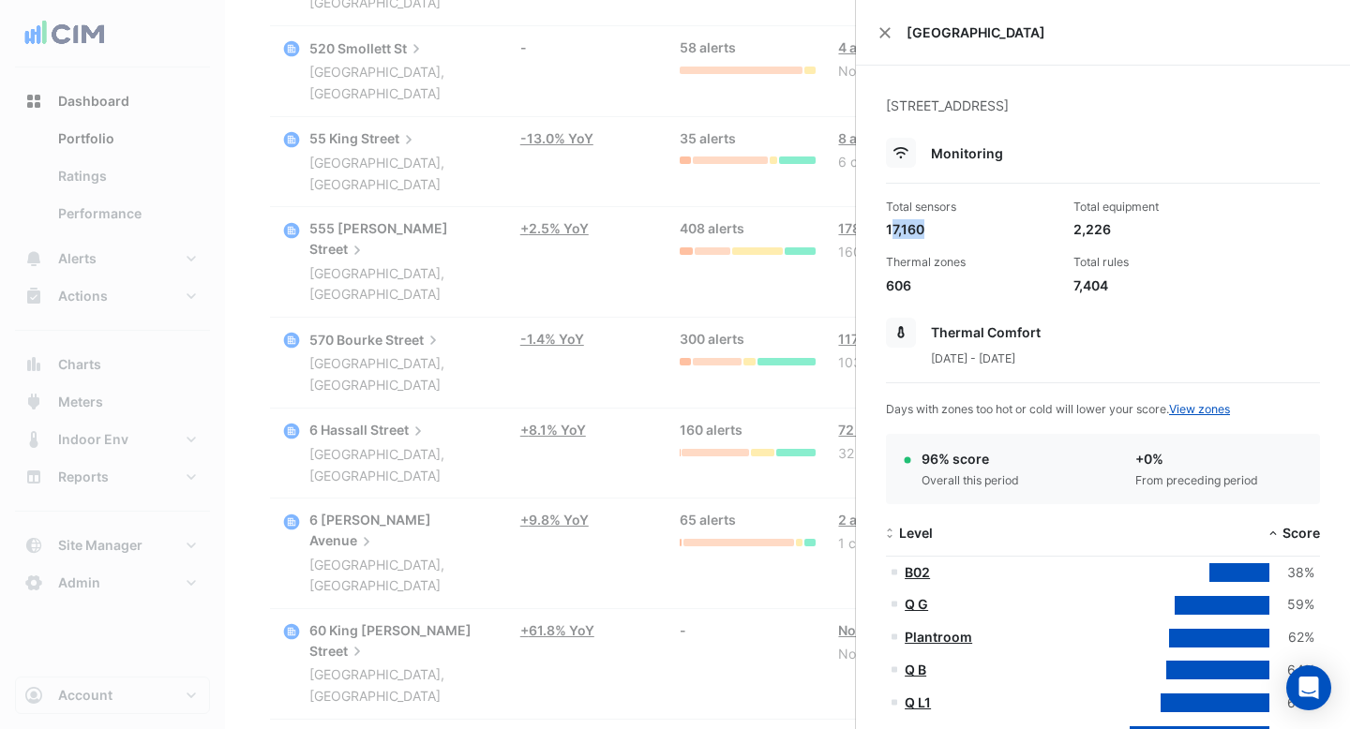
click at [922, 234] on div "17,160" at bounding box center [972, 229] width 172 height 20
drag, startPoint x: 1113, startPoint y: 225, endPoint x: 1075, endPoint y: 226, distance: 37.5
click at [1075, 226] on div "2,226" at bounding box center [1159, 229] width 172 height 20
drag, startPoint x: 913, startPoint y: 280, endPoint x: 887, endPoint y: 280, distance: 26.2
click at [887, 280] on div "606" at bounding box center [972, 286] width 172 height 20
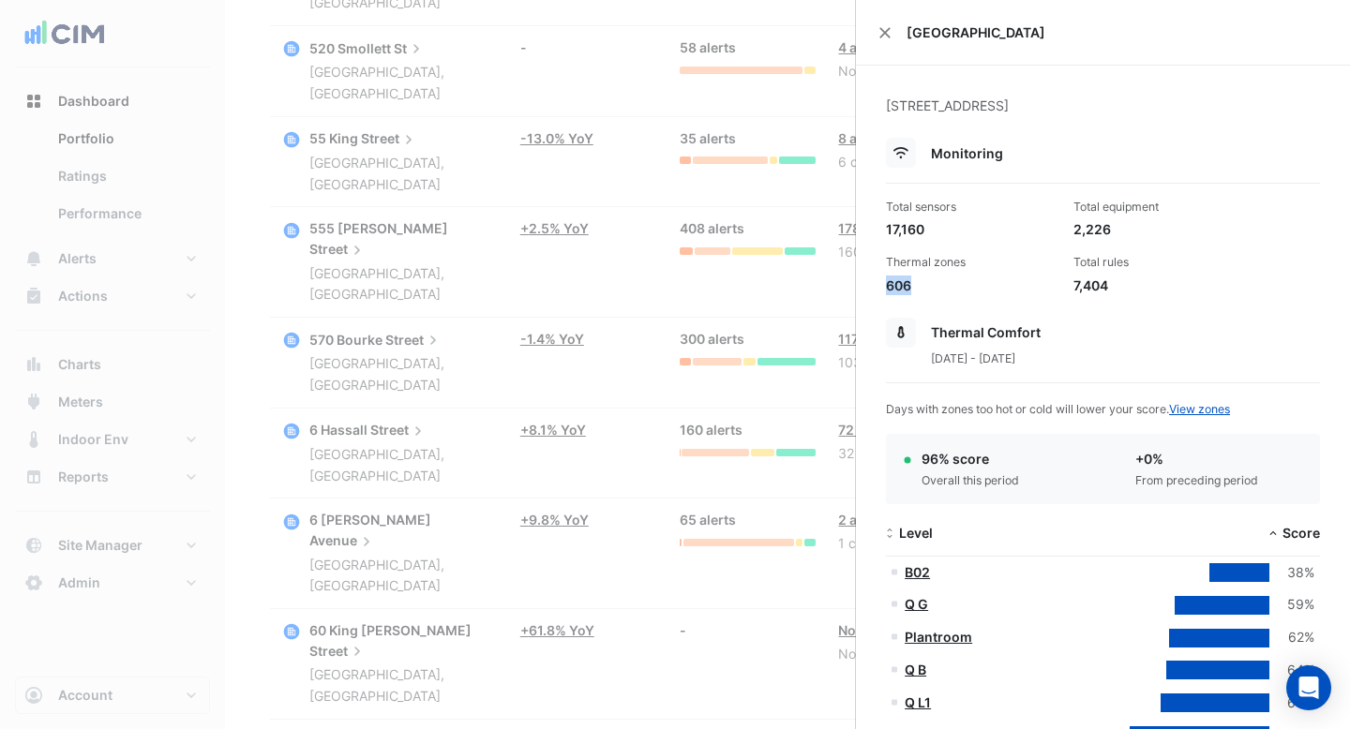
click at [967, 282] on div "606" at bounding box center [972, 286] width 172 height 20
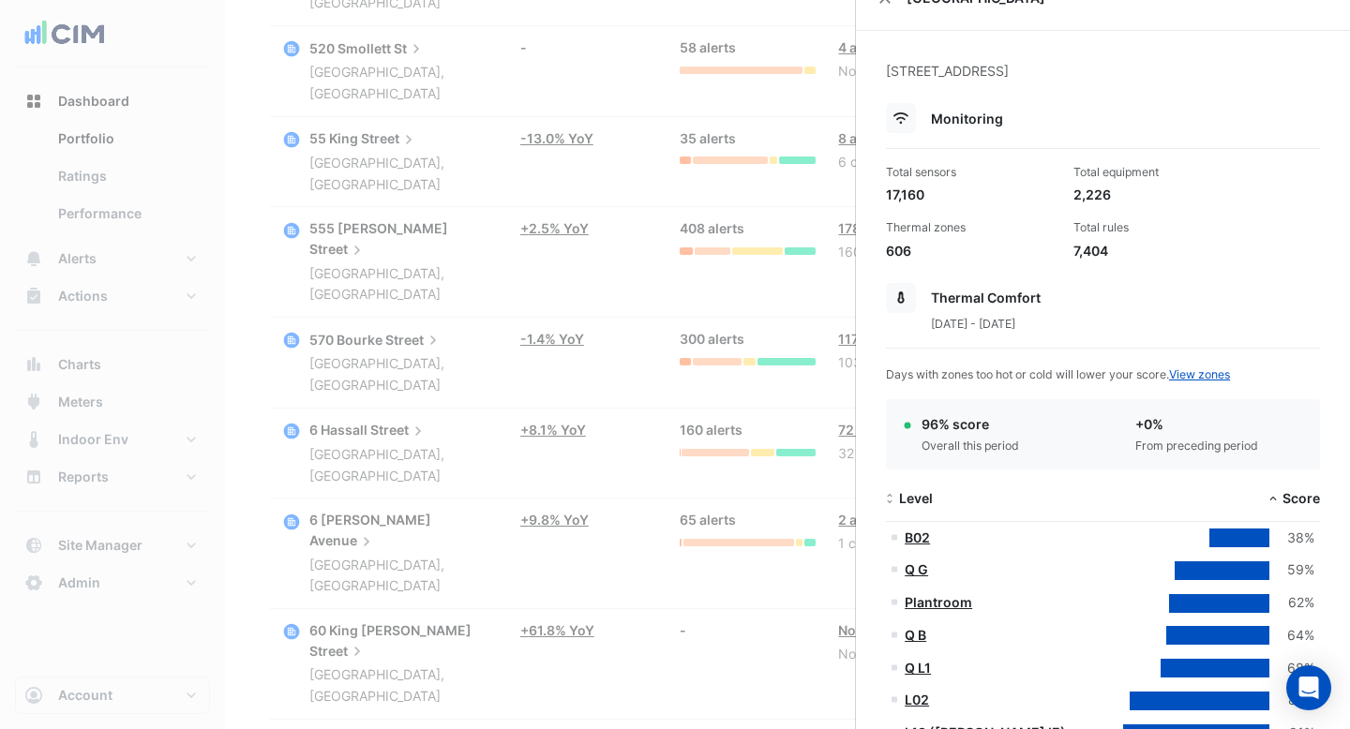
scroll to position [37, 0]
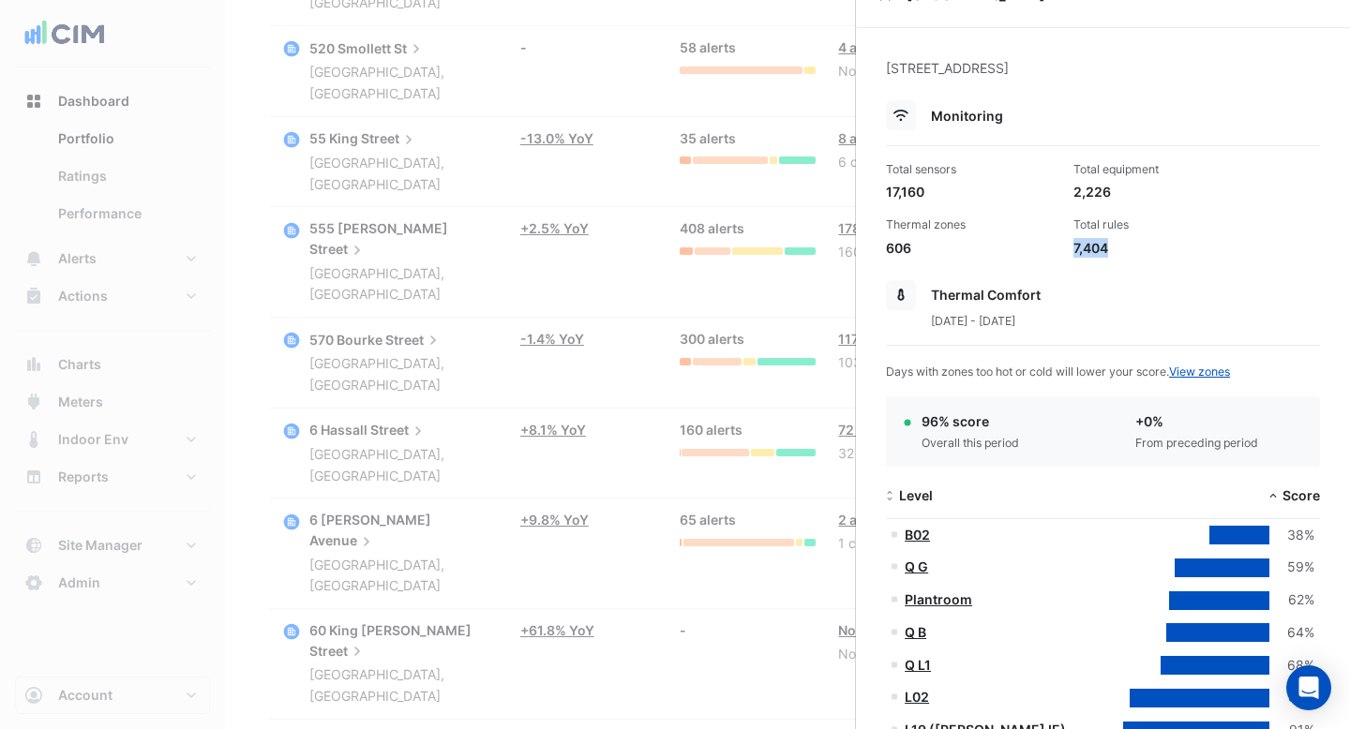
drag, startPoint x: 1120, startPoint y: 255, endPoint x: 1075, endPoint y: 251, distance: 45.2
click at [1075, 251] on div "7,404" at bounding box center [1159, 248] width 172 height 20
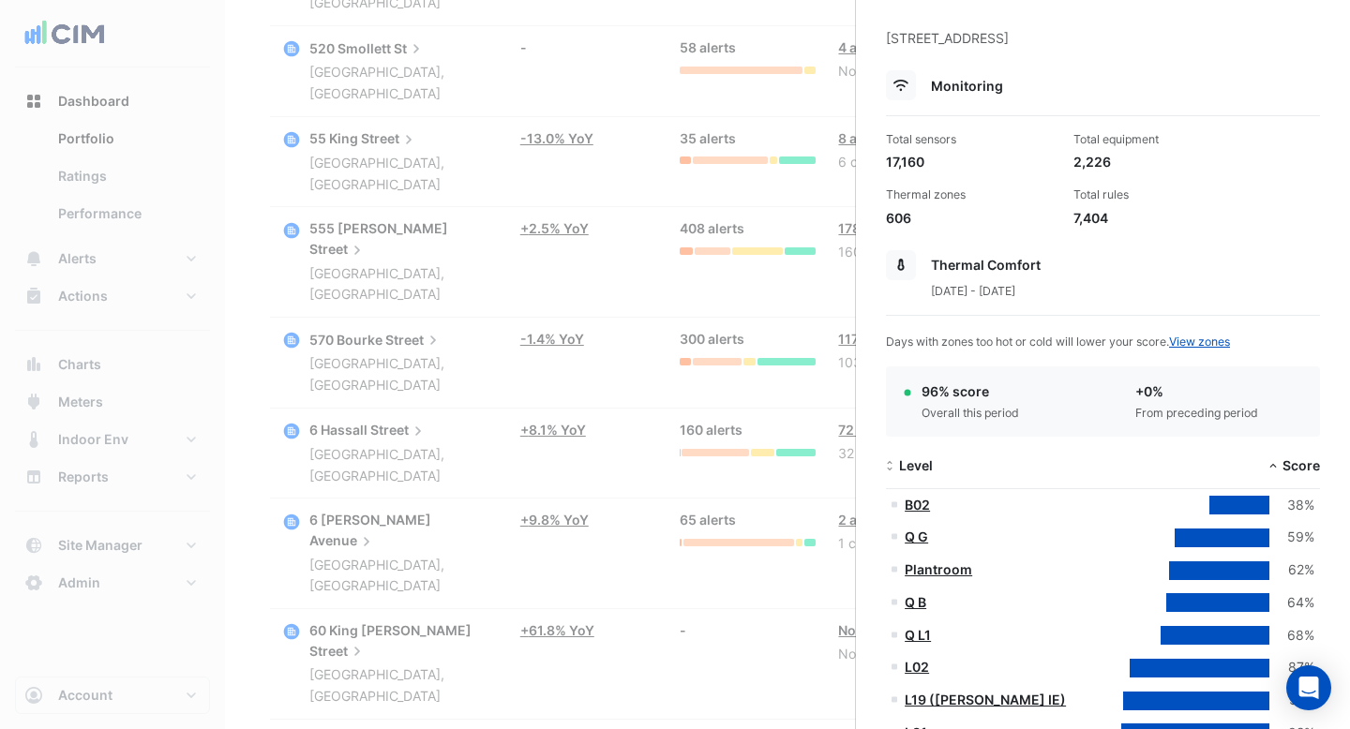
scroll to position [69, 0]
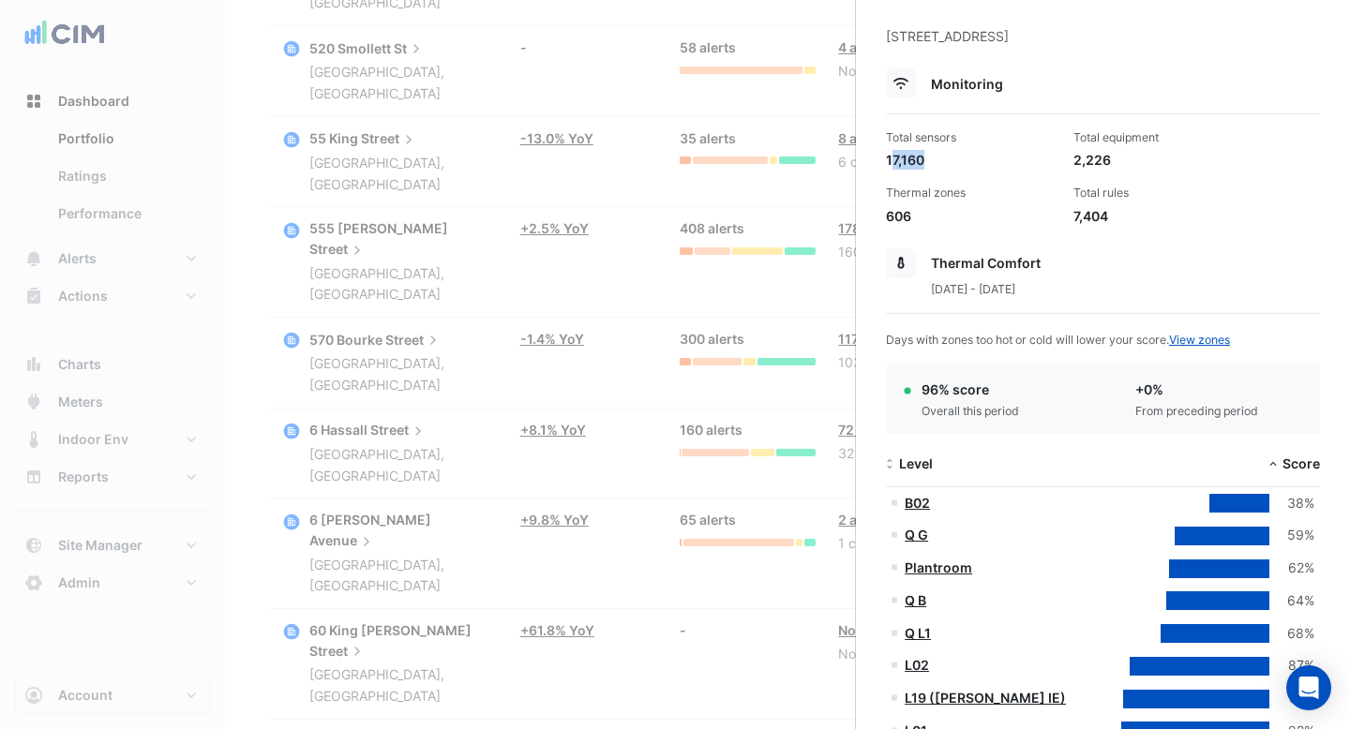
drag, startPoint x: 925, startPoint y: 164, endPoint x: 892, endPoint y: 164, distance: 33.7
click at [892, 164] on div "17,160" at bounding box center [972, 160] width 172 height 20
drag, startPoint x: 1100, startPoint y: 211, endPoint x: 1082, endPoint y: 212, distance: 17.8
click at [1083, 211] on div "7,404" at bounding box center [1159, 216] width 172 height 20
click at [1082, 212] on div "7,404" at bounding box center [1159, 216] width 172 height 20
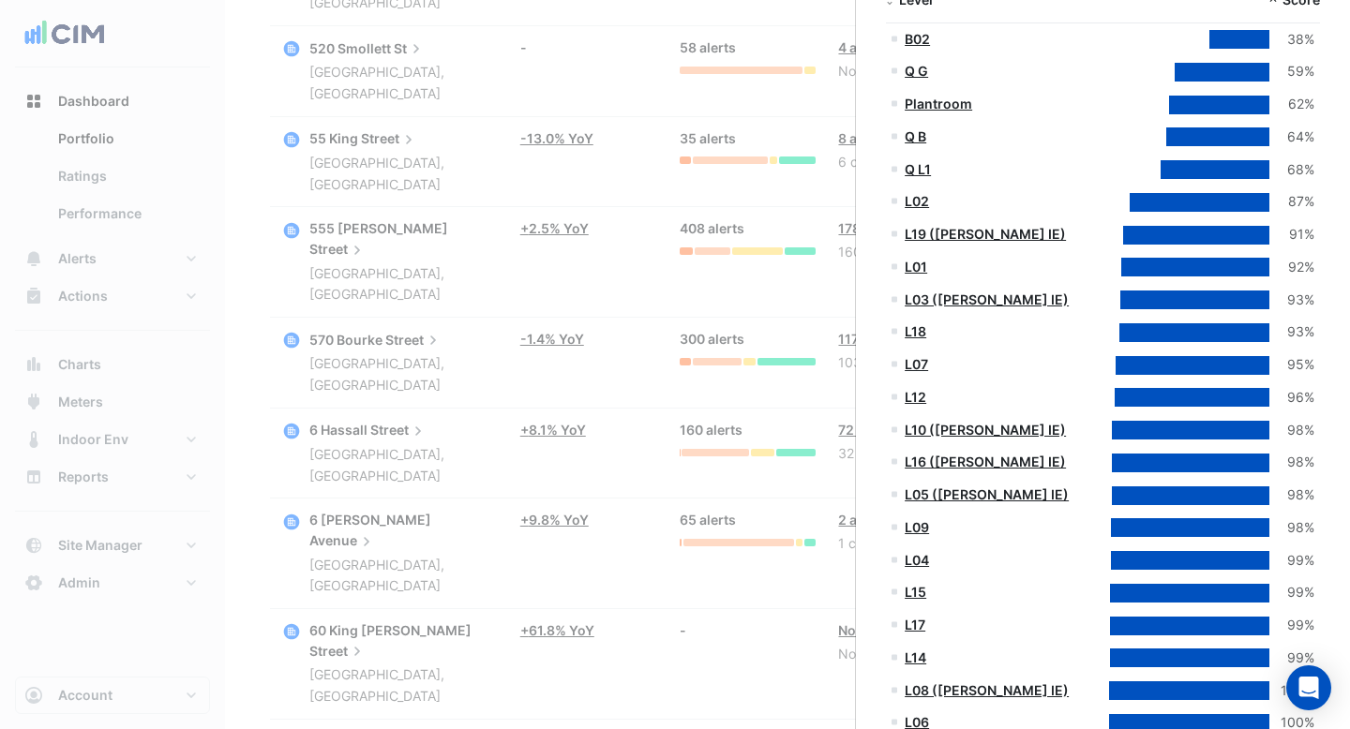
scroll to position [525, 0]
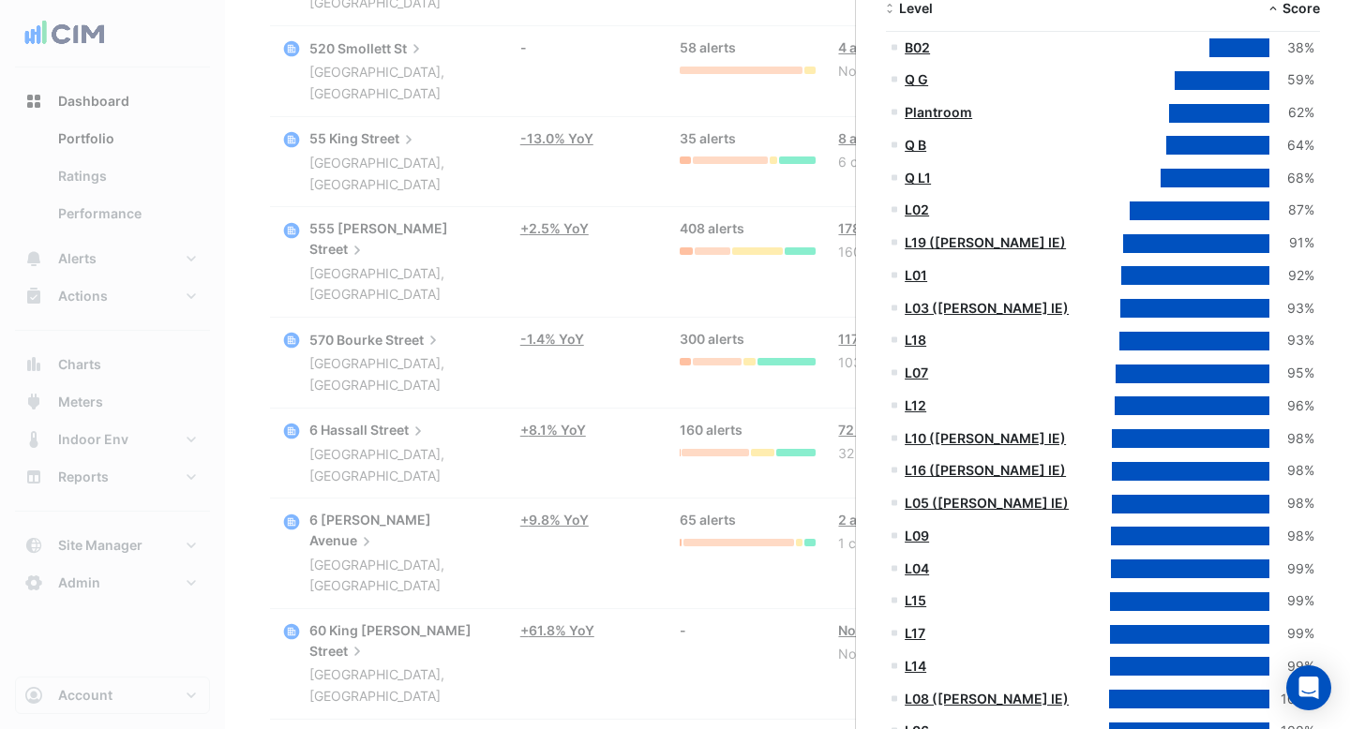
click at [922, 207] on link "L02" at bounding box center [917, 210] width 24 height 16
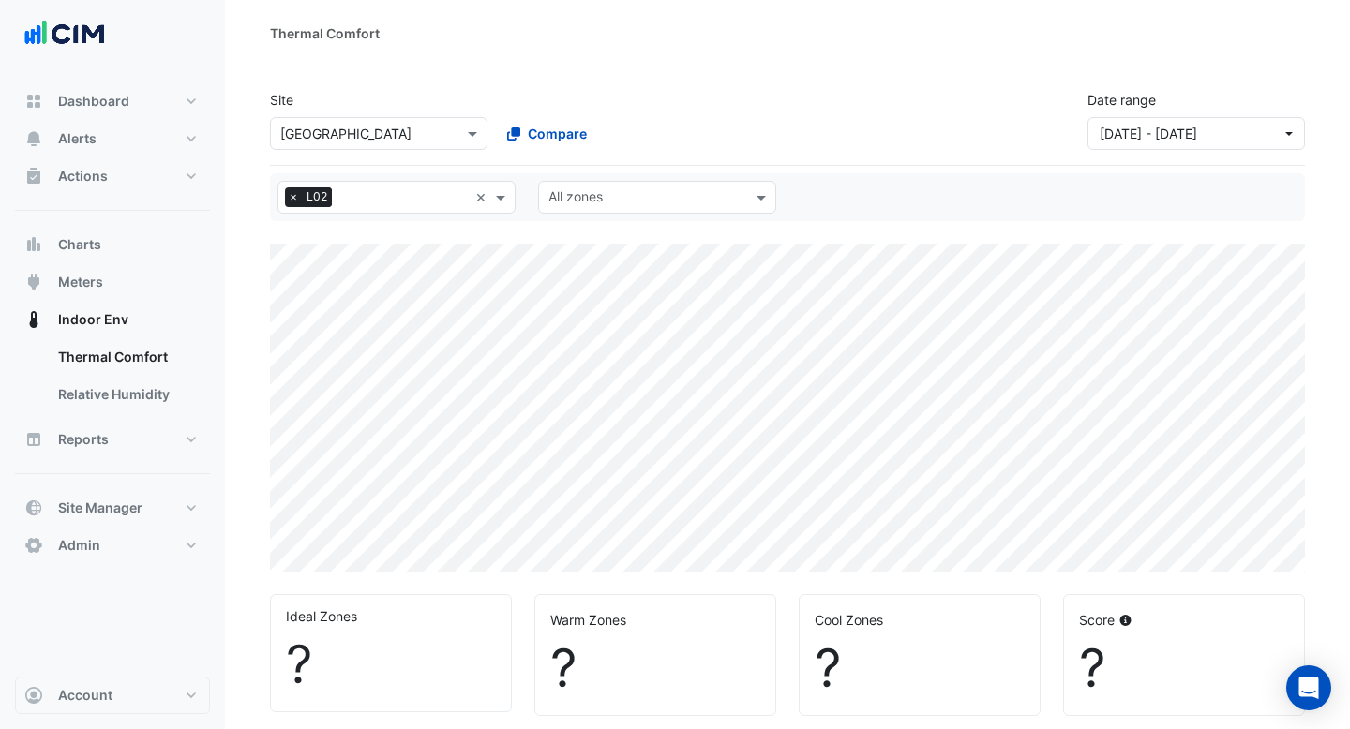
select select "***"
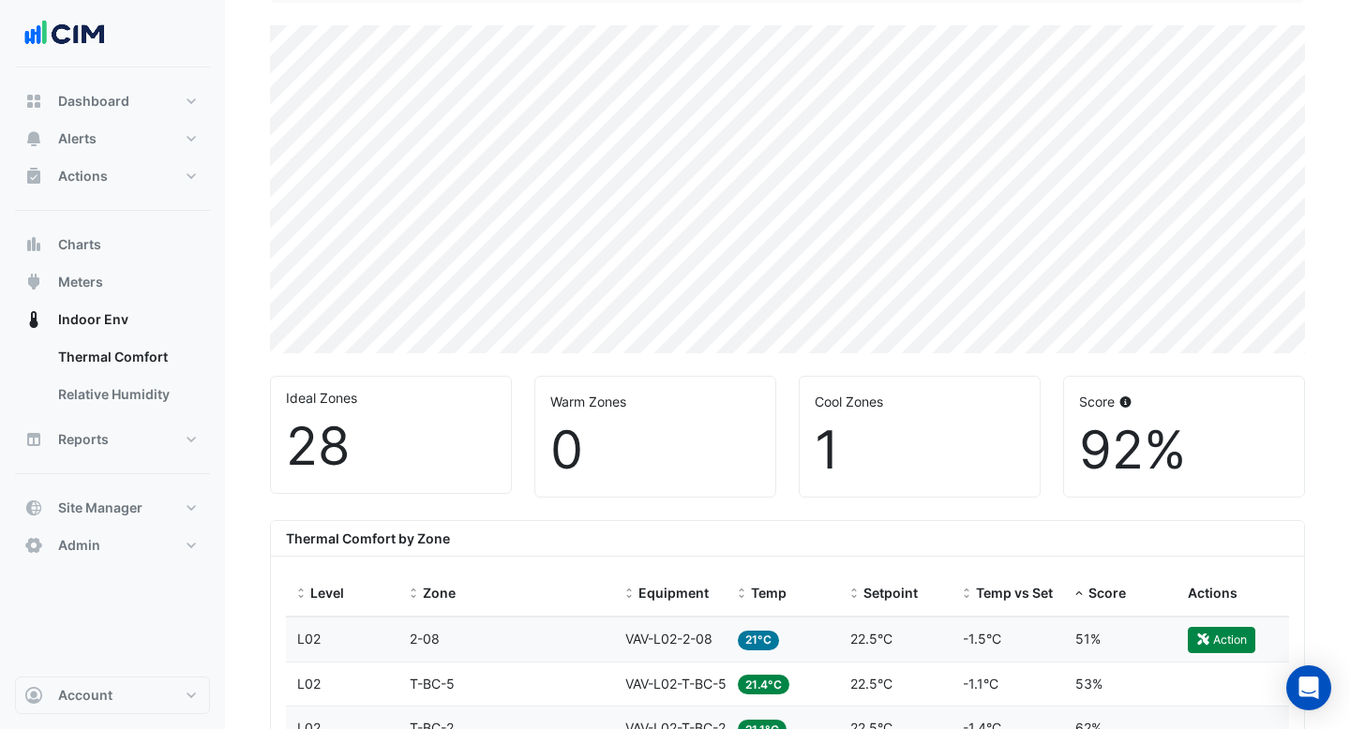
scroll to position [439, 0]
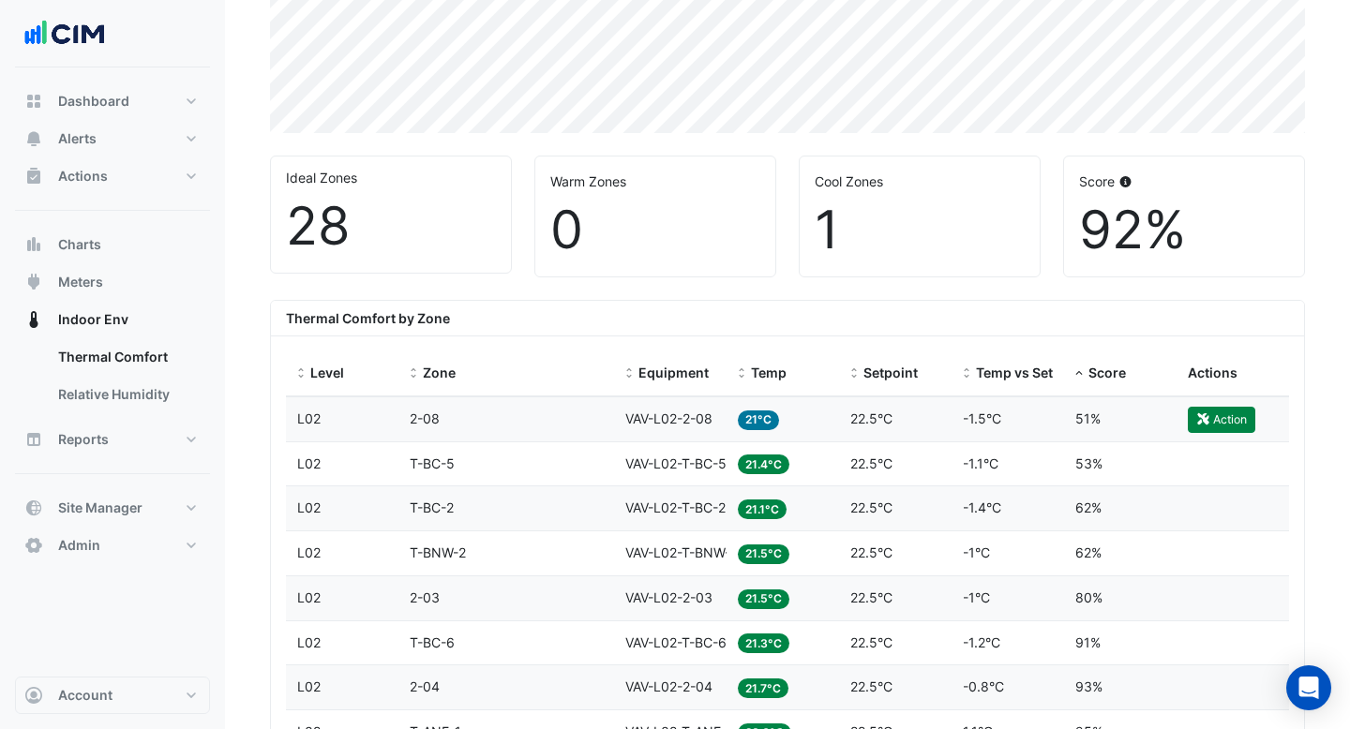
click at [804, 417] on div "Temp 21°C" at bounding box center [783, 420] width 90 height 22
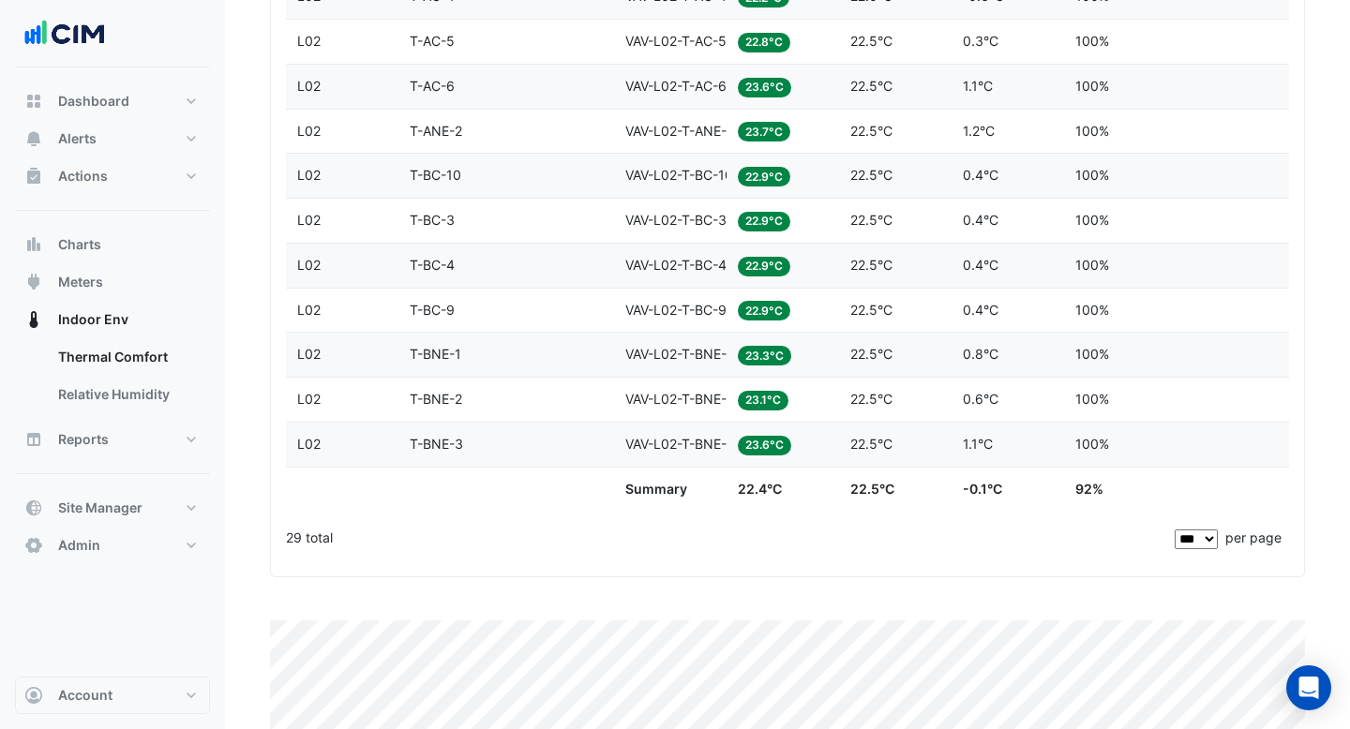
scroll to position [1553, 0]
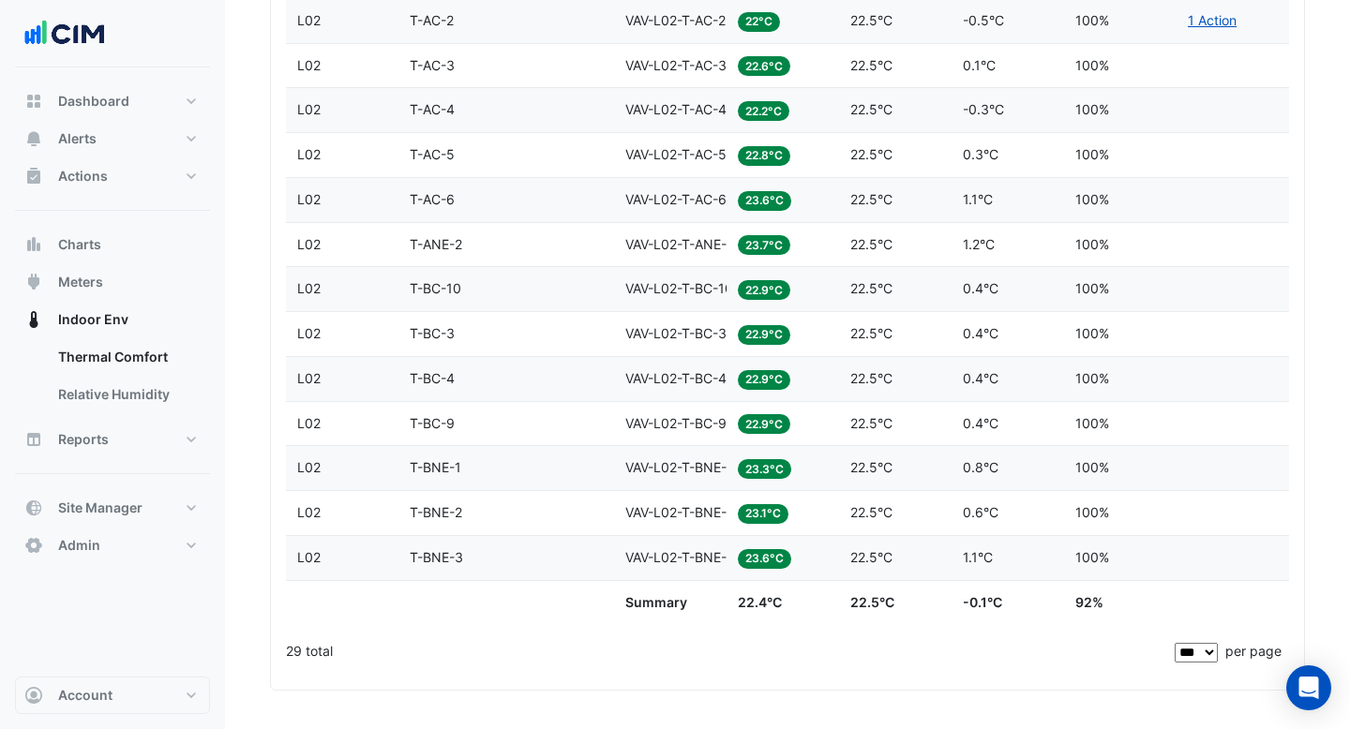
click at [722, 226] on datatable-body-cell "Equipment VAV-L02-T-ANE-2" at bounding box center [670, 245] width 112 height 44
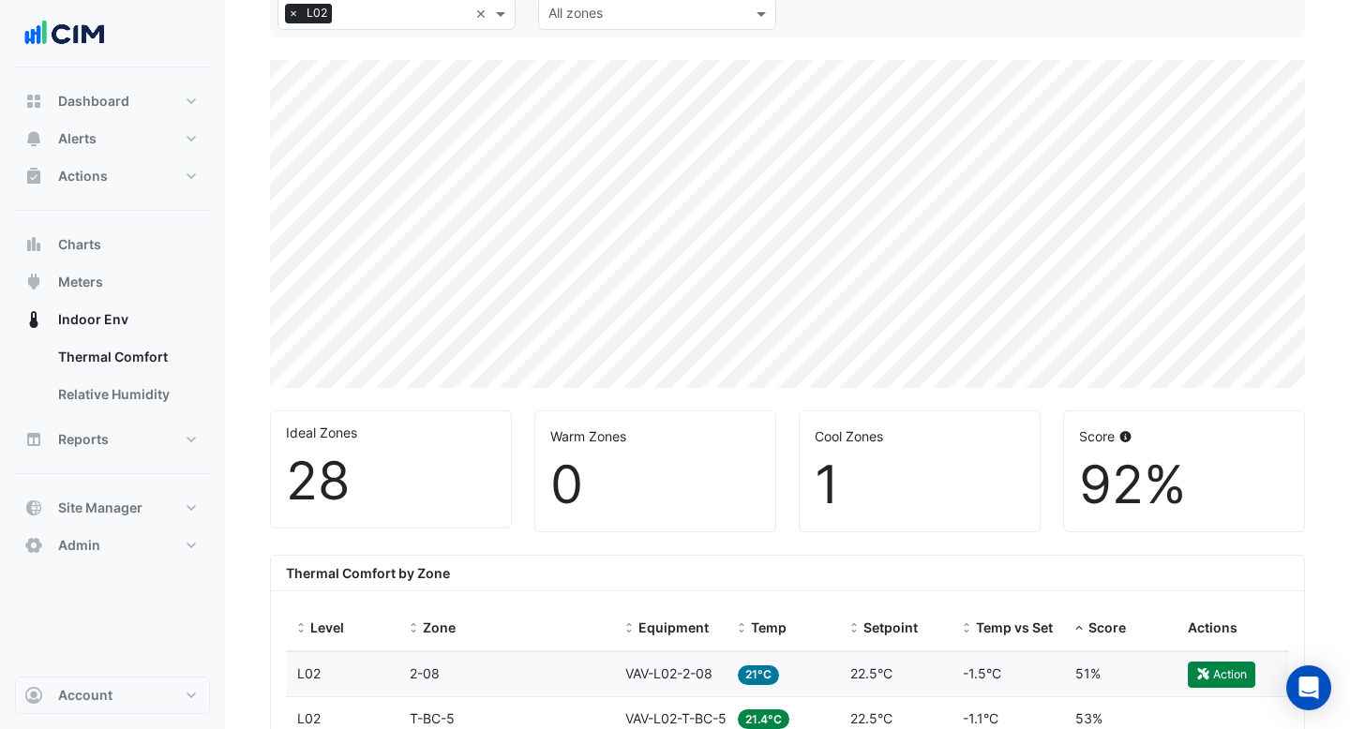
scroll to position [0, 0]
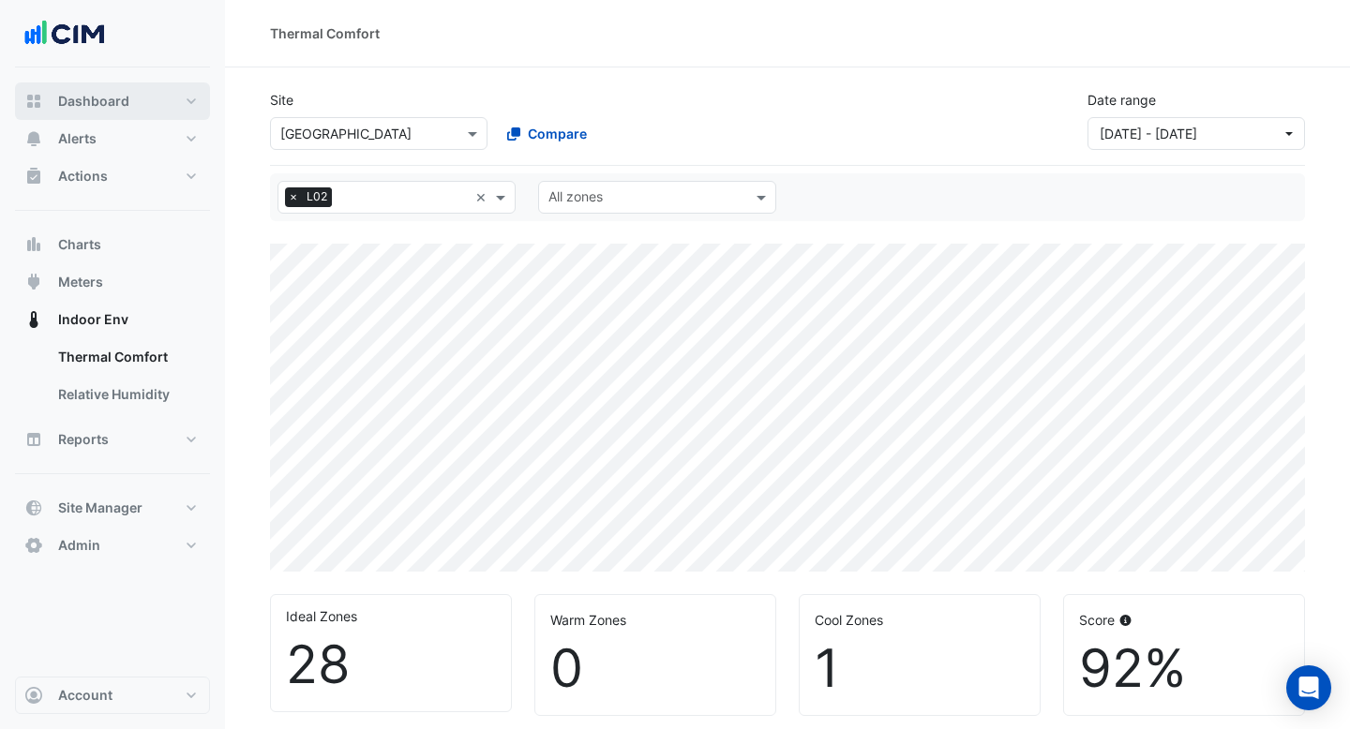
click at [90, 98] on span "Dashboard" at bounding box center [93, 101] width 71 height 19
select select "***"
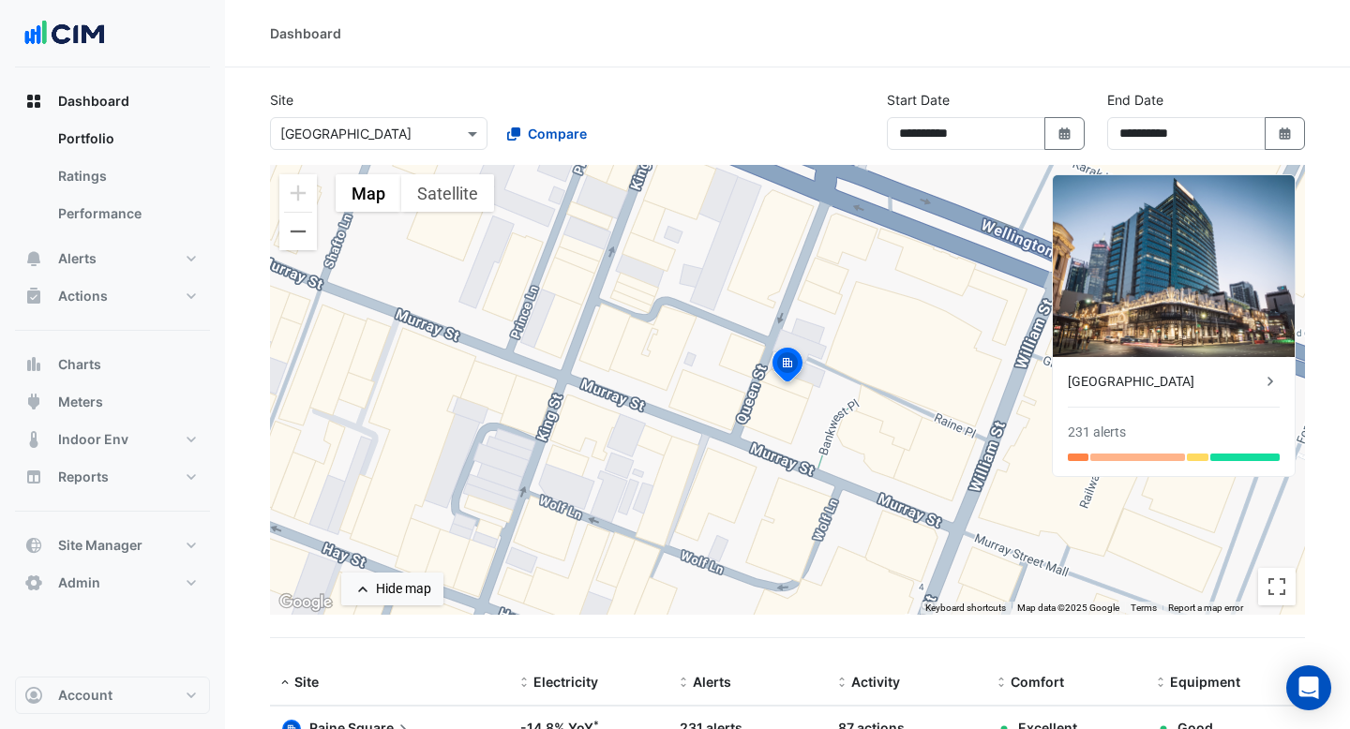
click at [383, 110] on div "× Raine Square Compare" at bounding box center [491, 130] width 450 height 40
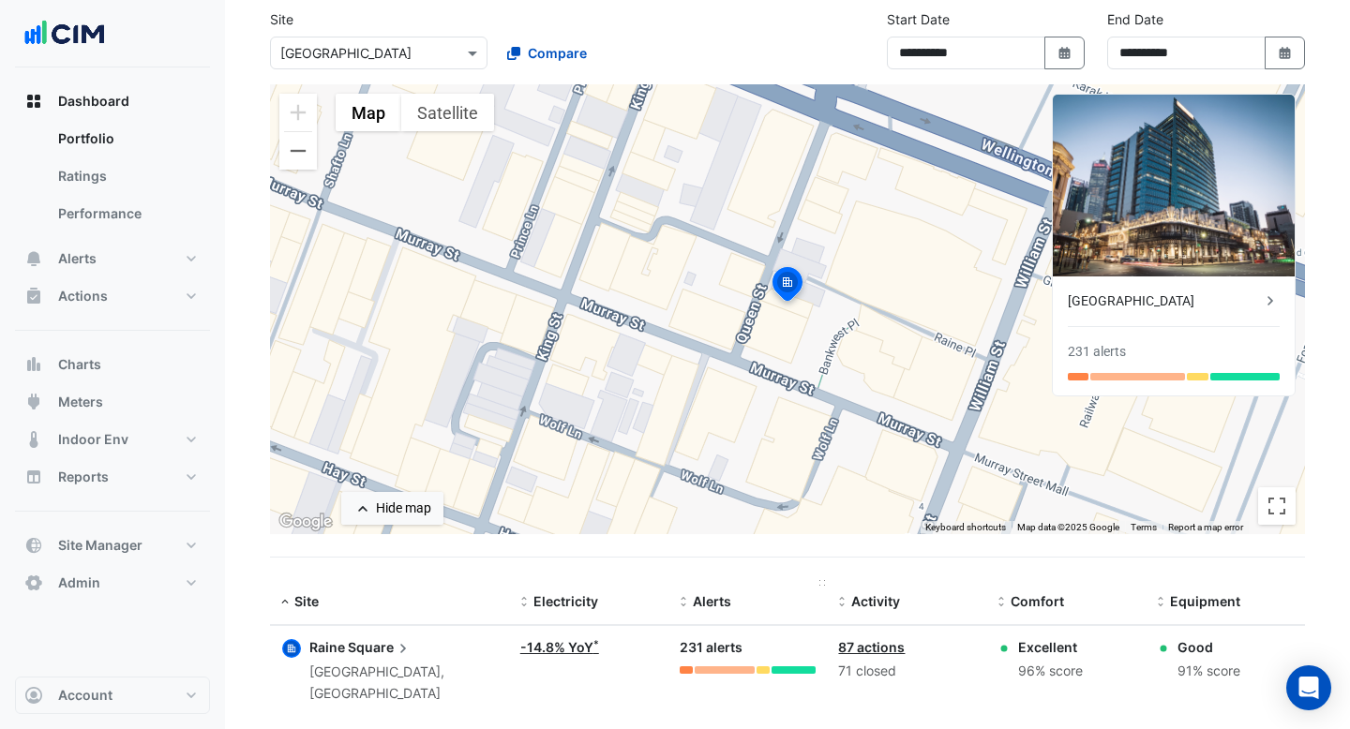
scroll to position [96, 0]
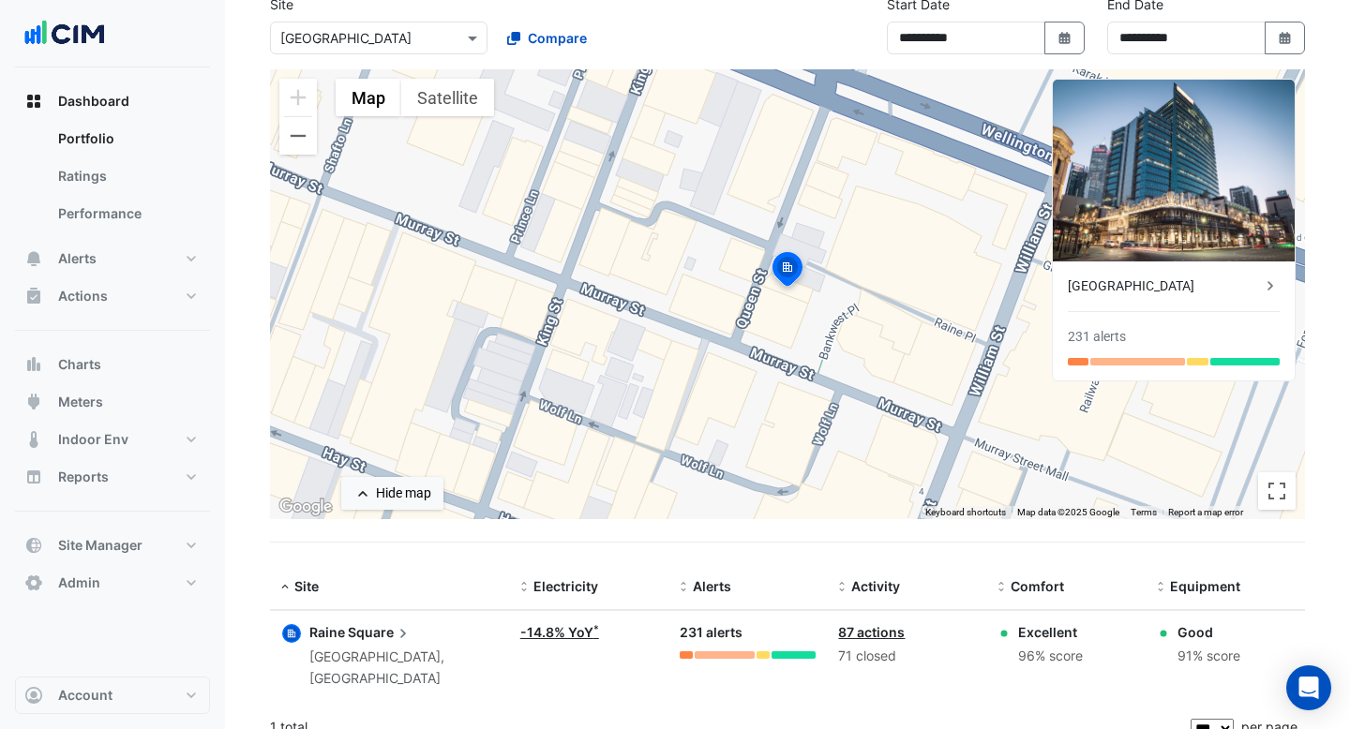
click at [380, 626] on span "Square" at bounding box center [380, 632] width 65 height 21
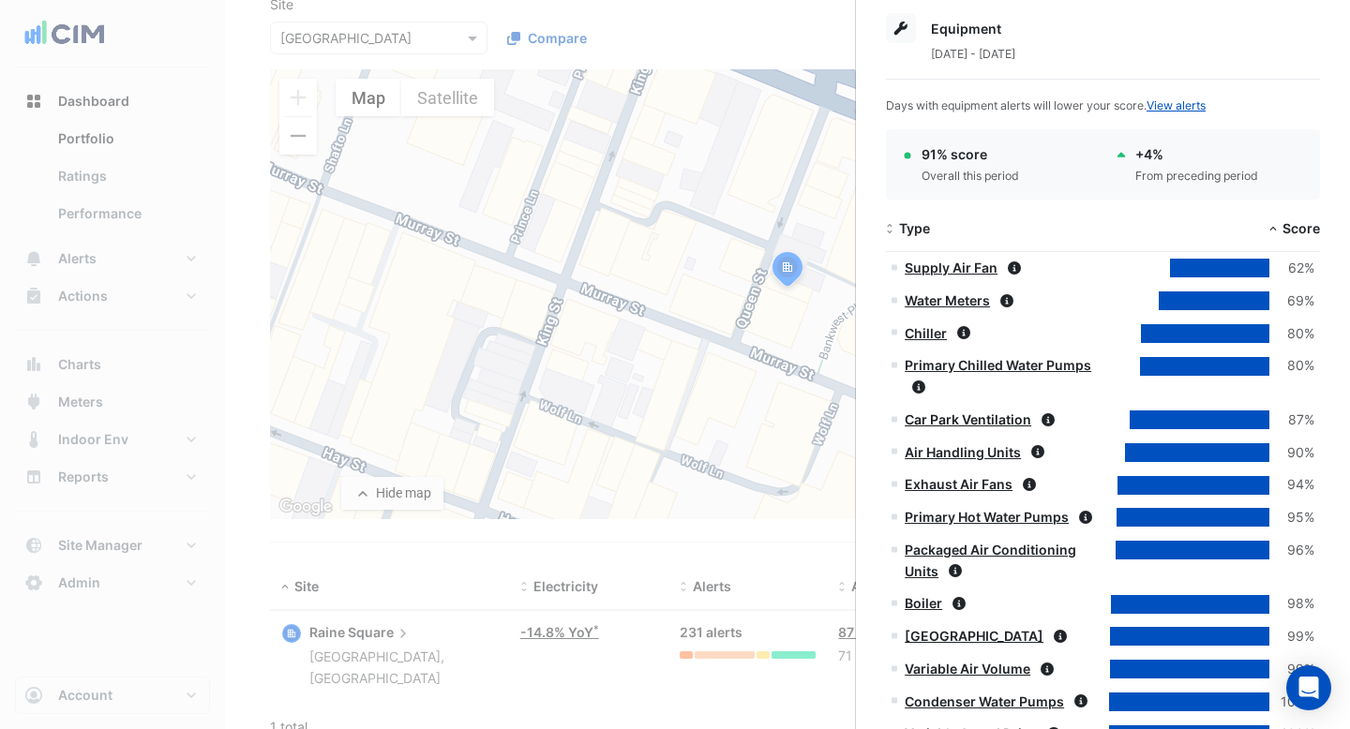
scroll to position [1361, 0]
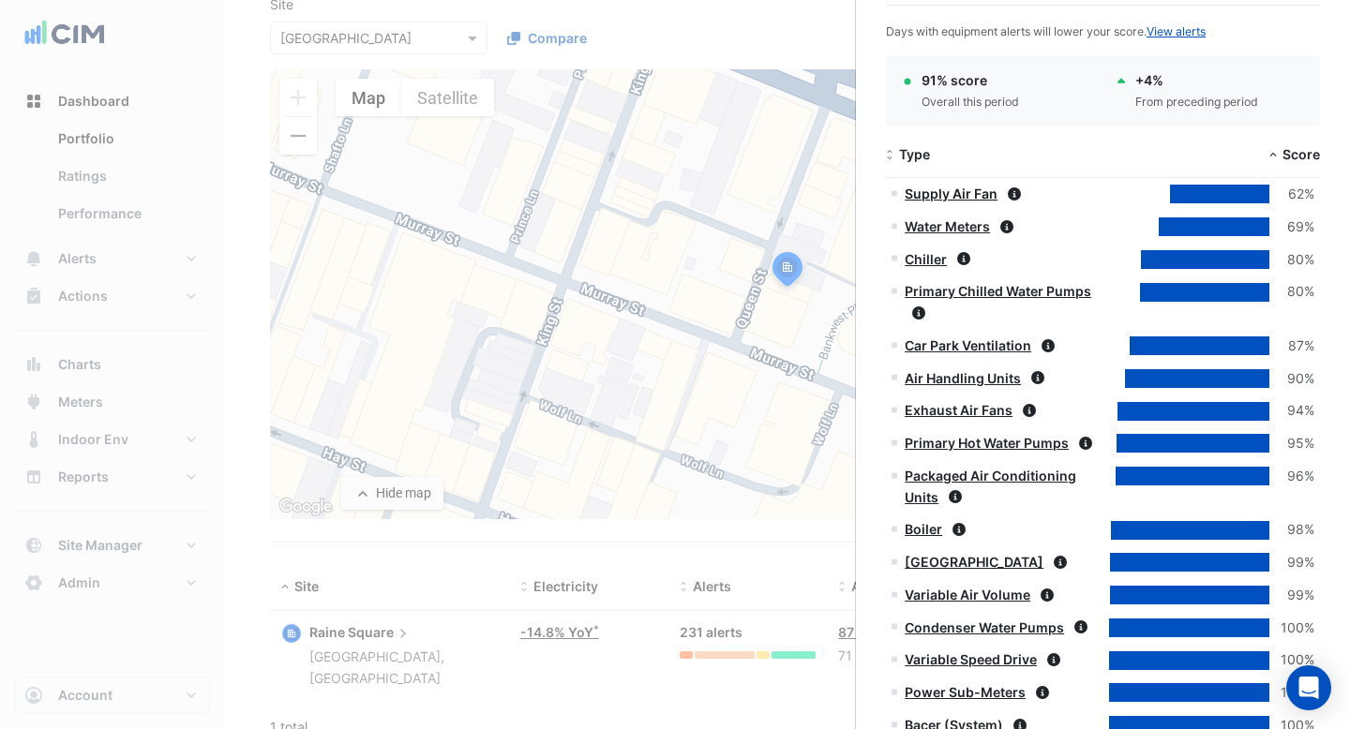
click at [949, 193] on link "Supply Air Fan" at bounding box center [951, 194] width 93 height 16
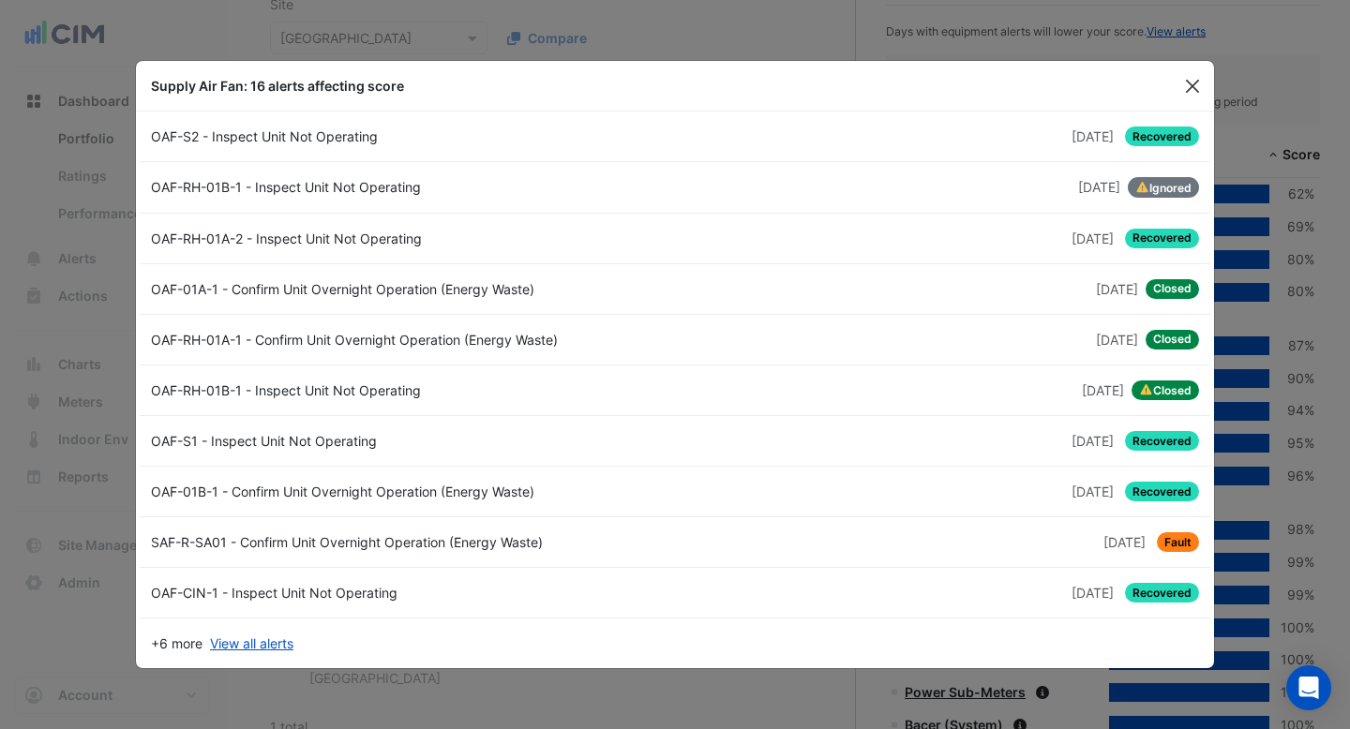
click at [1188, 88] on button "Close" at bounding box center [1192, 86] width 28 height 28
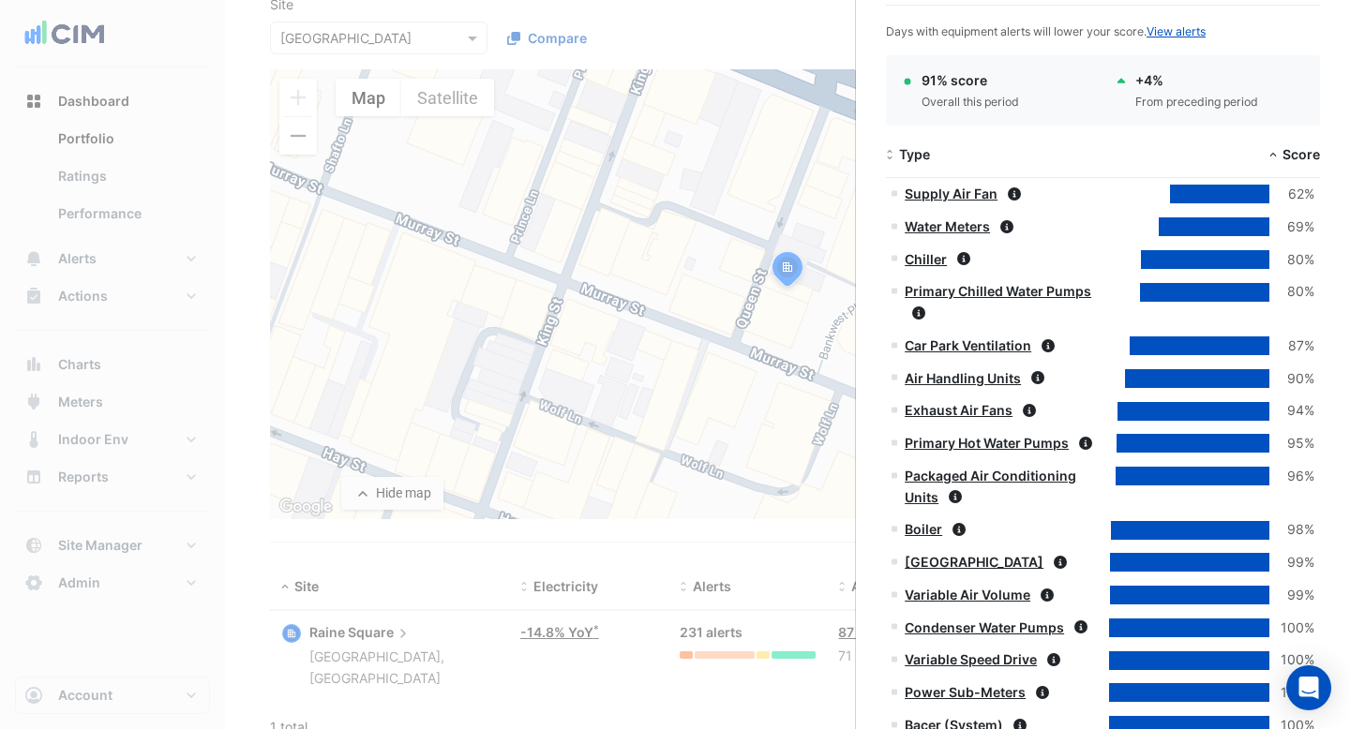
click at [927, 259] on link "Chiller" at bounding box center [926, 259] width 42 height 16
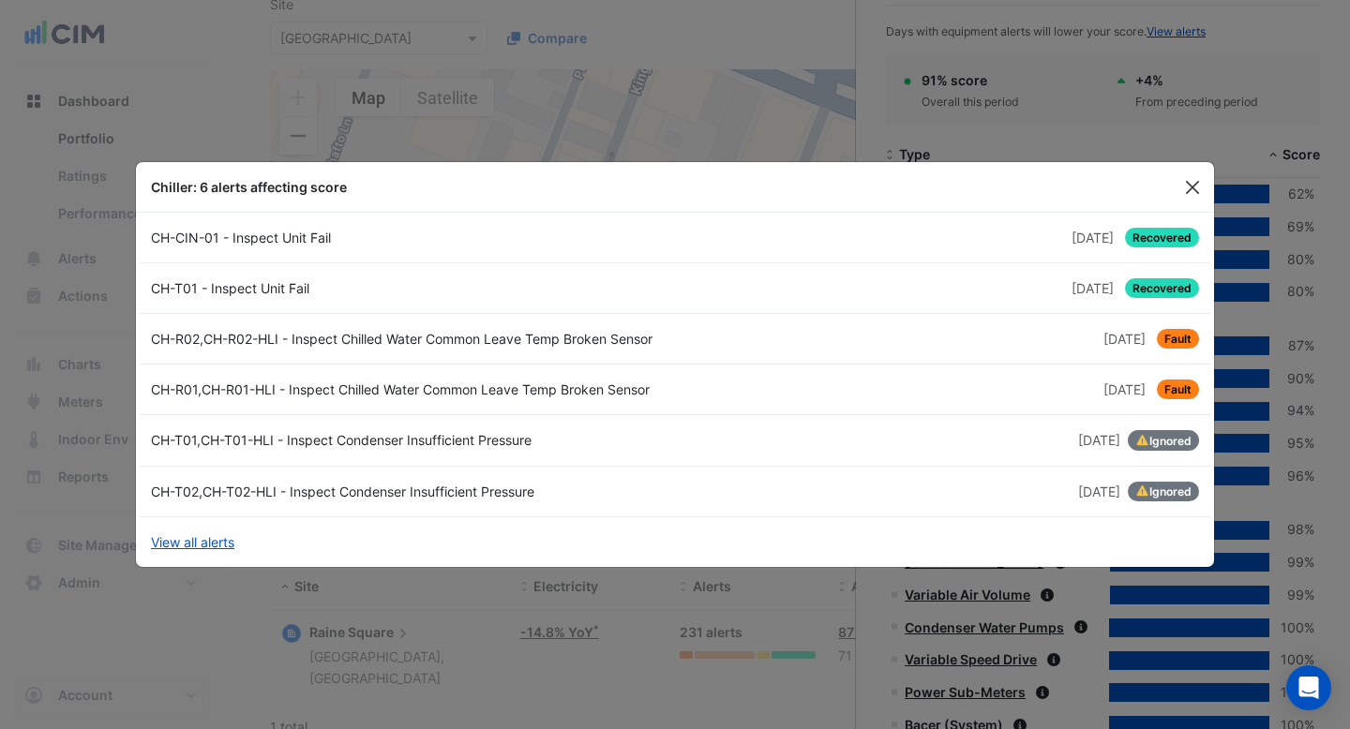
click at [1190, 179] on button "Close" at bounding box center [1192, 187] width 28 height 28
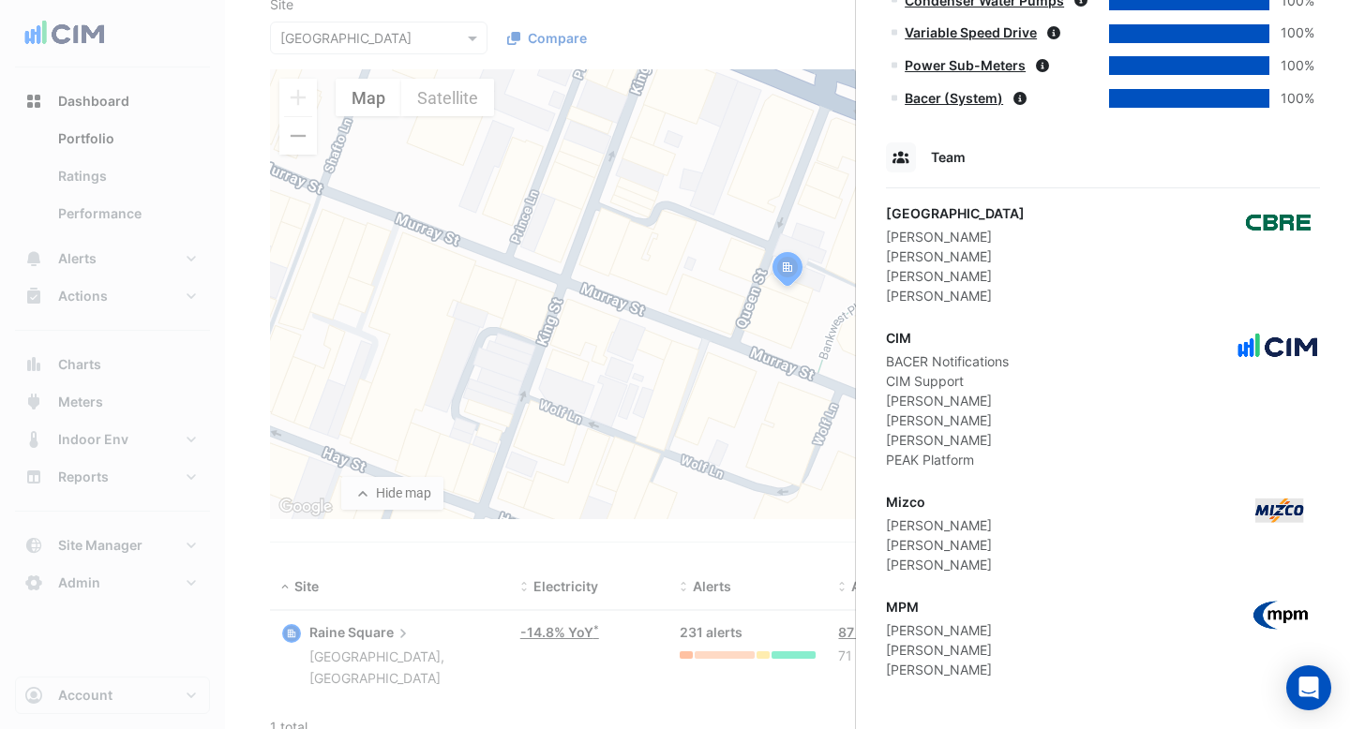
scroll to position [1990, 0]
